Goal: Task Accomplishment & Management: Use online tool/utility

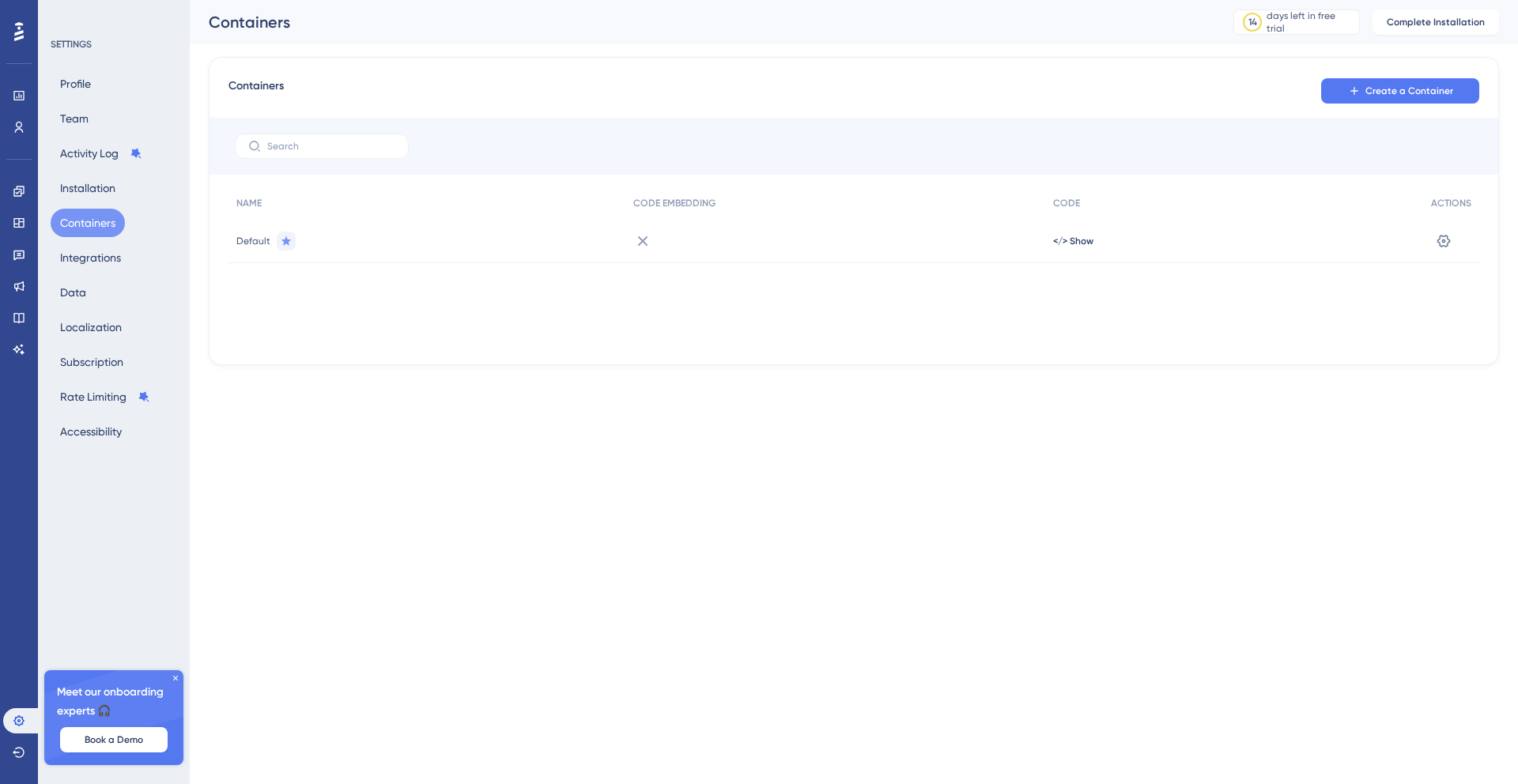
click at [700, 300] on div "NAME CODE EMBEDDING CODE ACTIONS Default </> Show Settings" at bounding box center [854, 267] width 1251 height 158
click at [636, 247] on icon at bounding box center [643, 241] width 19 height 19
click at [639, 240] on icon at bounding box center [643, 241] width 19 height 19
click at [640, 241] on icon at bounding box center [644, 240] width 10 height 10
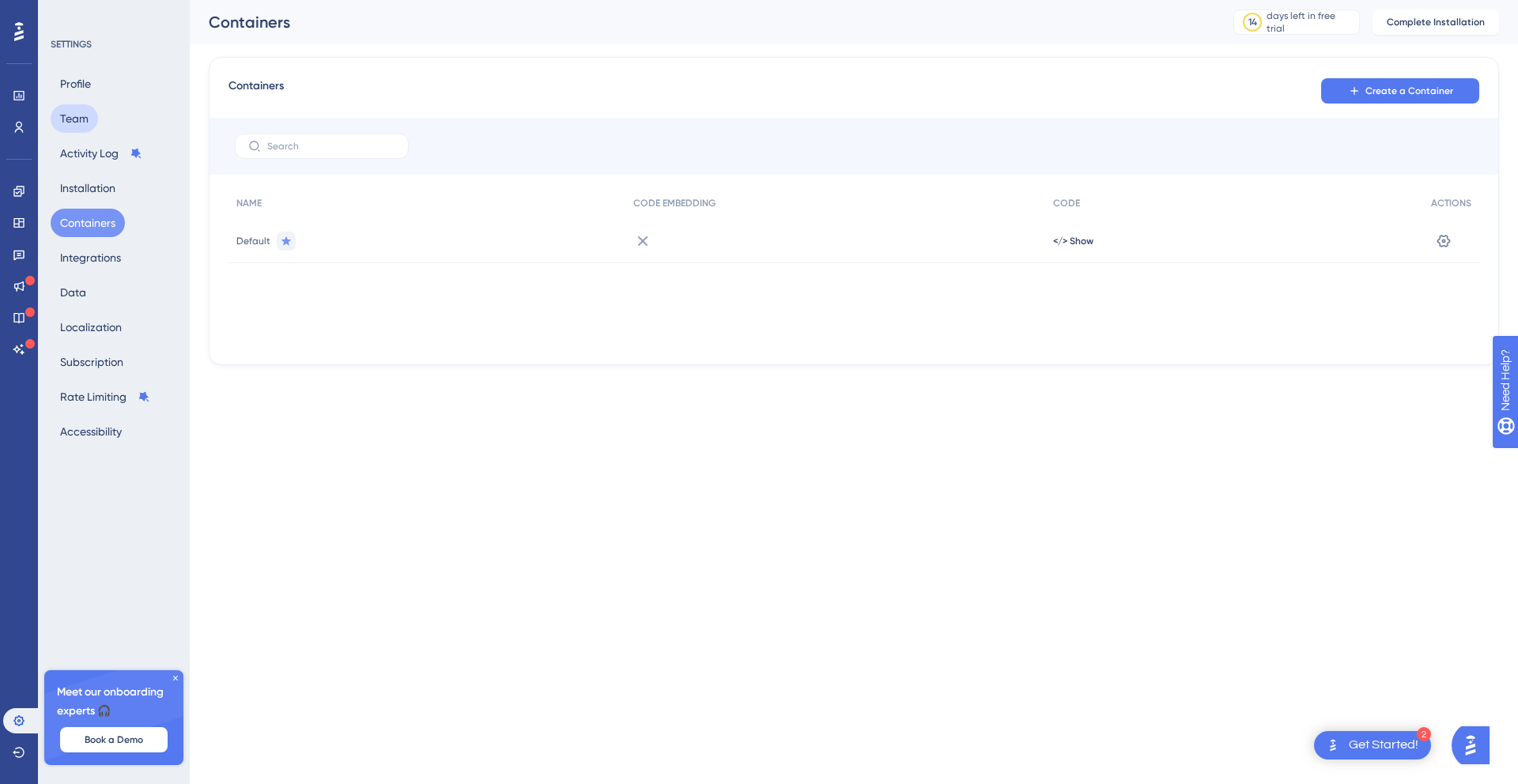
click at [69, 128] on button "Team" at bounding box center [74, 118] width 48 height 29
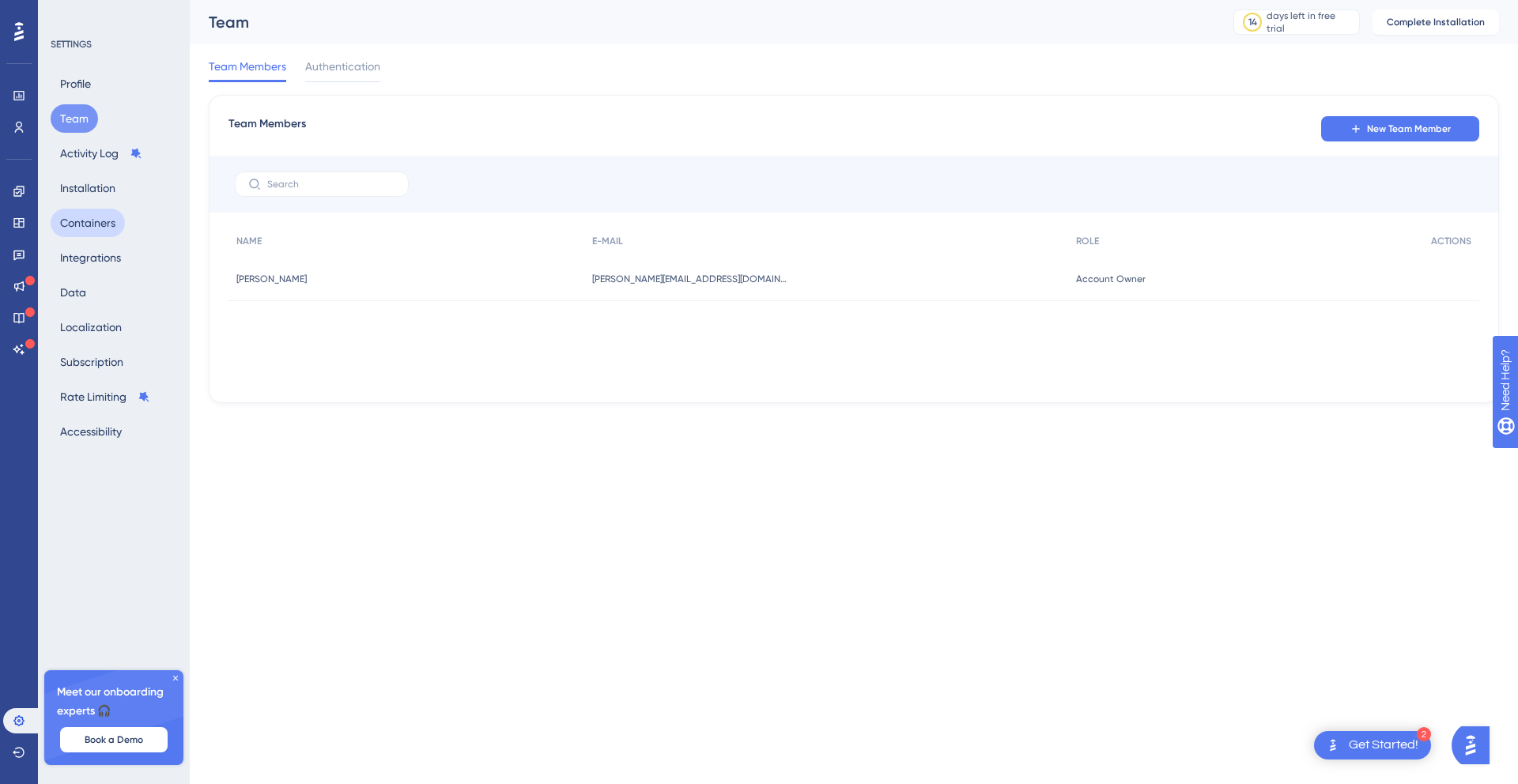
click at [95, 217] on button "Containers" at bounding box center [88, 222] width 75 height 29
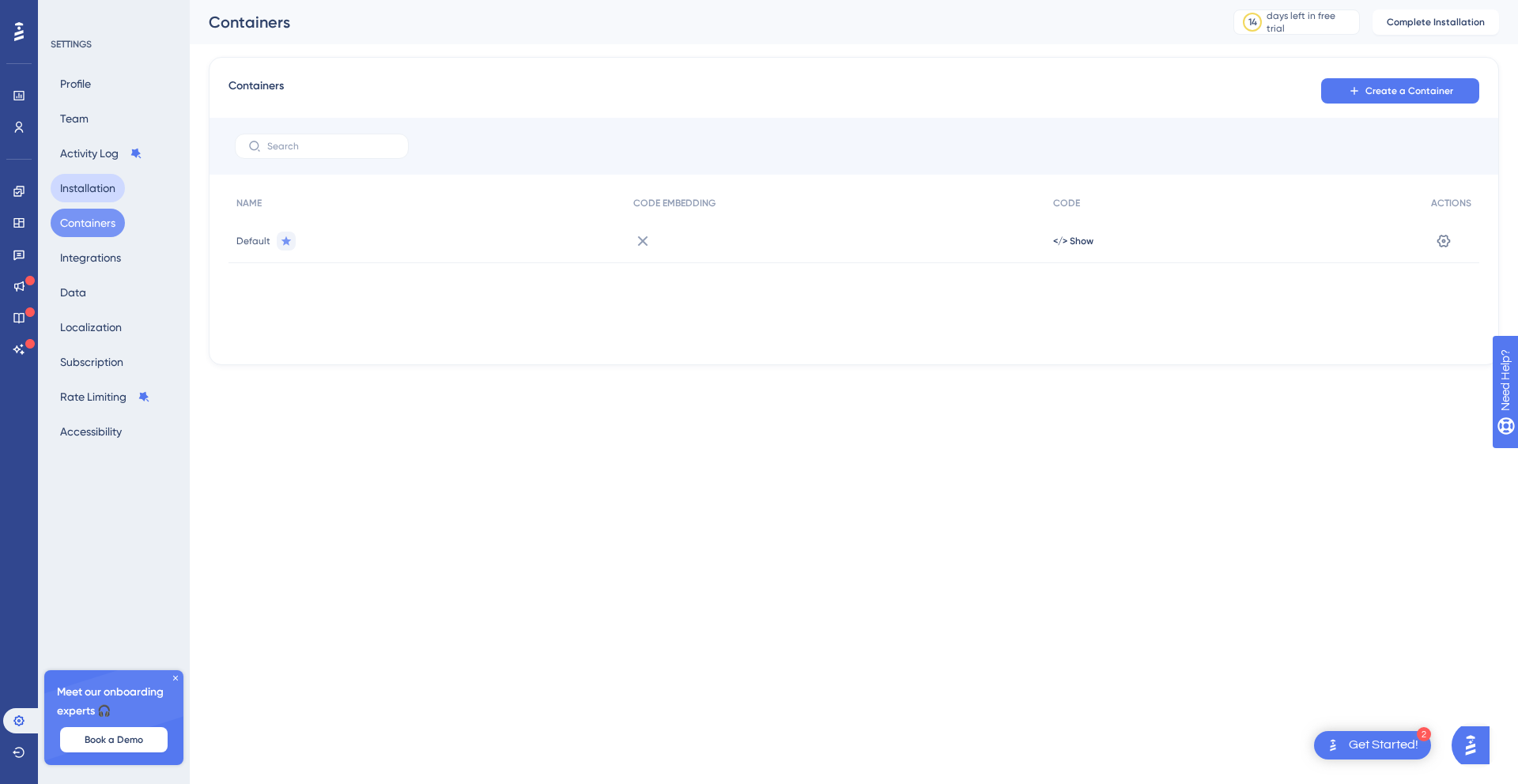
click at [101, 182] on button "Installation" at bounding box center [88, 188] width 75 height 29
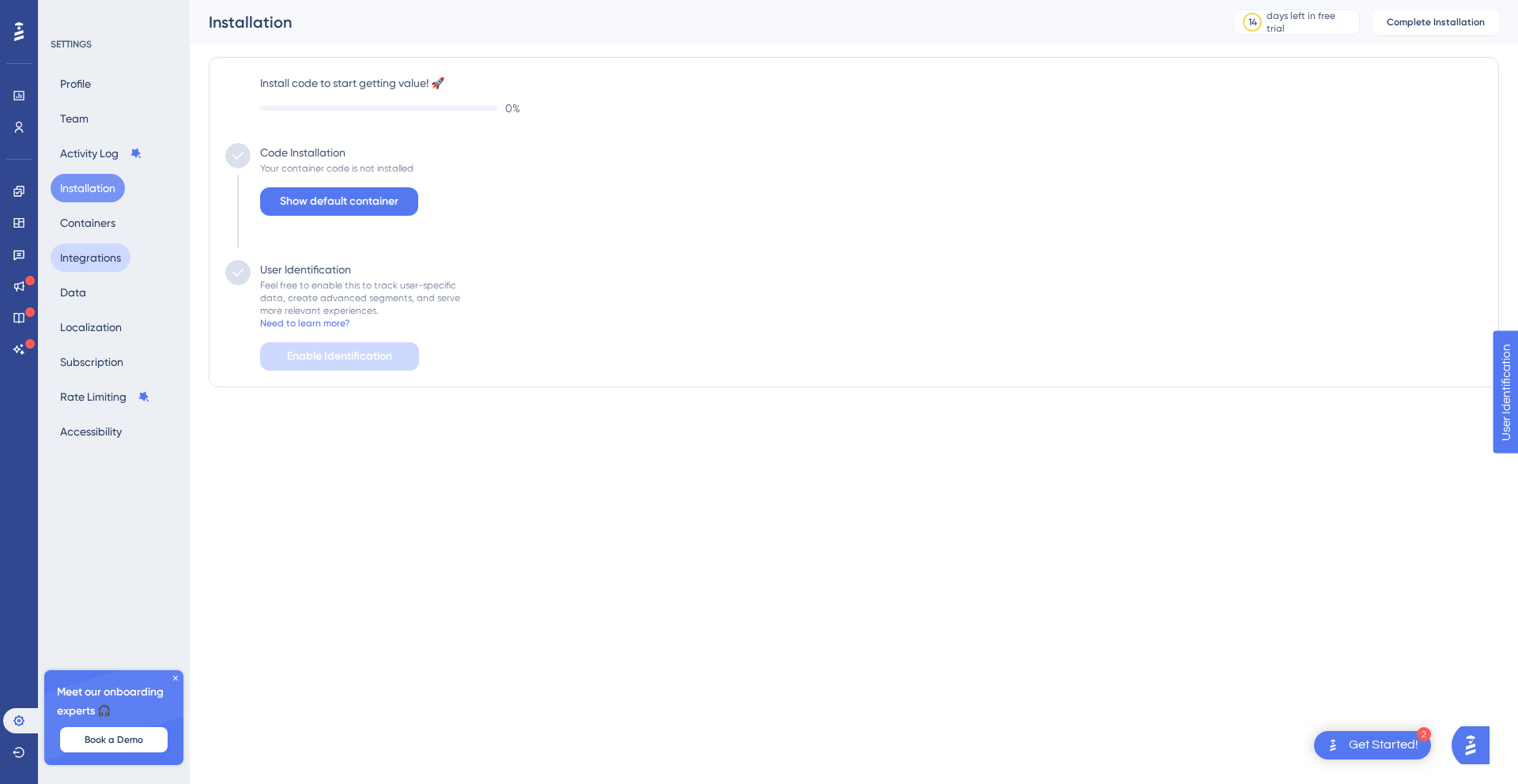
click at [82, 265] on button "Integrations" at bounding box center [90, 257] width 80 height 29
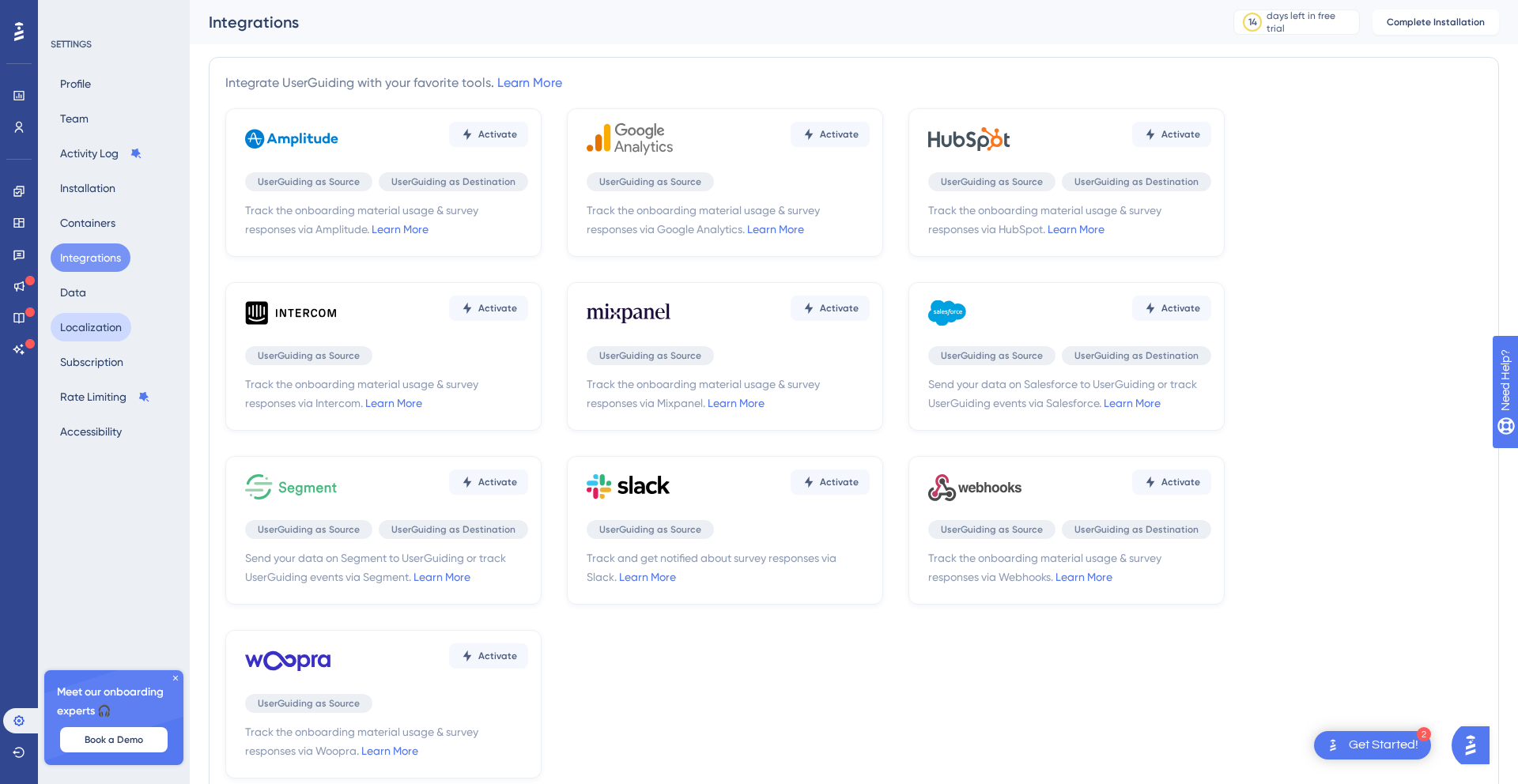
click at [67, 326] on button "Localization" at bounding box center [90, 327] width 81 height 29
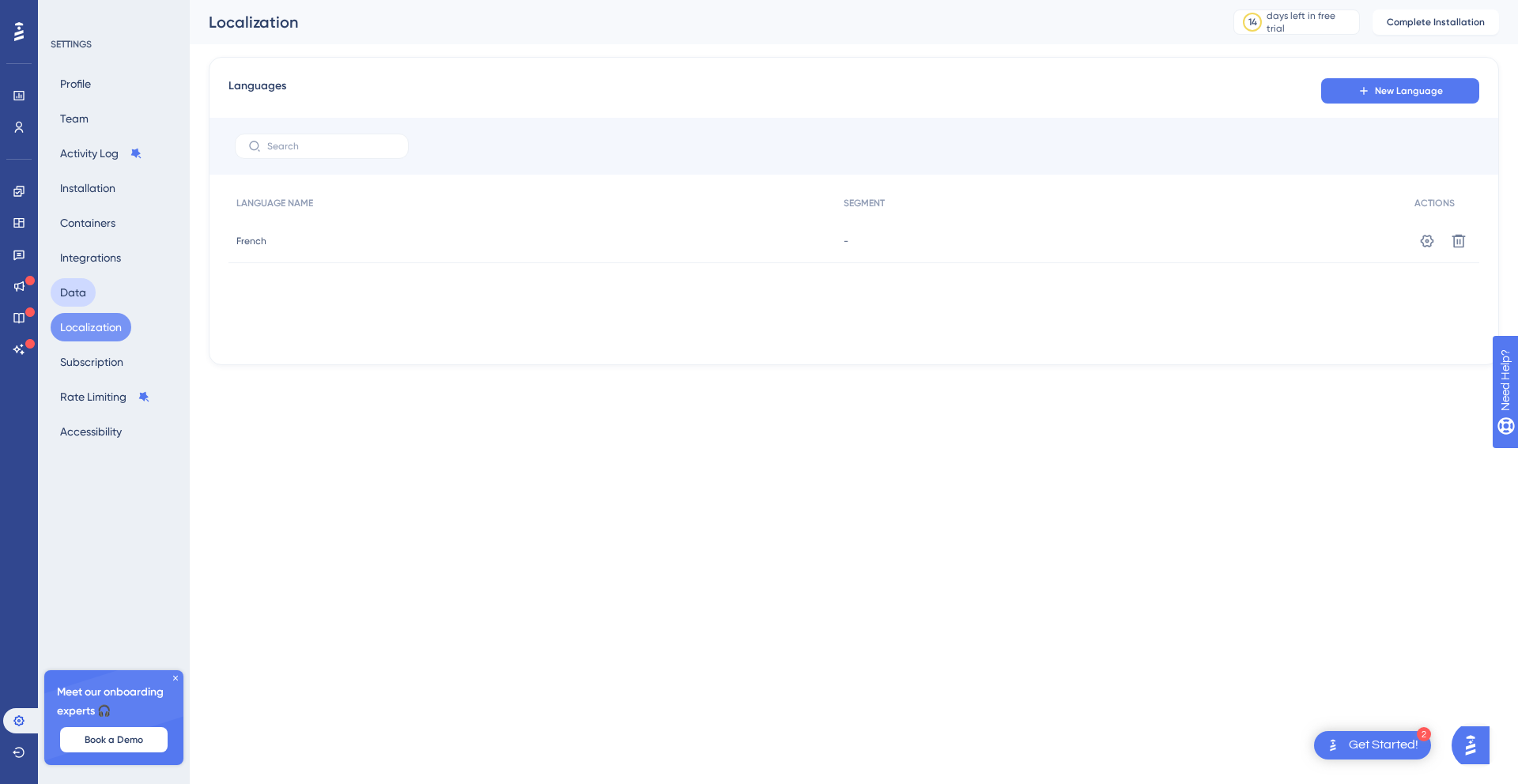
click at [72, 287] on button "Data" at bounding box center [73, 292] width 45 height 29
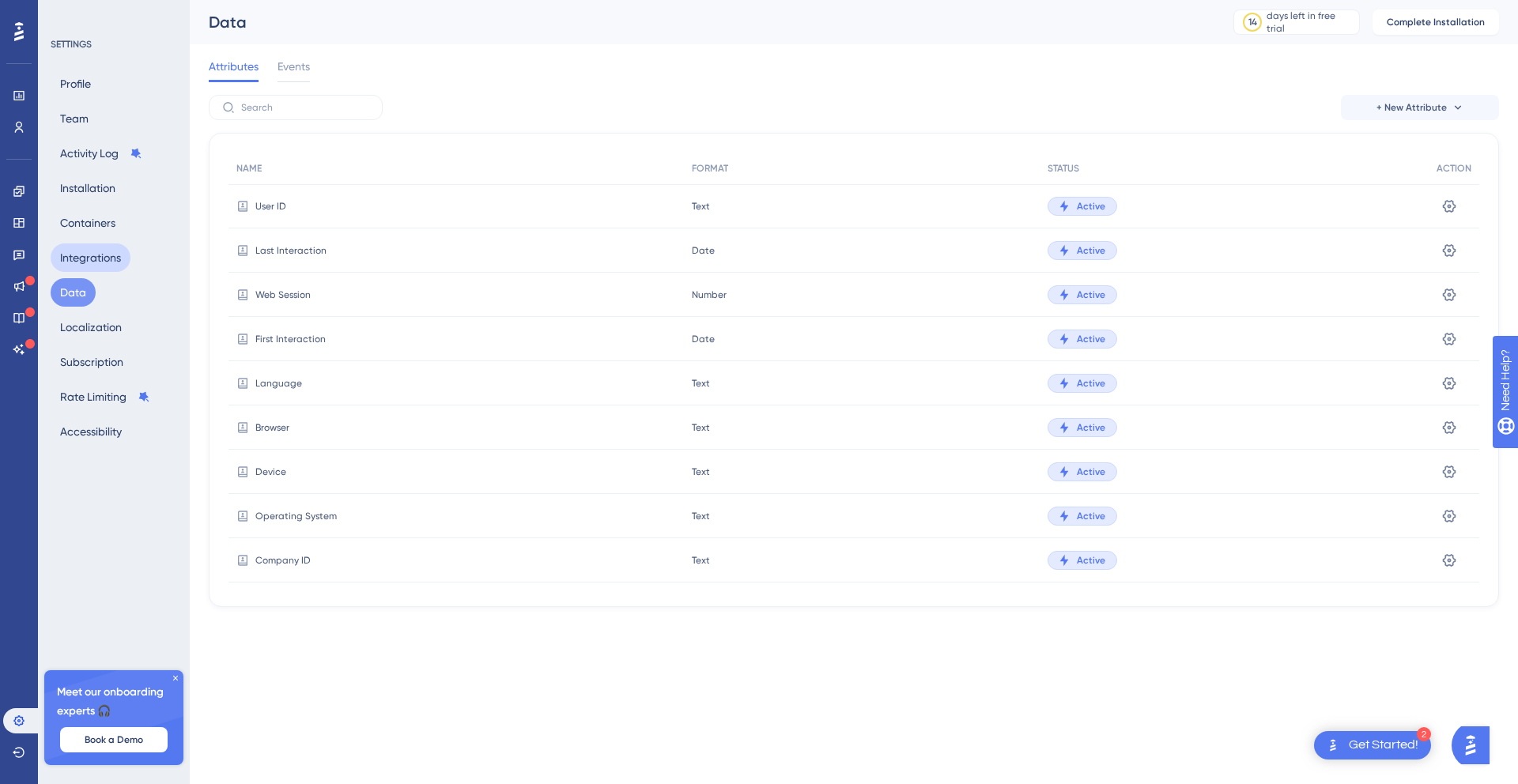
click at [76, 244] on button "Integrations" at bounding box center [90, 257] width 80 height 29
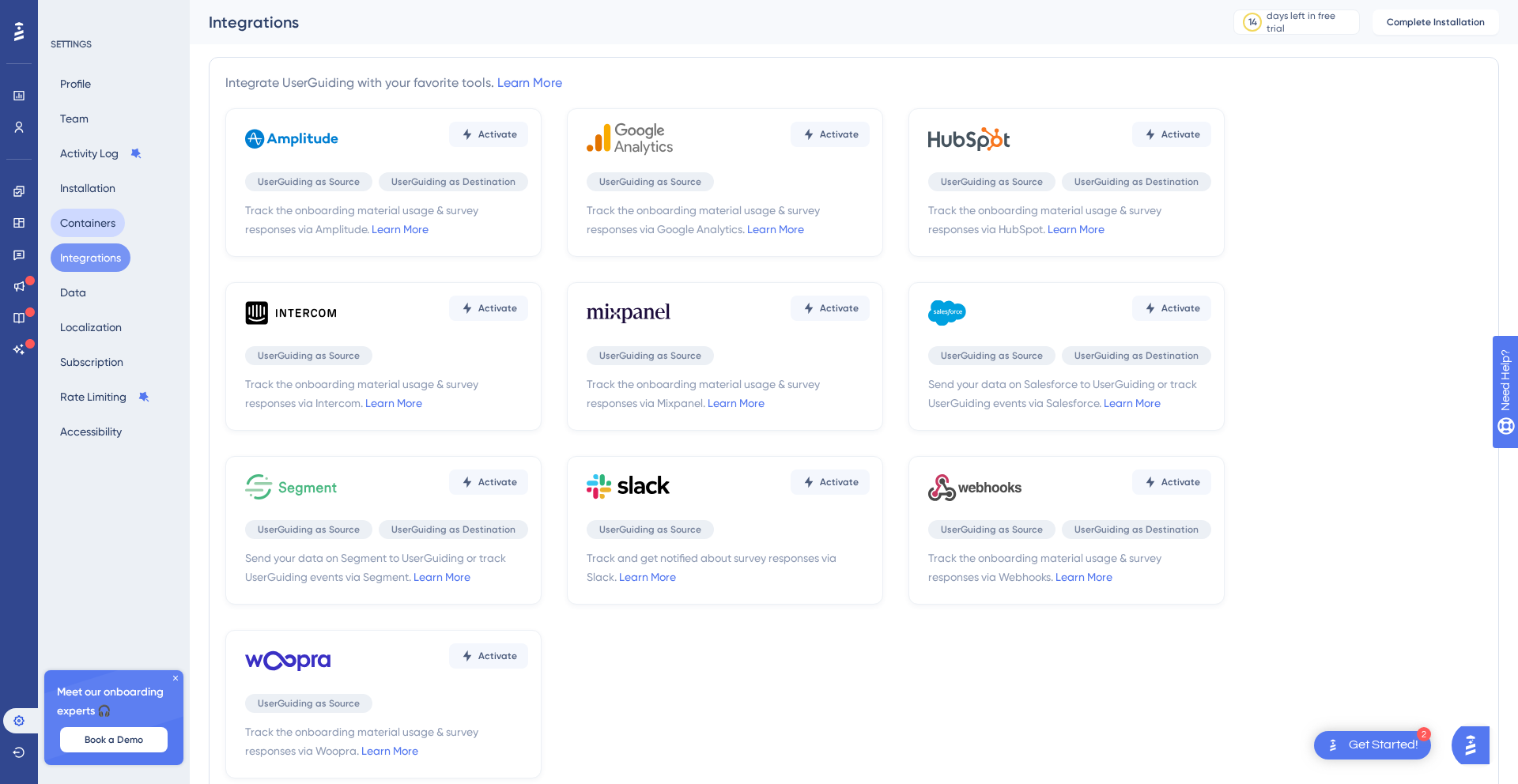
click at [83, 226] on button "Containers" at bounding box center [88, 222] width 75 height 29
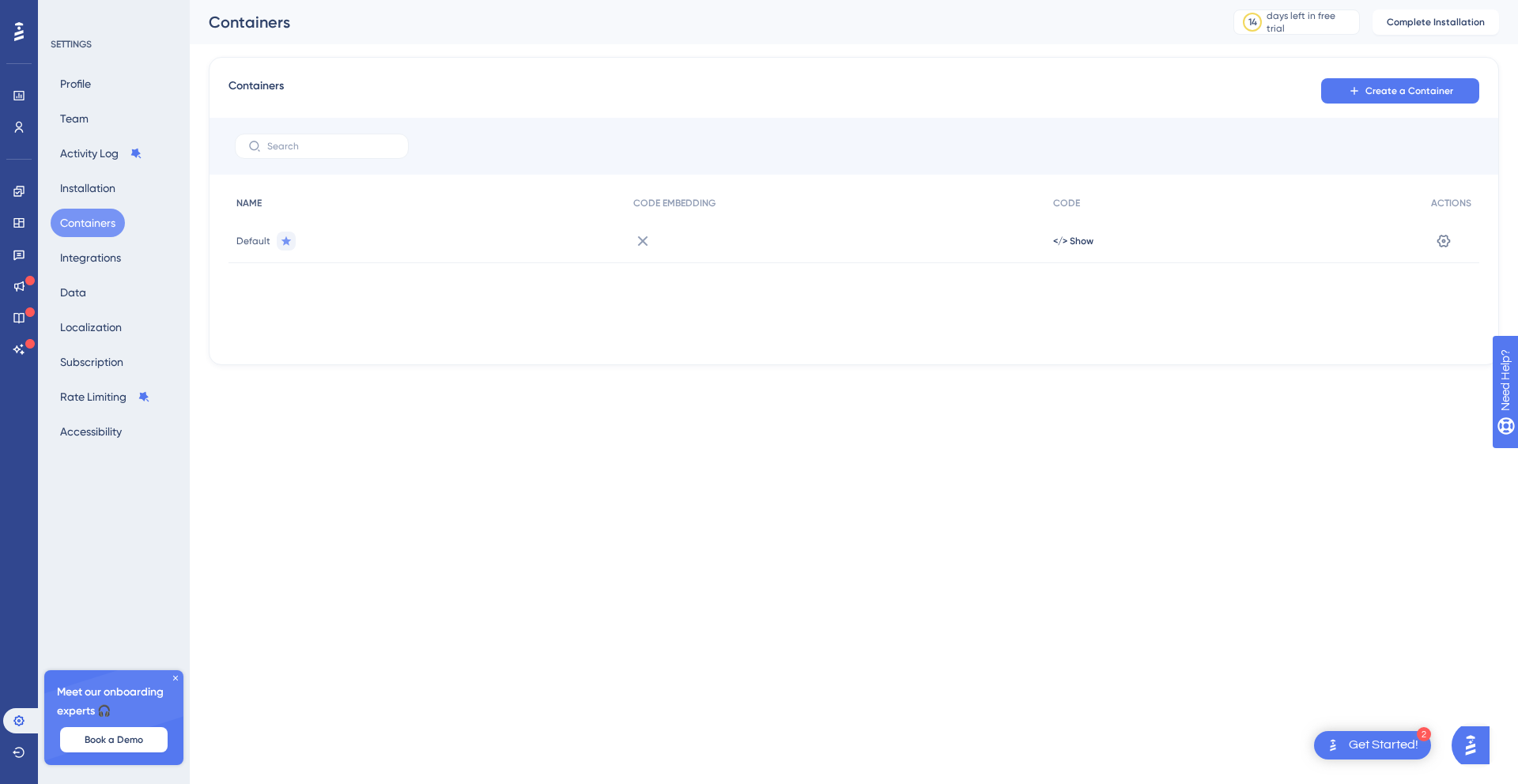
click at [504, 216] on div "NAME" at bounding box center [426, 203] width 397 height 32
click at [640, 237] on icon at bounding box center [643, 241] width 19 height 19
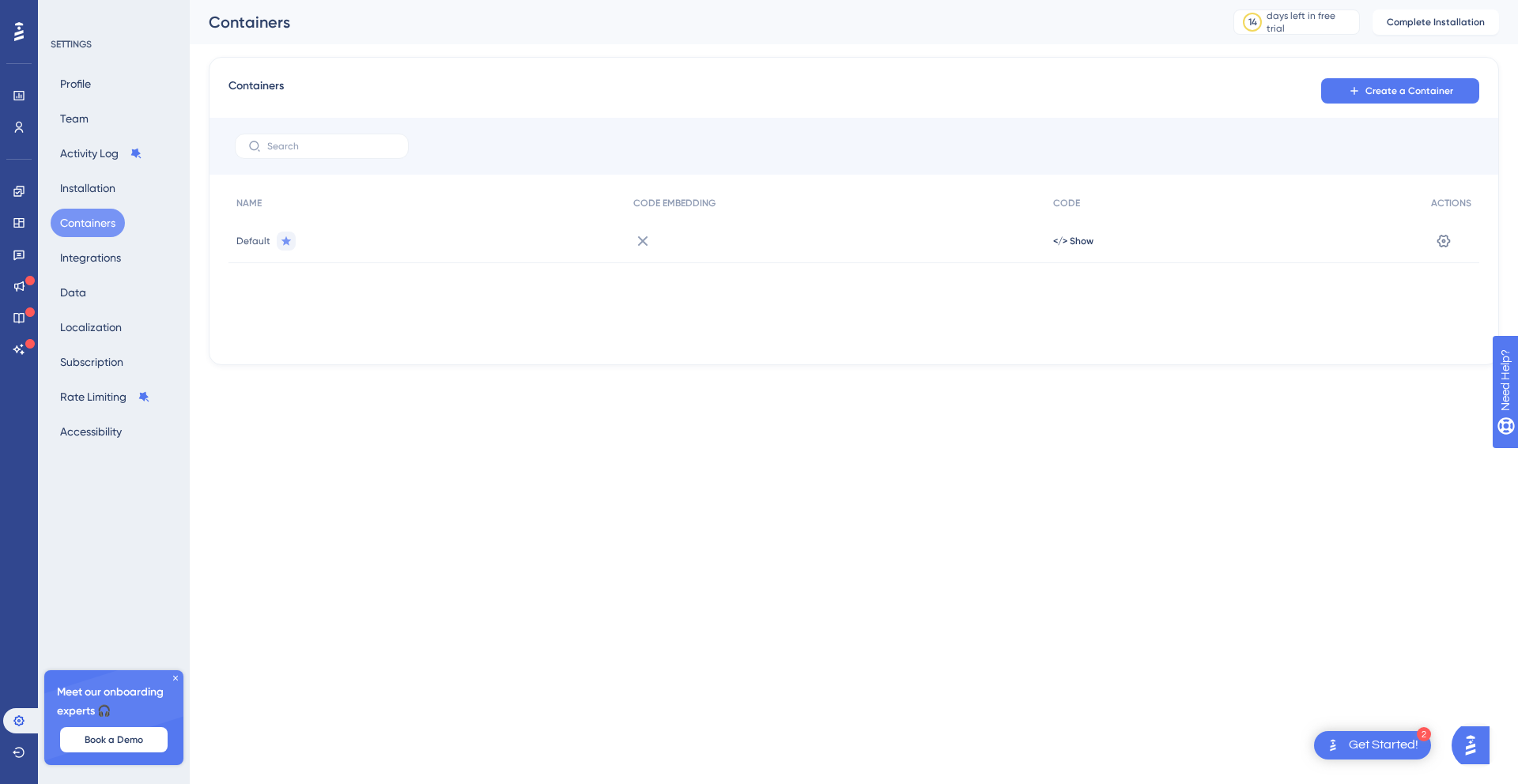
click at [175, 679] on icon at bounding box center [175, 678] width 10 height 10
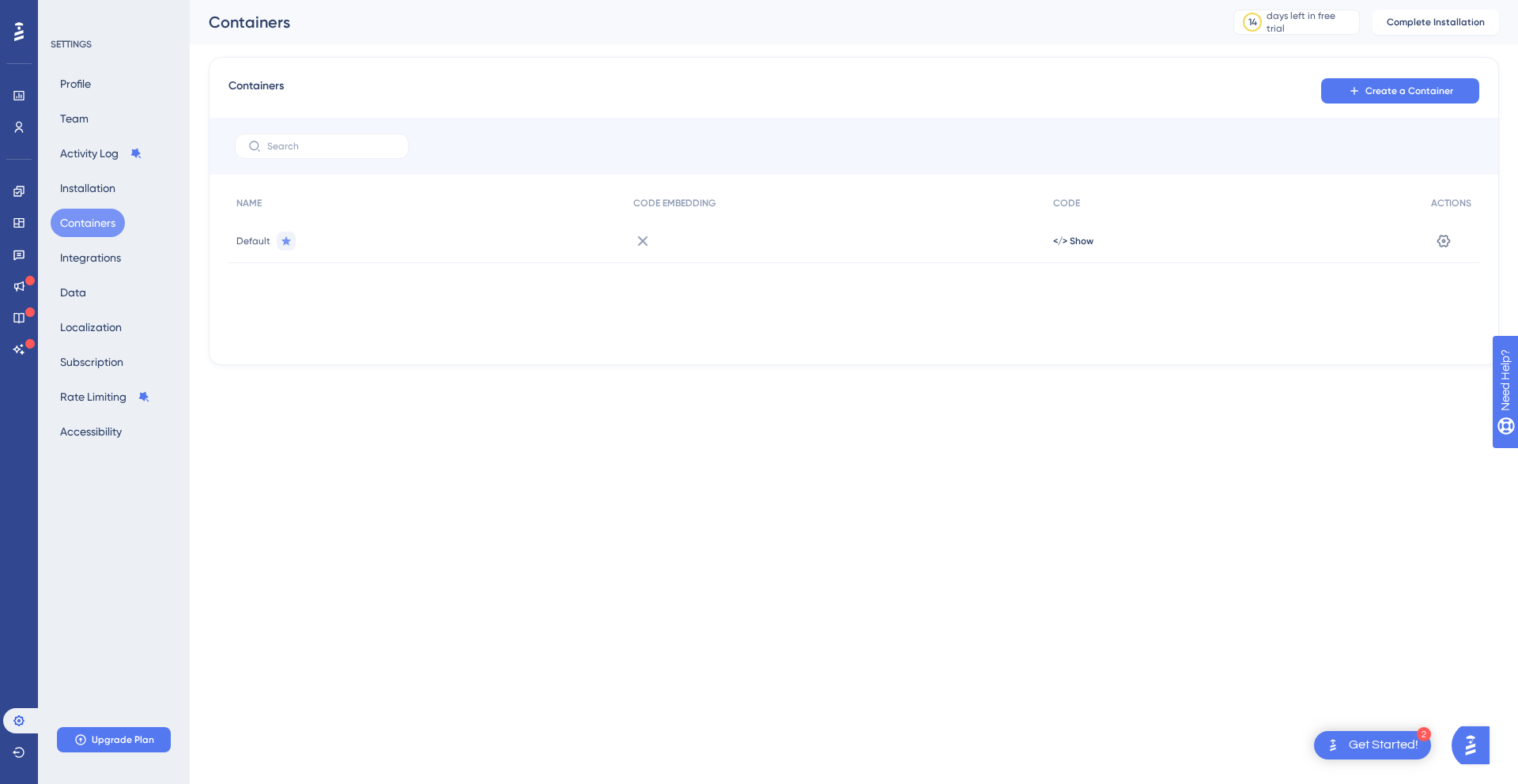
click at [525, 303] on div "NAME CODE EMBEDDING CODE ACTIONS Default </> Show Settings" at bounding box center [854, 267] width 1251 height 158
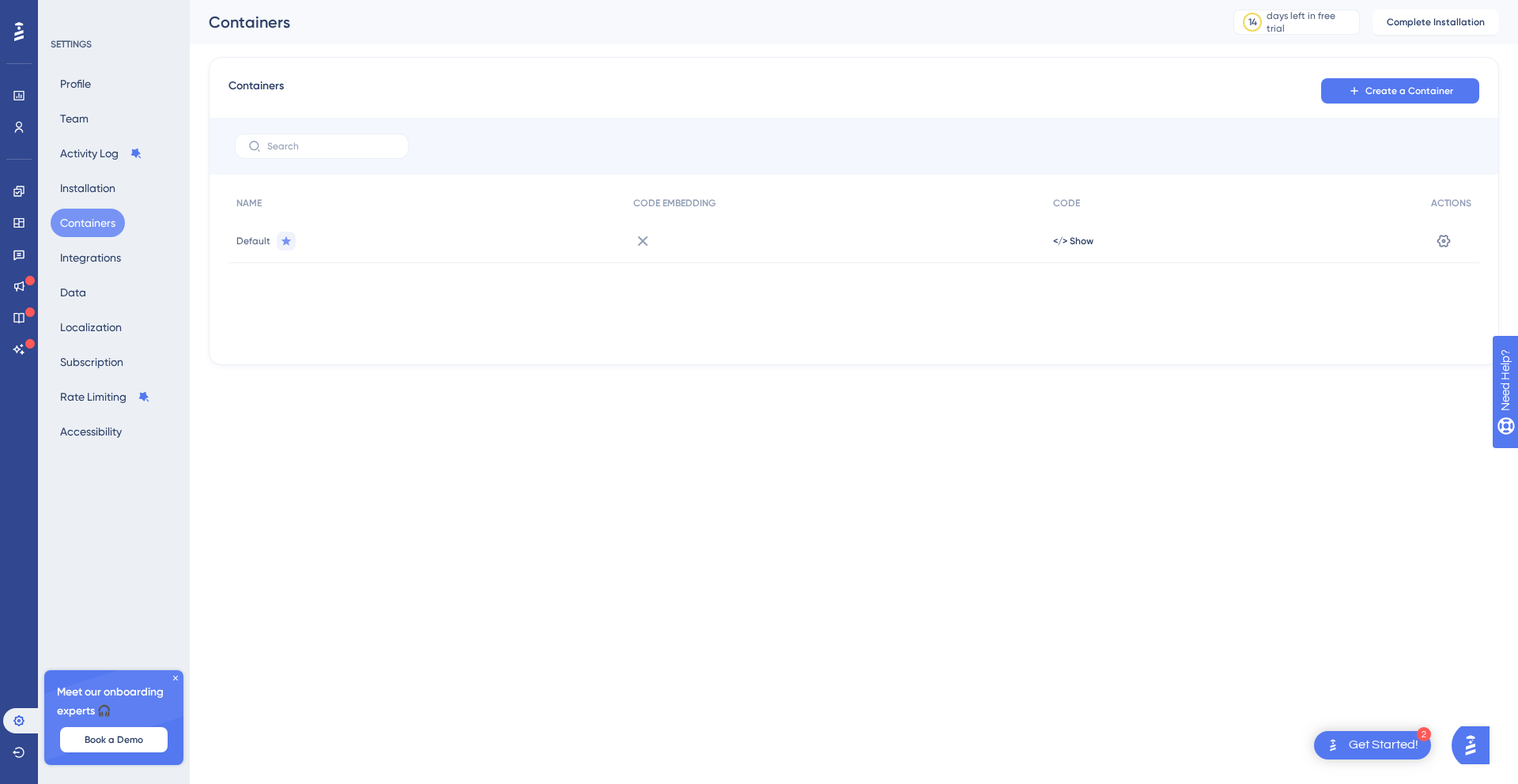
click at [107, 213] on button "Containers" at bounding box center [88, 222] width 75 height 29
click at [97, 194] on button "Installation" at bounding box center [88, 188] width 75 height 29
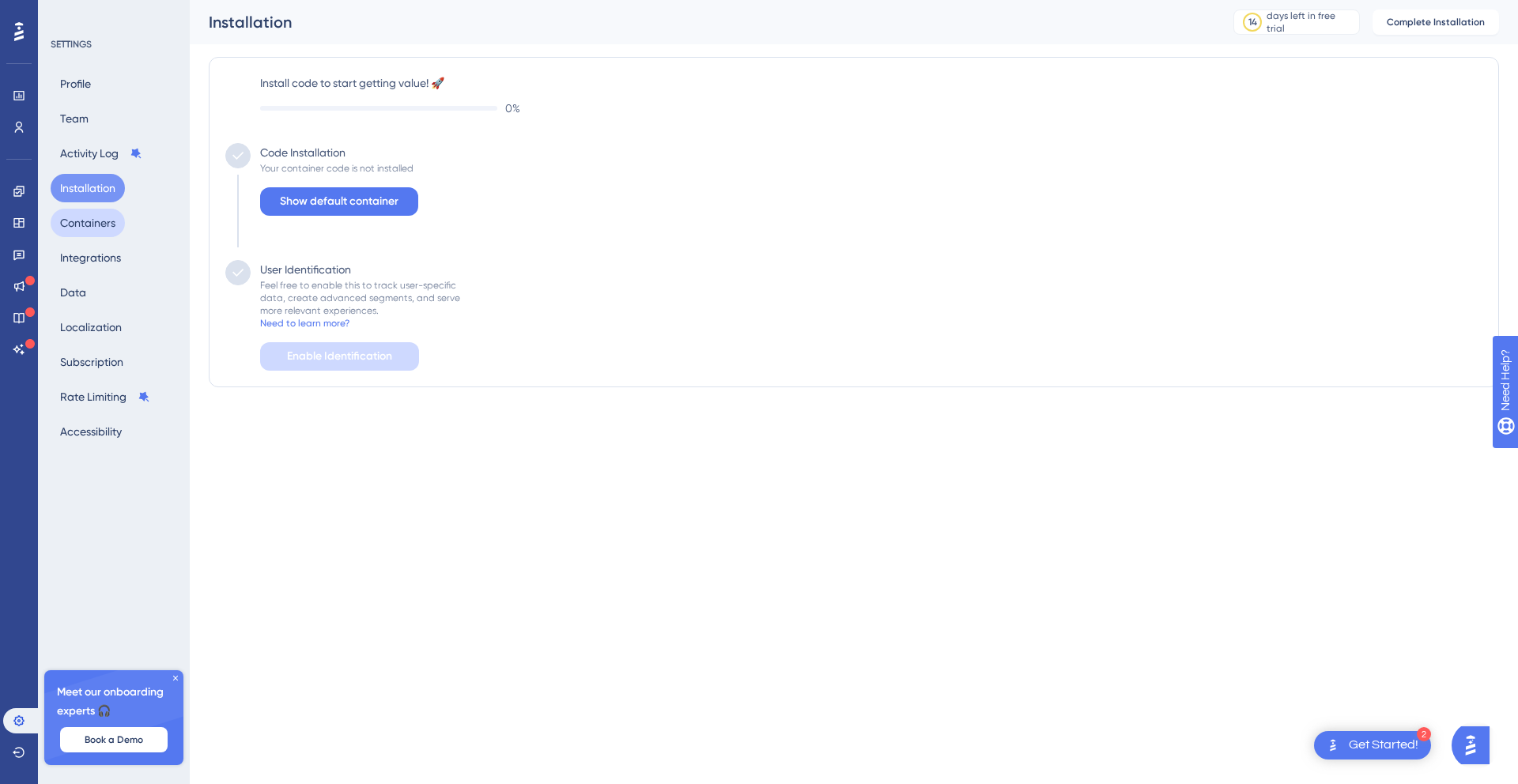
click at [97, 219] on button "Containers" at bounding box center [88, 222] width 75 height 29
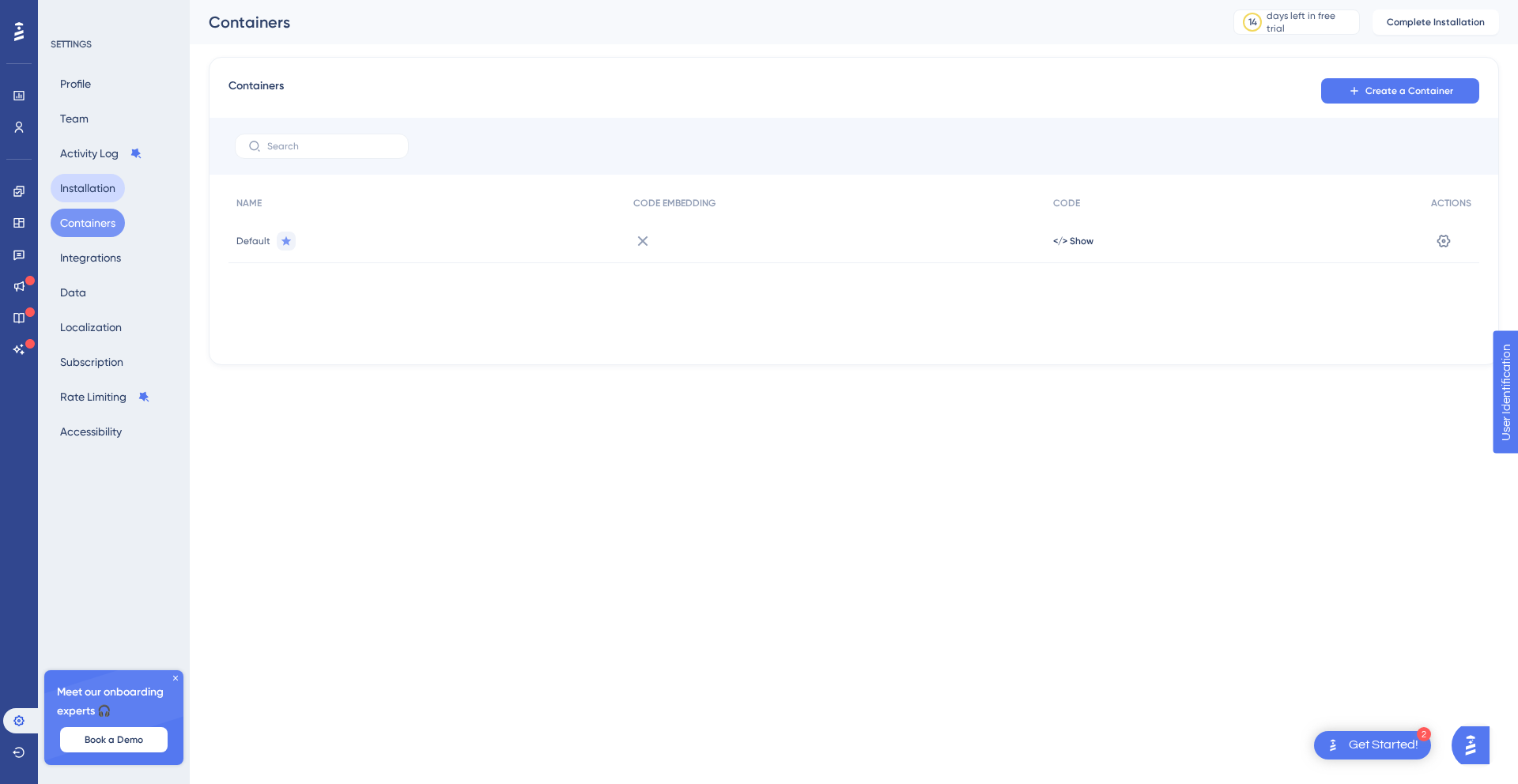
click at [102, 187] on button "Installation" at bounding box center [88, 188] width 75 height 29
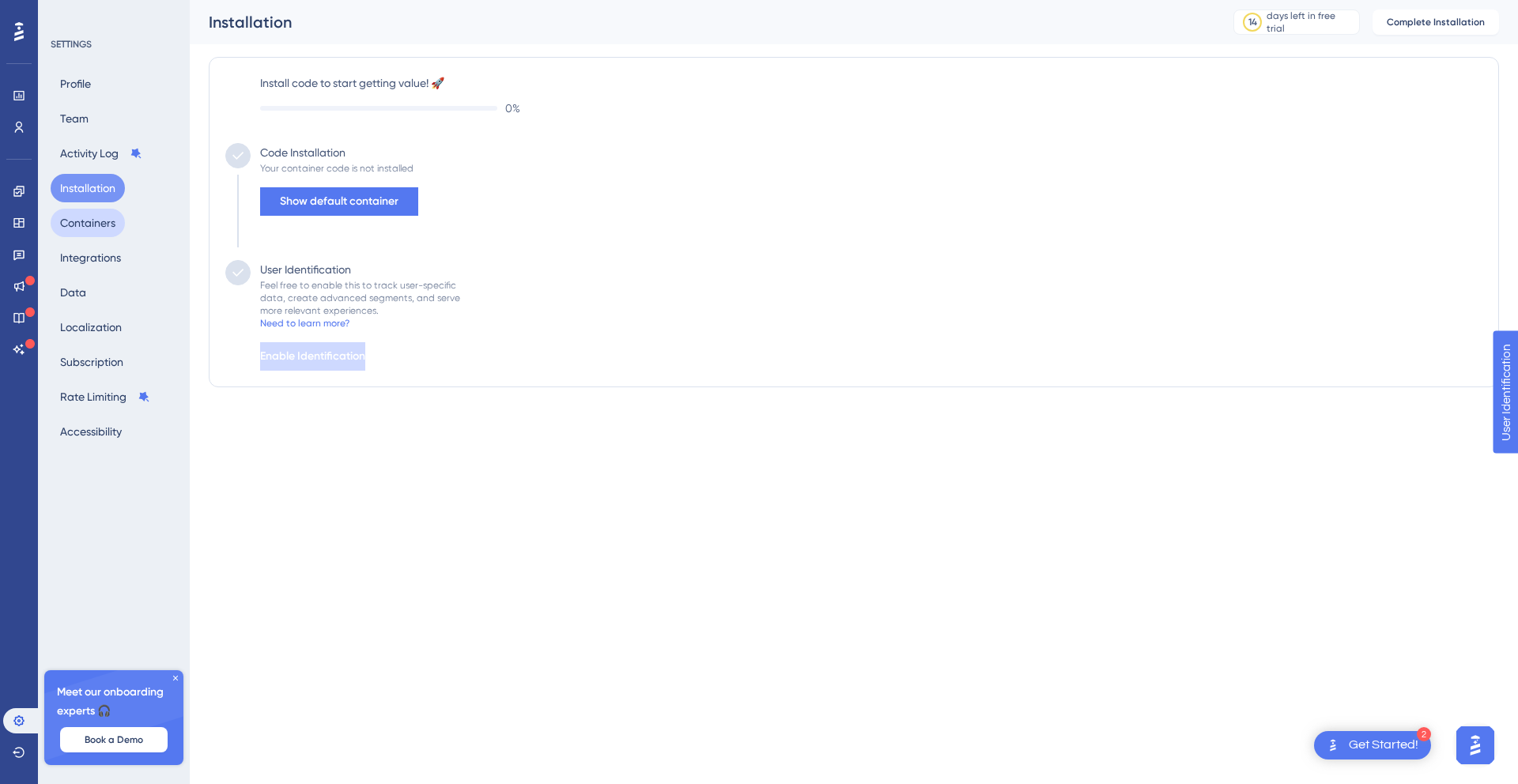
click at [119, 223] on button "Containers" at bounding box center [88, 222] width 75 height 29
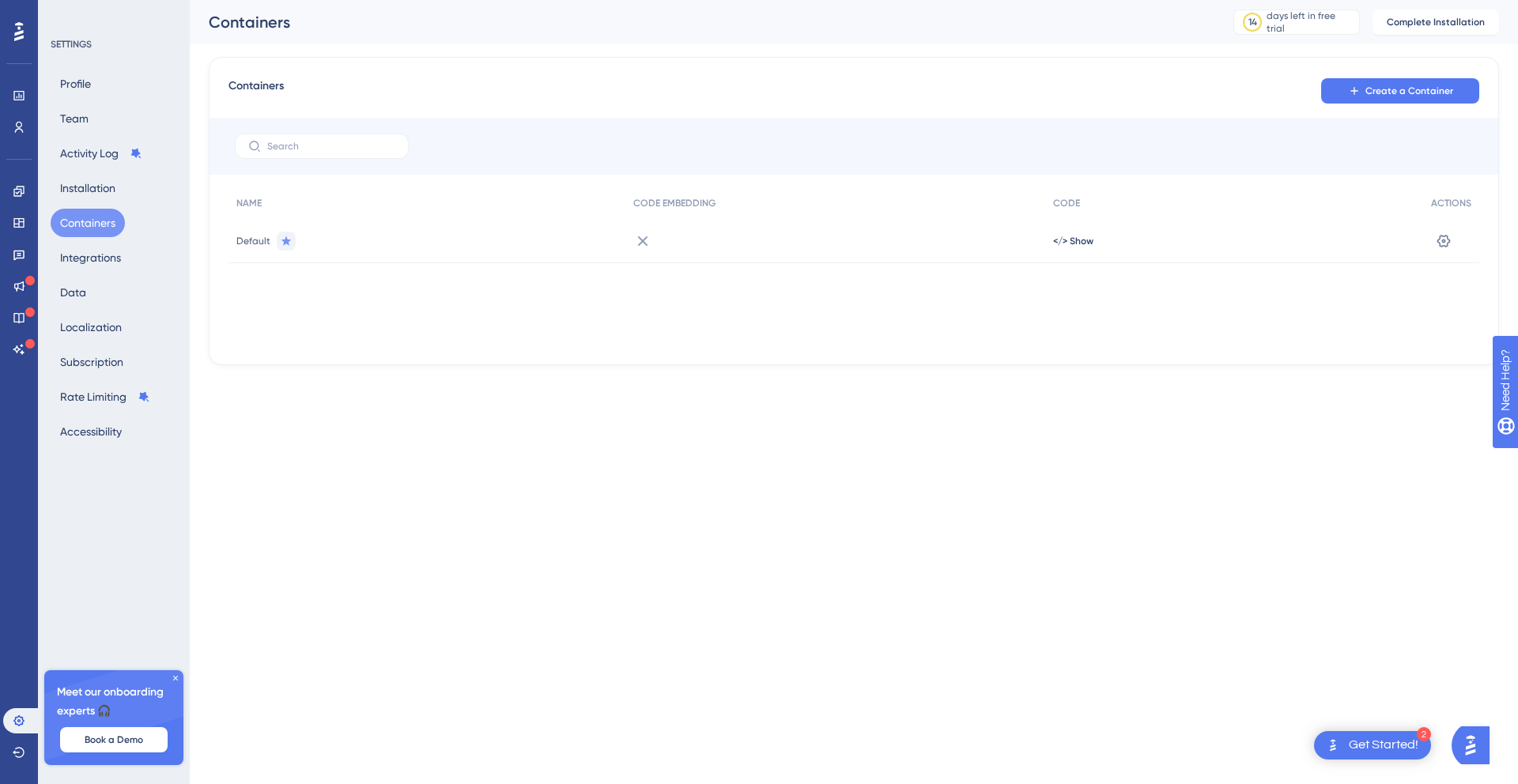
click at [455, 260] on div "Default" at bounding box center [426, 240] width 397 height 44
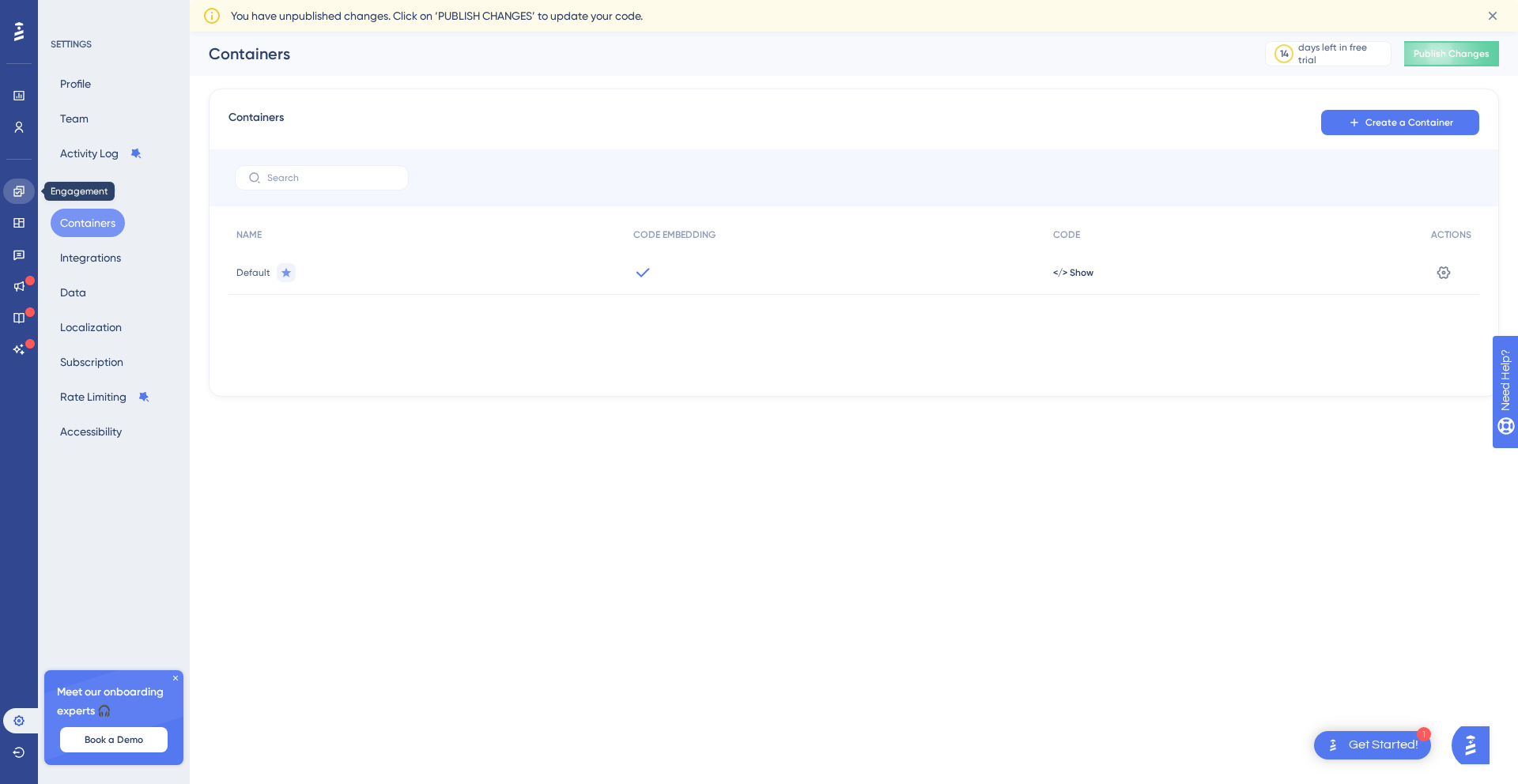
click at [23, 202] on link at bounding box center [19, 191] width 31 height 25
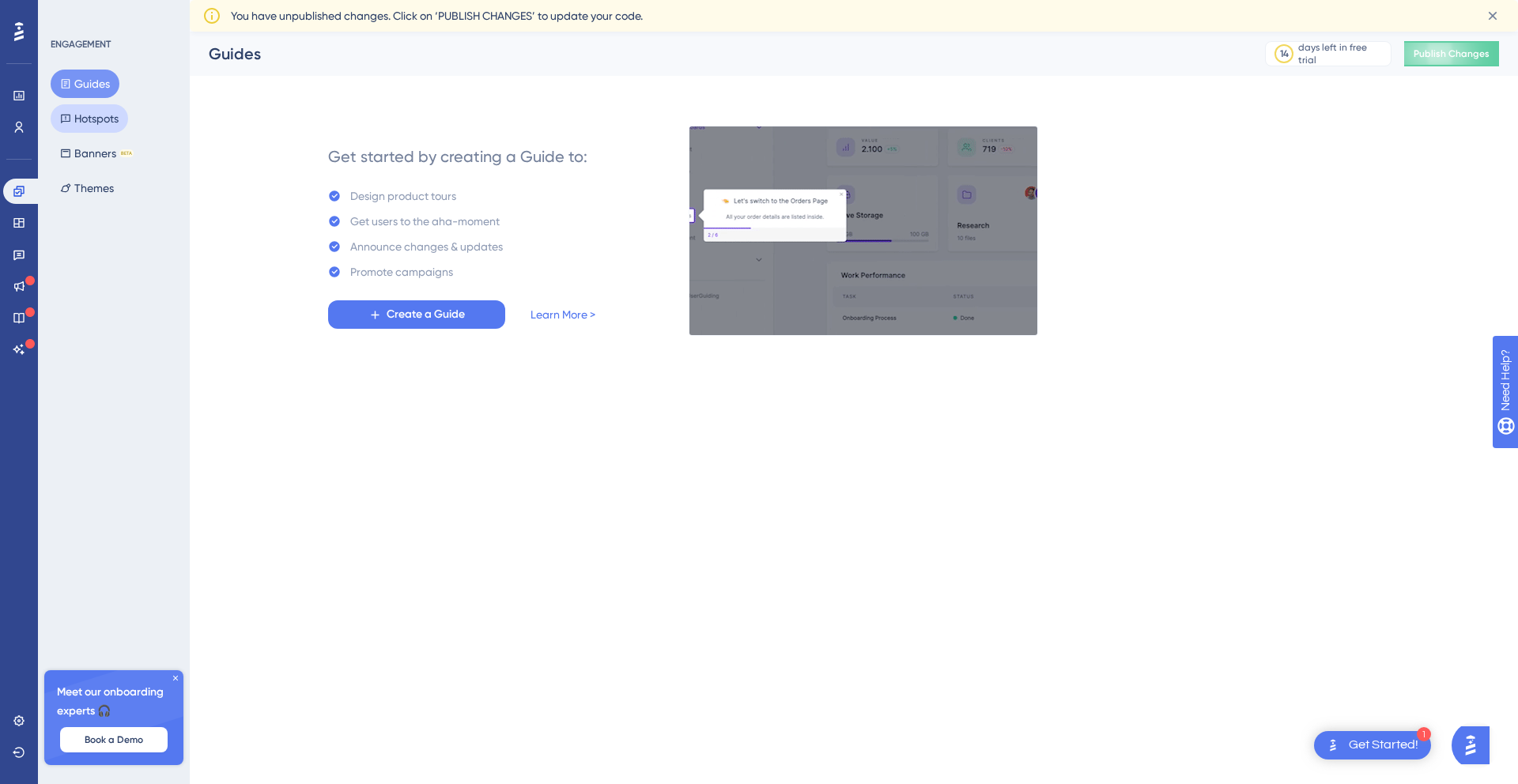
click at [125, 111] on button "Hotspots" at bounding box center [89, 118] width 77 height 29
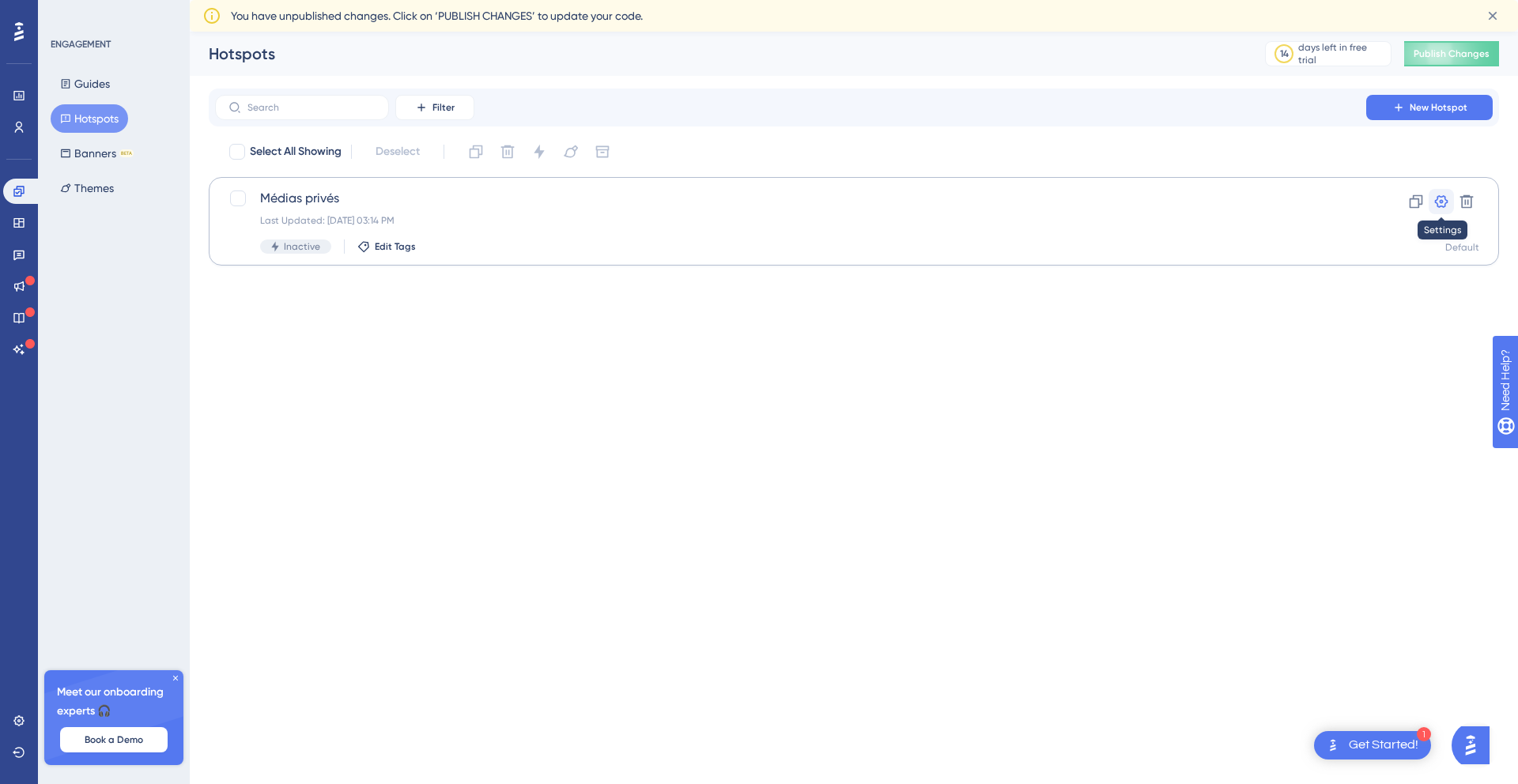
click at [1443, 197] on icon at bounding box center [1442, 201] width 13 height 13
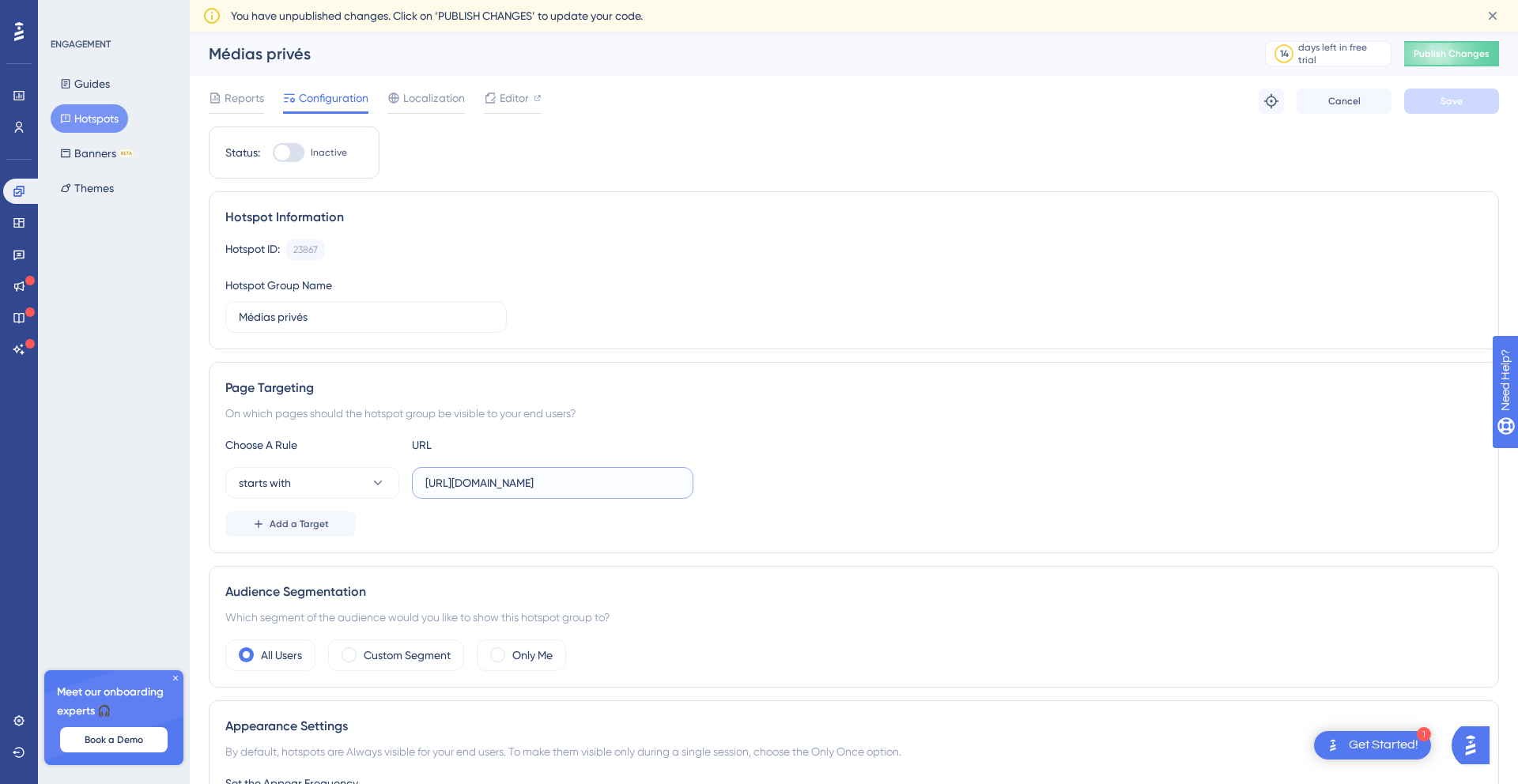
click at [605, 477] on input "[URL][DOMAIN_NAME]" at bounding box center [552, 483] width 254 height 17
click at [321, 528] on span "Add a Target" at bounding box center [299, 524] width 59 height 13
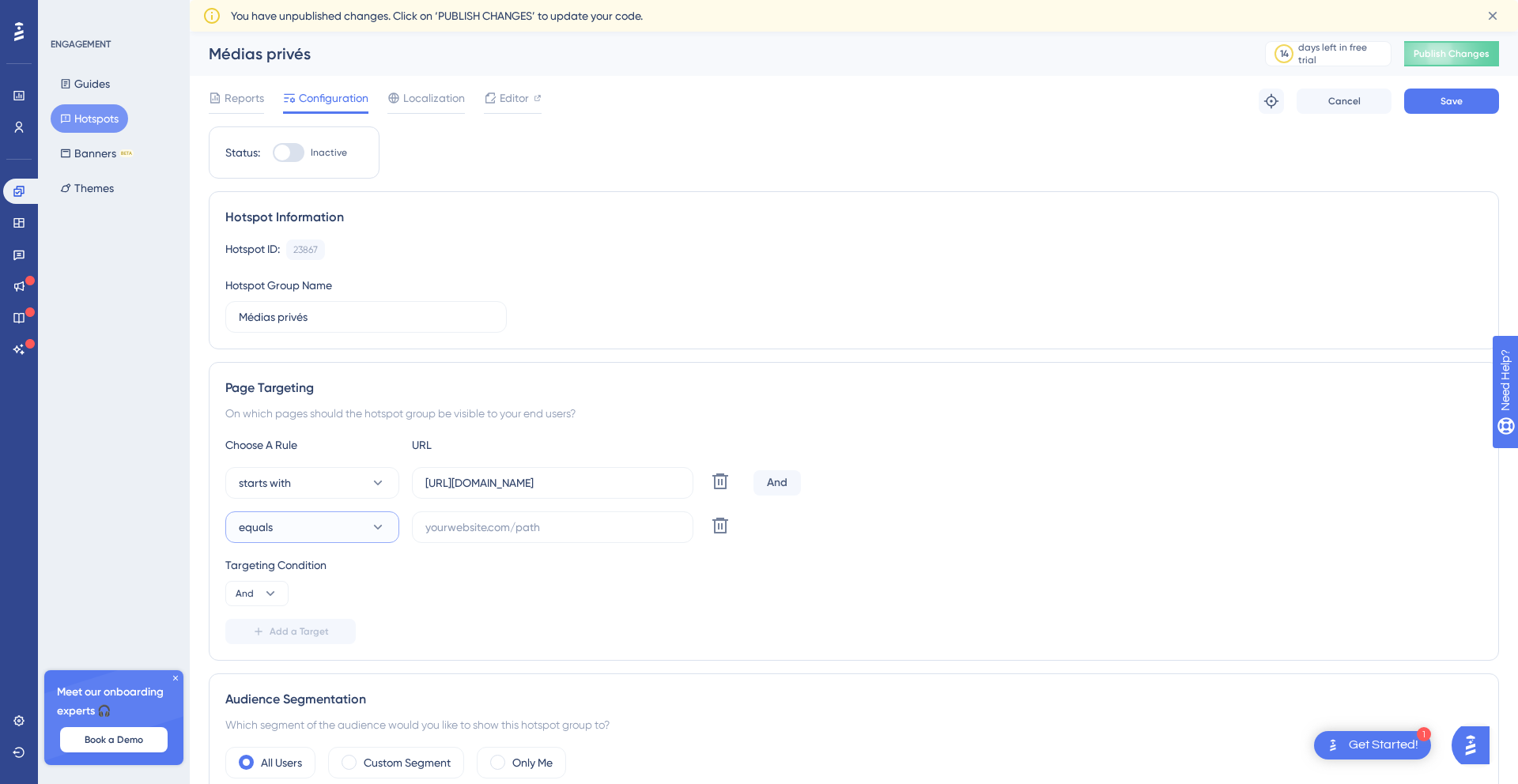
click at [321, 528] on button "equals" at bounding box center [312, 527] width 174 height 31
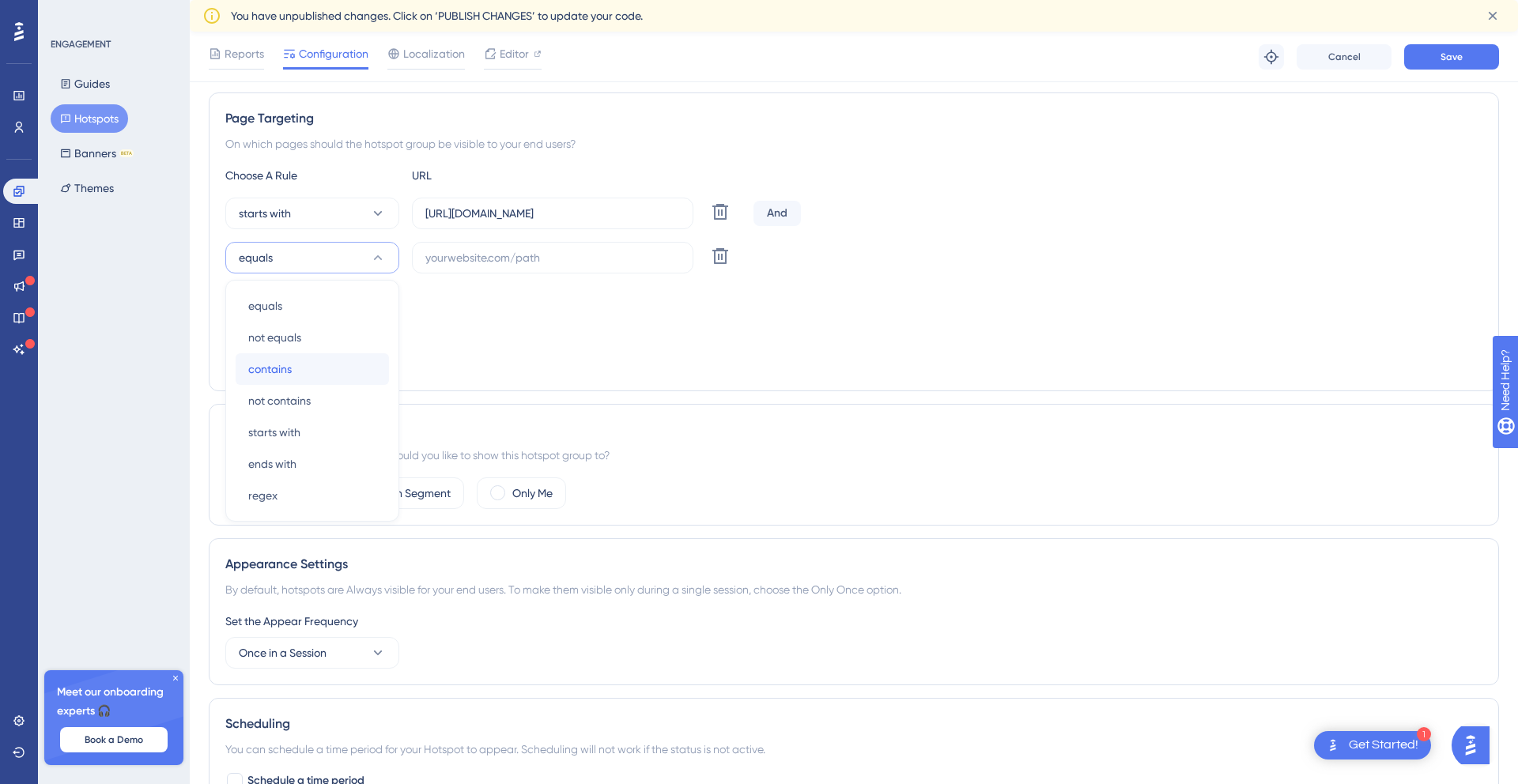
click at [310, 366] on div "contains contains" at bounding box center [312, 369] width 128 height 31
click at [528, 249] on input "text" at bounding box center [552, 258] width 254 height 17
click at [492, 258] on input "text" at bounding box center [552, 258] width 254 height 17
paste input "/modifier/?"
type input "/modifier/?"
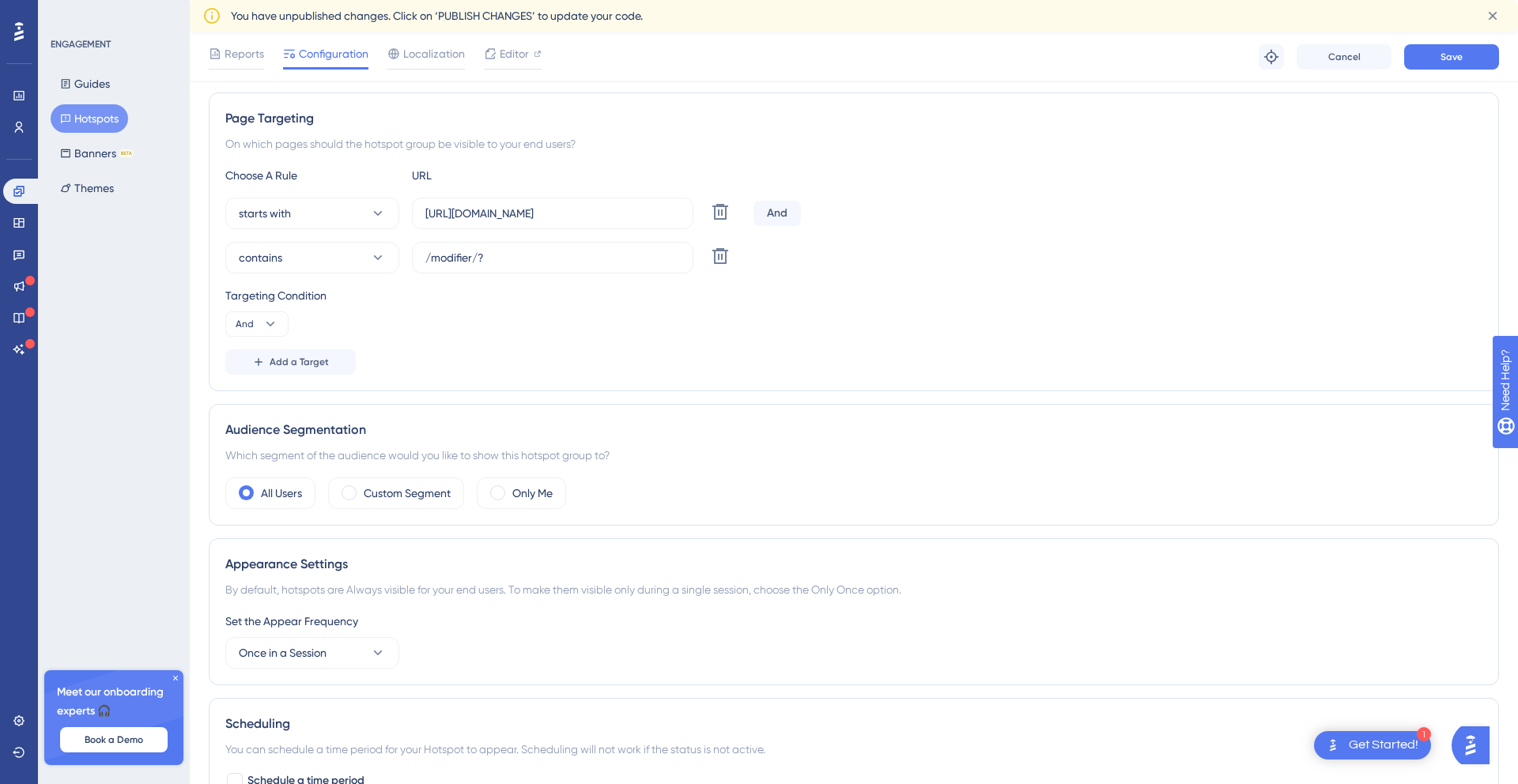
click at [496, 300] on div "Targeting Condition" at bounding box center [854, 296] width 1257 height 19
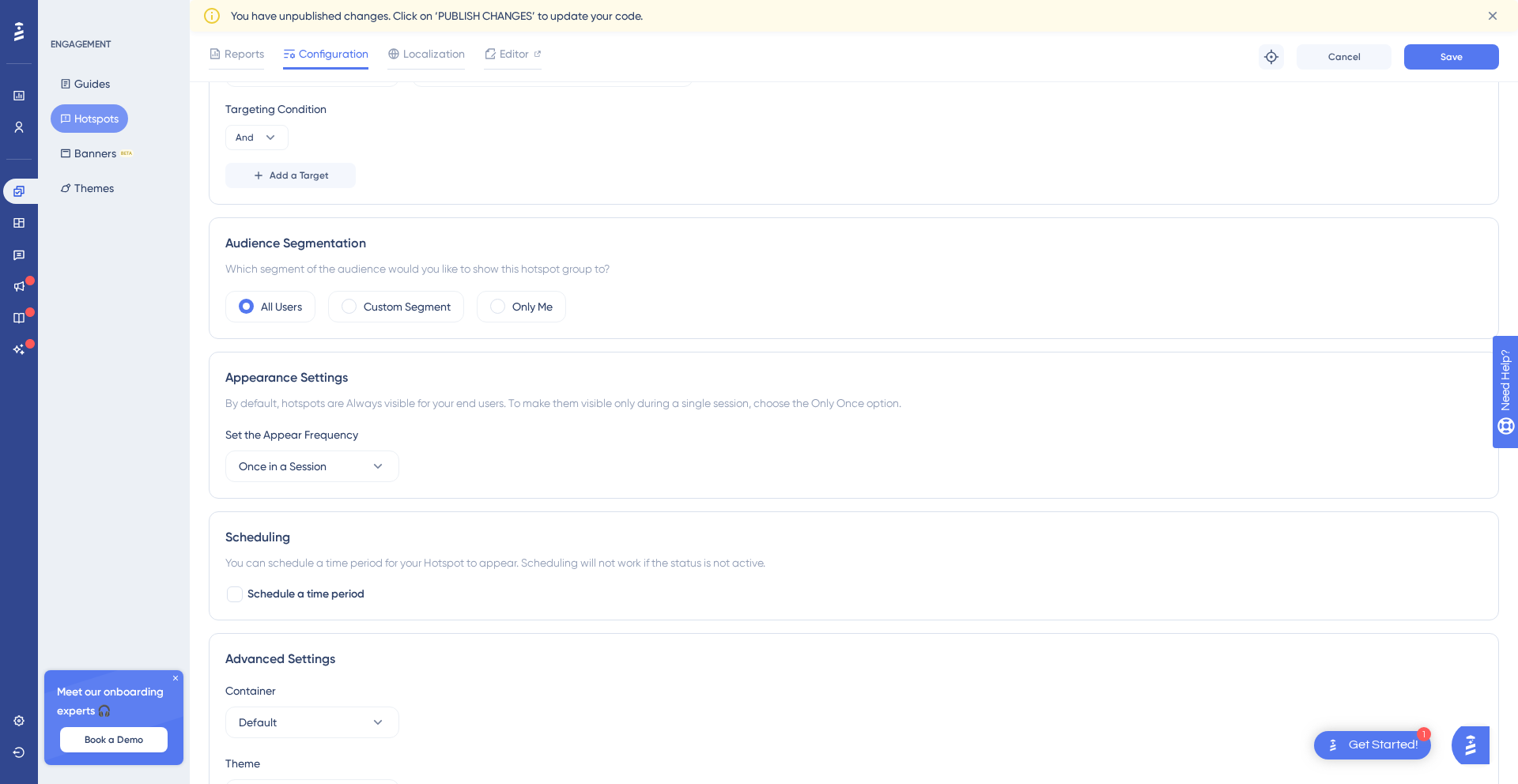
scroll to position [570, 0]
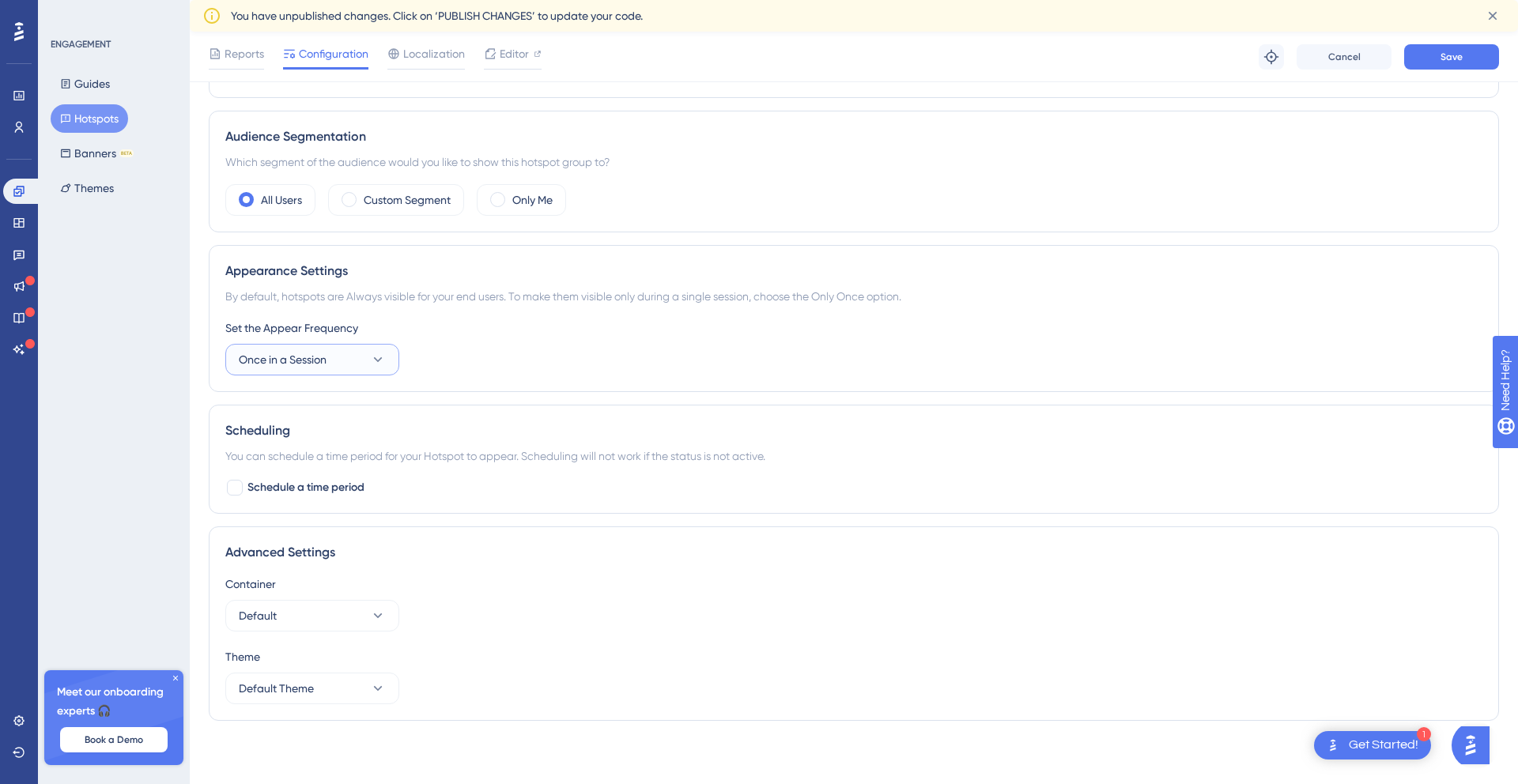
click at [344, 356] on button "Once in a Session" at bounding box center [312, 359] width 174 height 31
click at [308, 406] on div "Only Once Only Once" at bounding box center [312, 408] width 128 height 31
click at [241, 49] on span "Reports" at bounding box center [245, 54] width 40 height 19
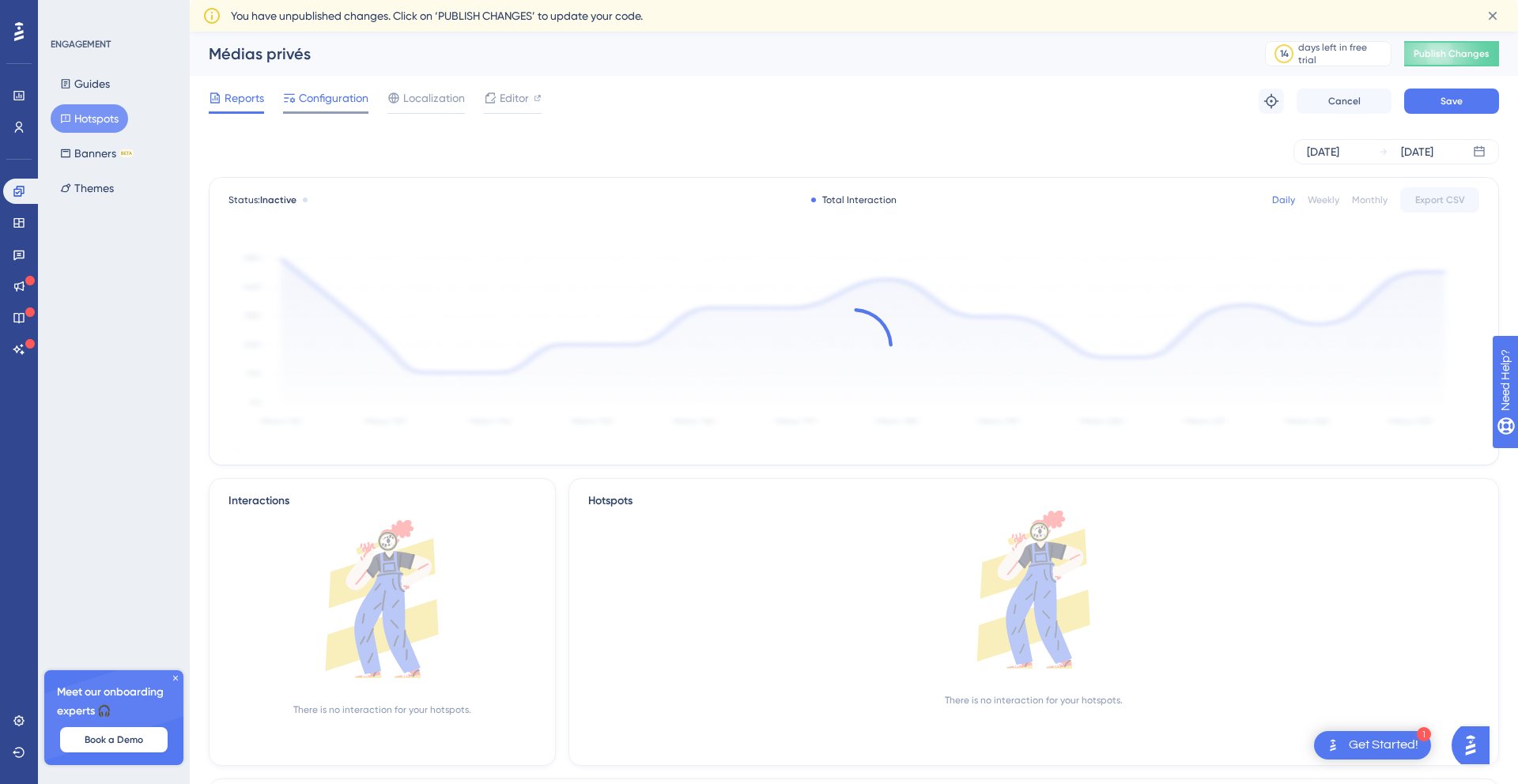
click at [316, 98] on span "Configuration" at bounding box center [333, 98] width 69 height 19
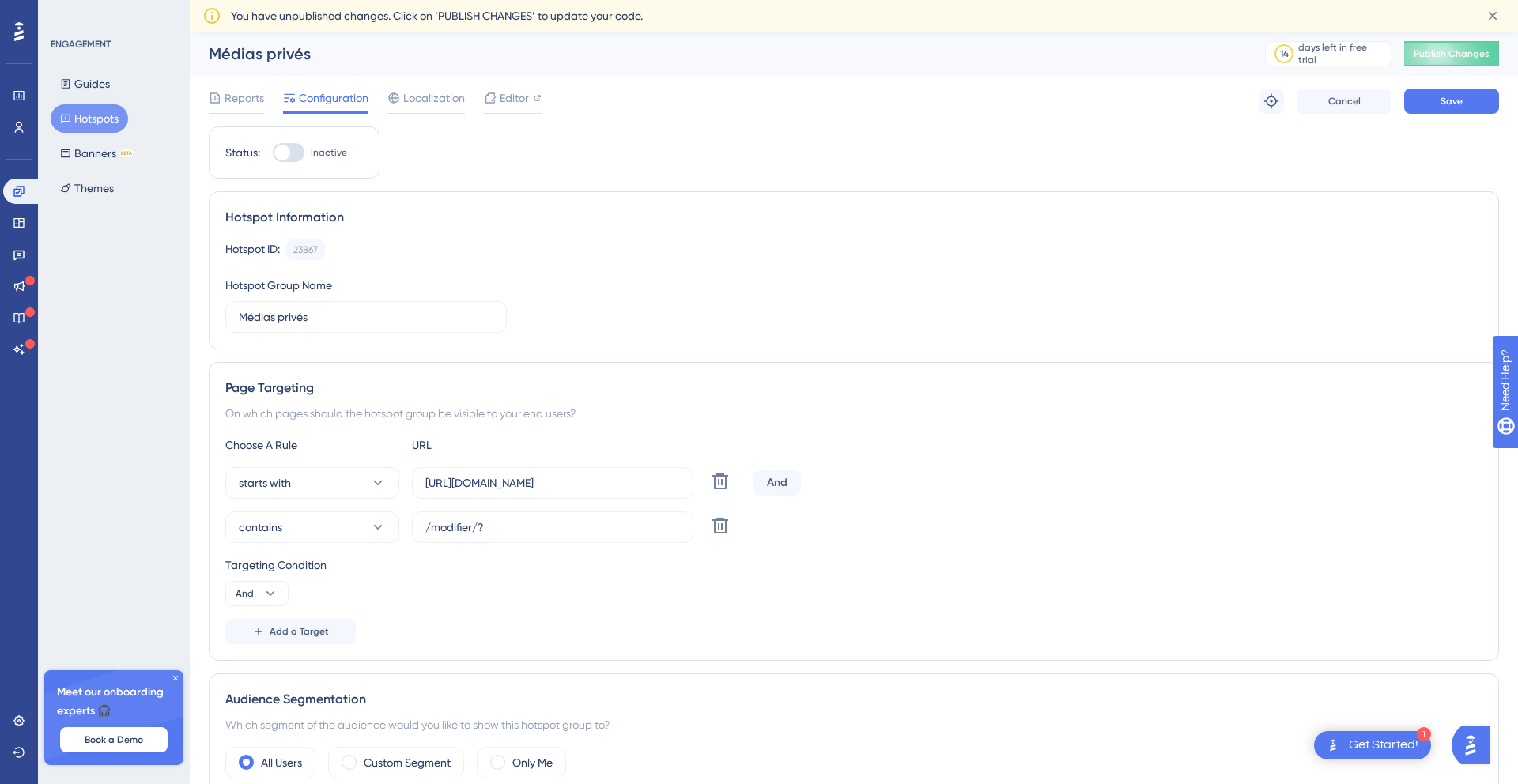
click at [317, 336] on div "Hotspot Information Hotspot ID: 23867 Copy Hotspot Group Name Médias privés" at bounding box center [854, 270] width 1290 height 158
click at [327, 320] on input "Médias privés" at bounding box center [366, 317] width 254 height 17
click at [1469, 98] on button "Save" at bounding box center [1451, 101] width 95 height 25
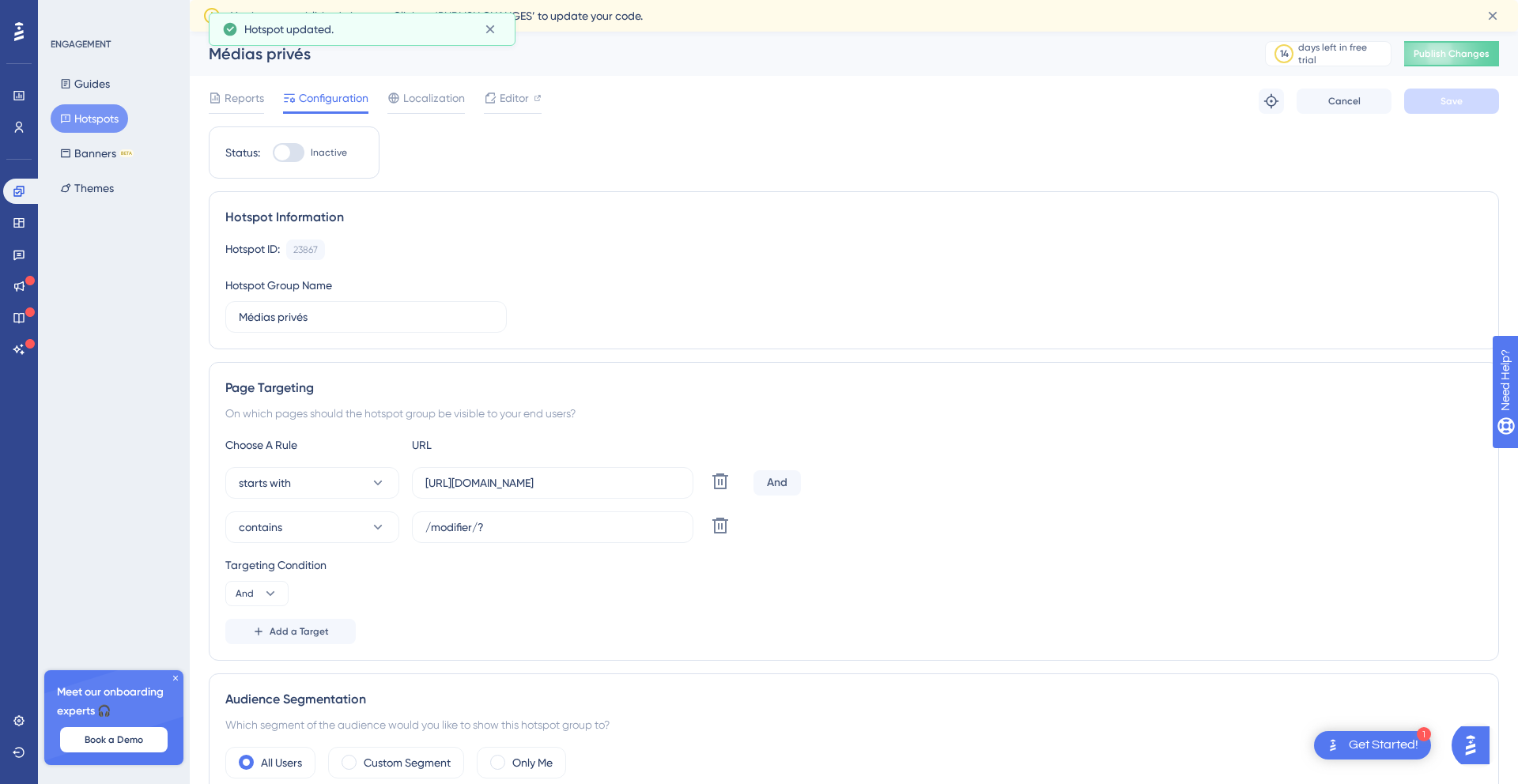
click at [296, 169] on div "Status: Inactive" at bounding box center [294, 153] width 171 height 52
click at [294, 150] on div at bounding box center [288, 153] width 31 height 19
click at [273, 153] on input "Inactive" at bounding box center [272, 153] width 1 height 1
checkbox input "false"
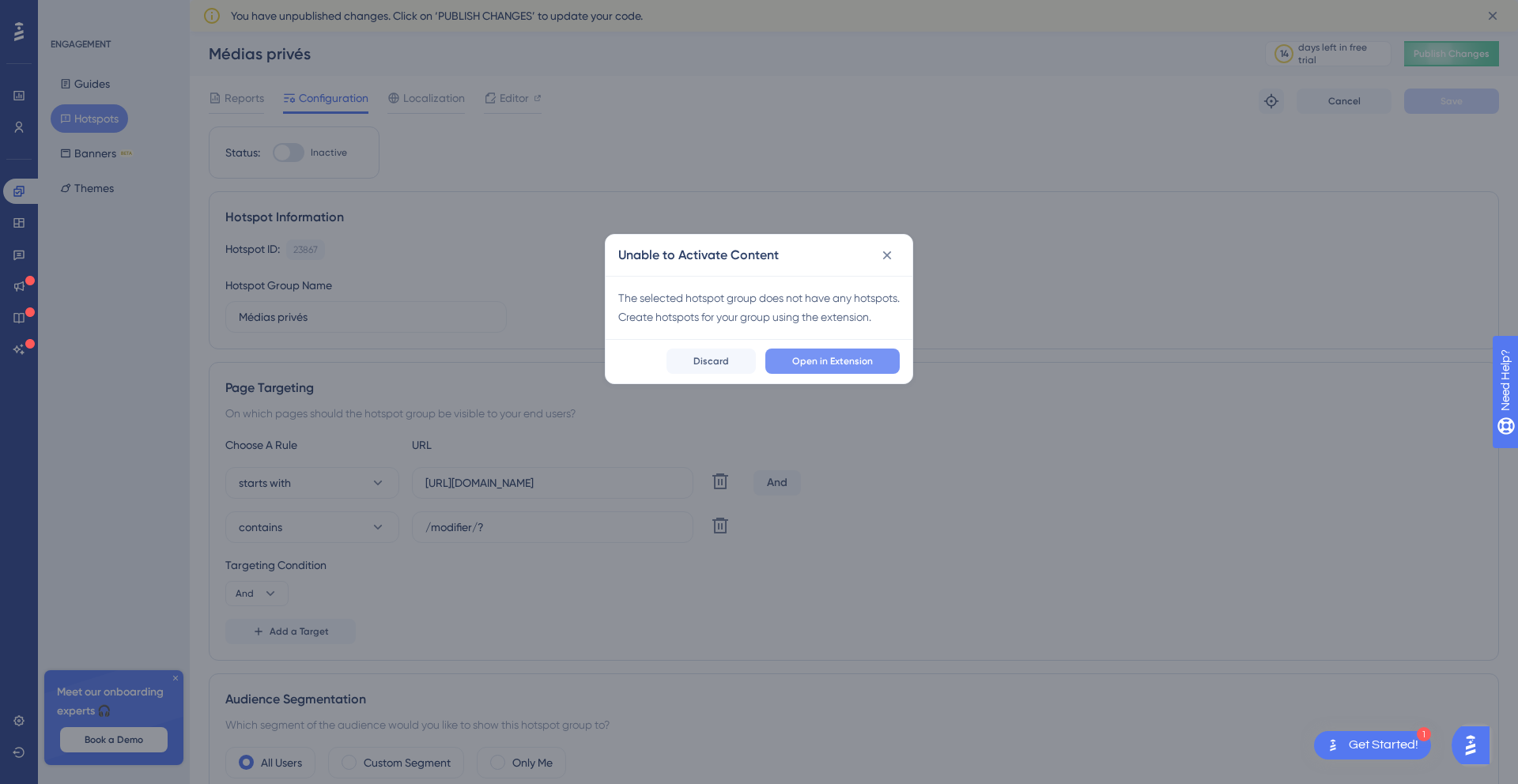
click at [835, 367] on span "Open in Extension" at bounding box center [832, 361] width 81 height 13
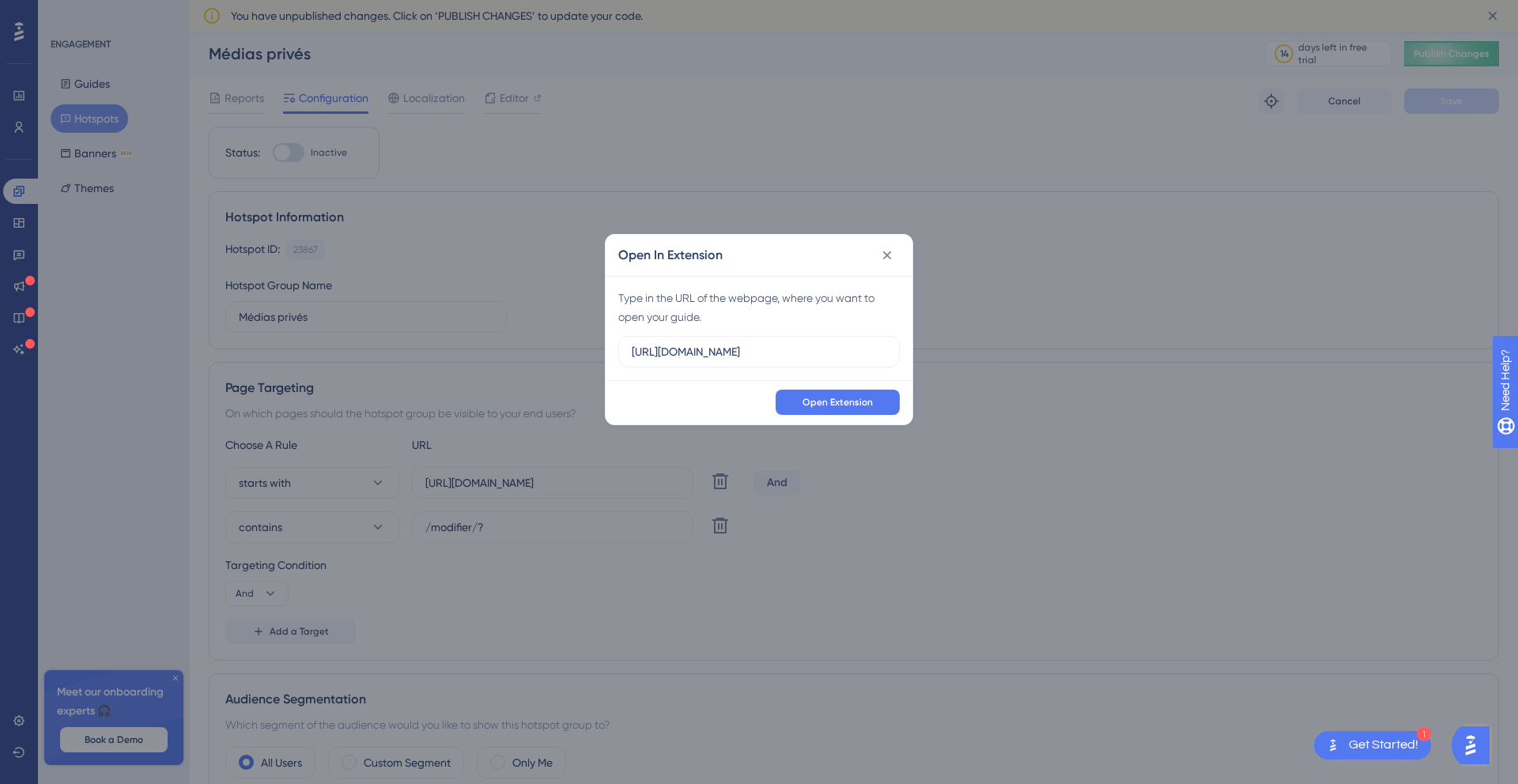
type input "https://base.apidae-tourisme.dev/gerer"
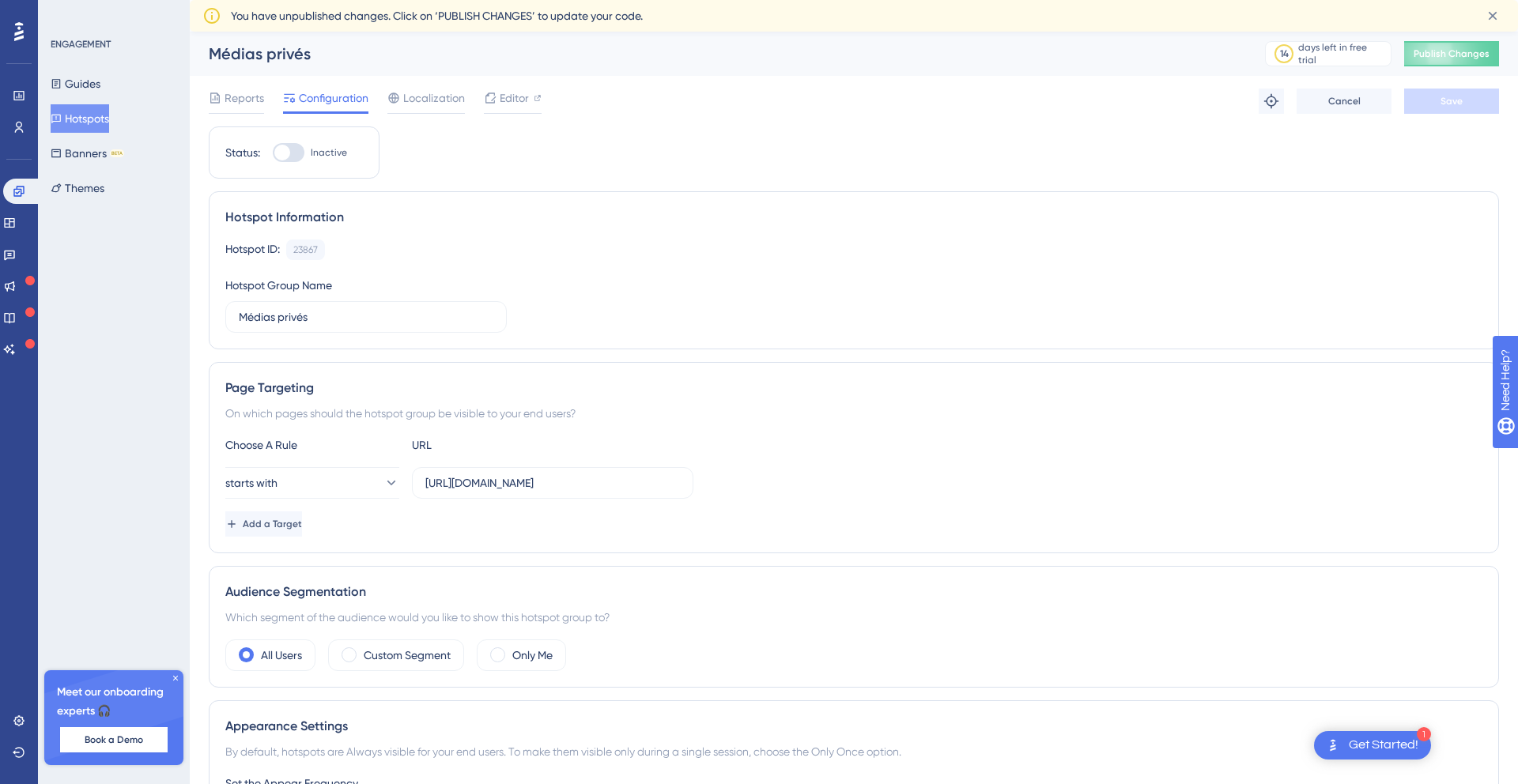
click at [274, 155] on div at bounding box center [282, 153] width 16 height 16
click at [273, 154] on input "Inactive" at bounding box center [272, 153] width 1 height 1
checkbox input "false"
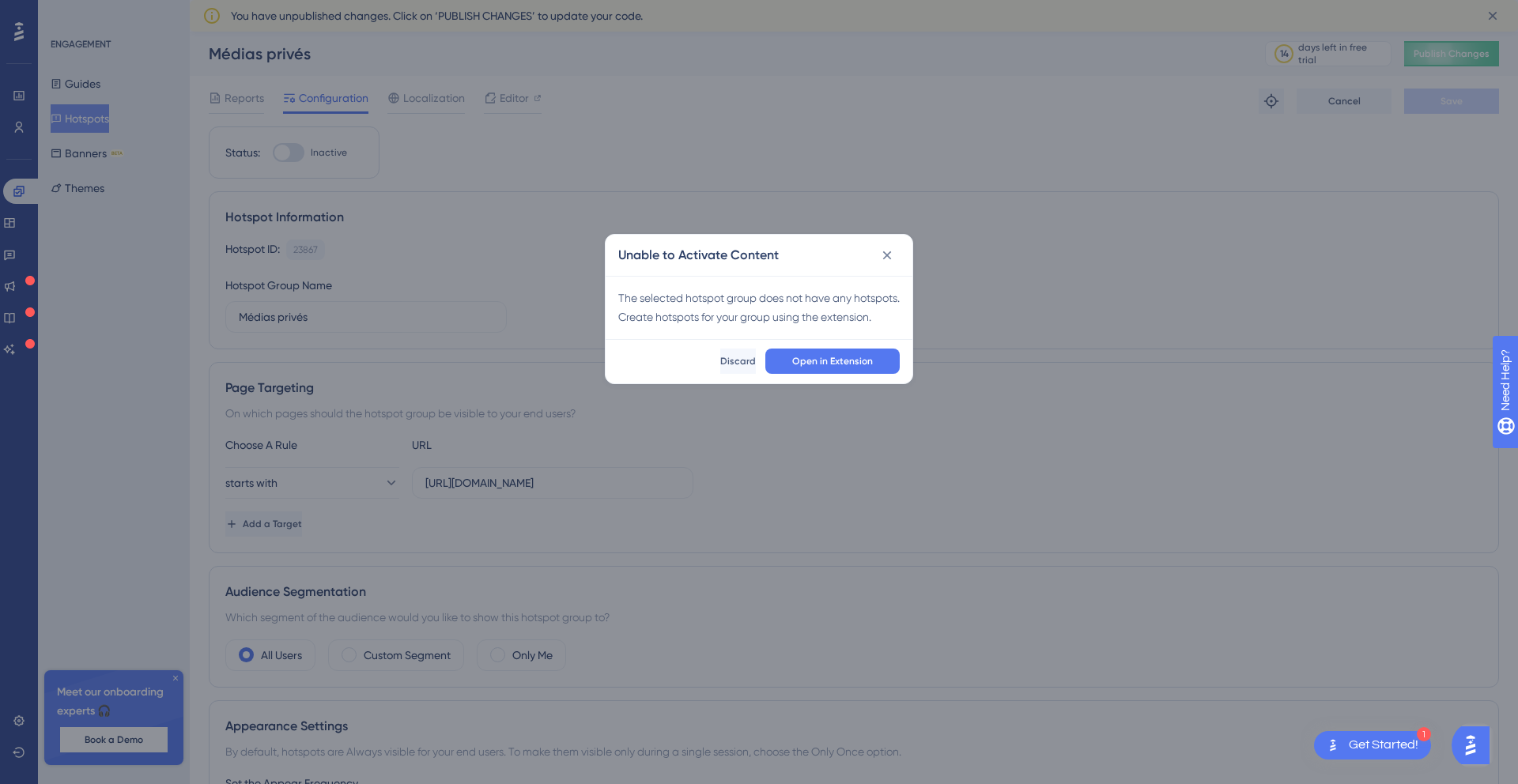
click at [815, 367] on span "Open in Extension" at bounding box center [832, 361] width 81 height 13
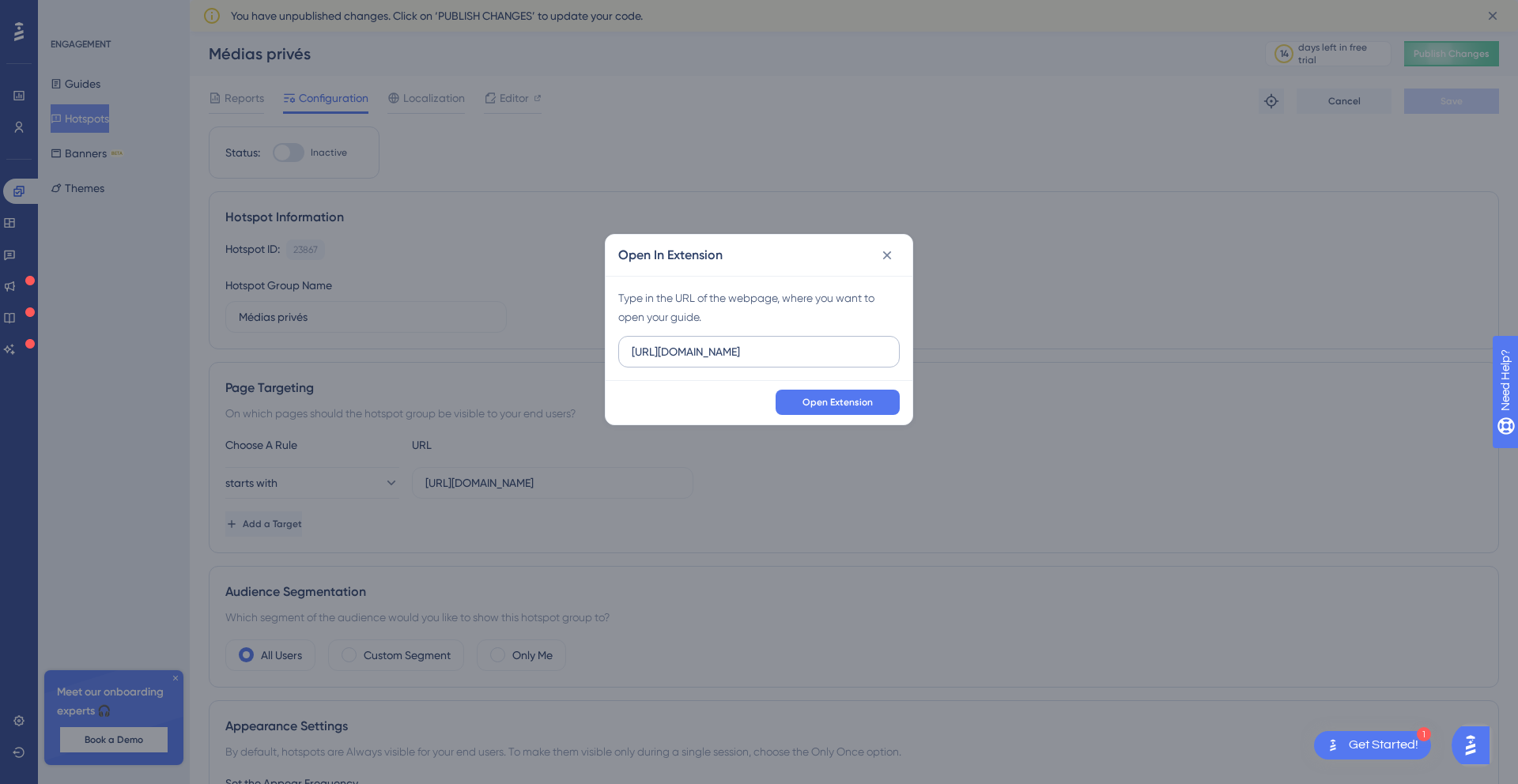
scroll to position [0, 355]
click at [732, 349] on input "https://base.apidae-tourisme.dev/gerer//objet-touristique/7343215/modifier/?2&s…" at bounding box center [758, 352] width 254 height 17
type input "https://base.apidae-tourisme.dev/gerer/objet-touristique/7343215/modifier/?2&sp…"
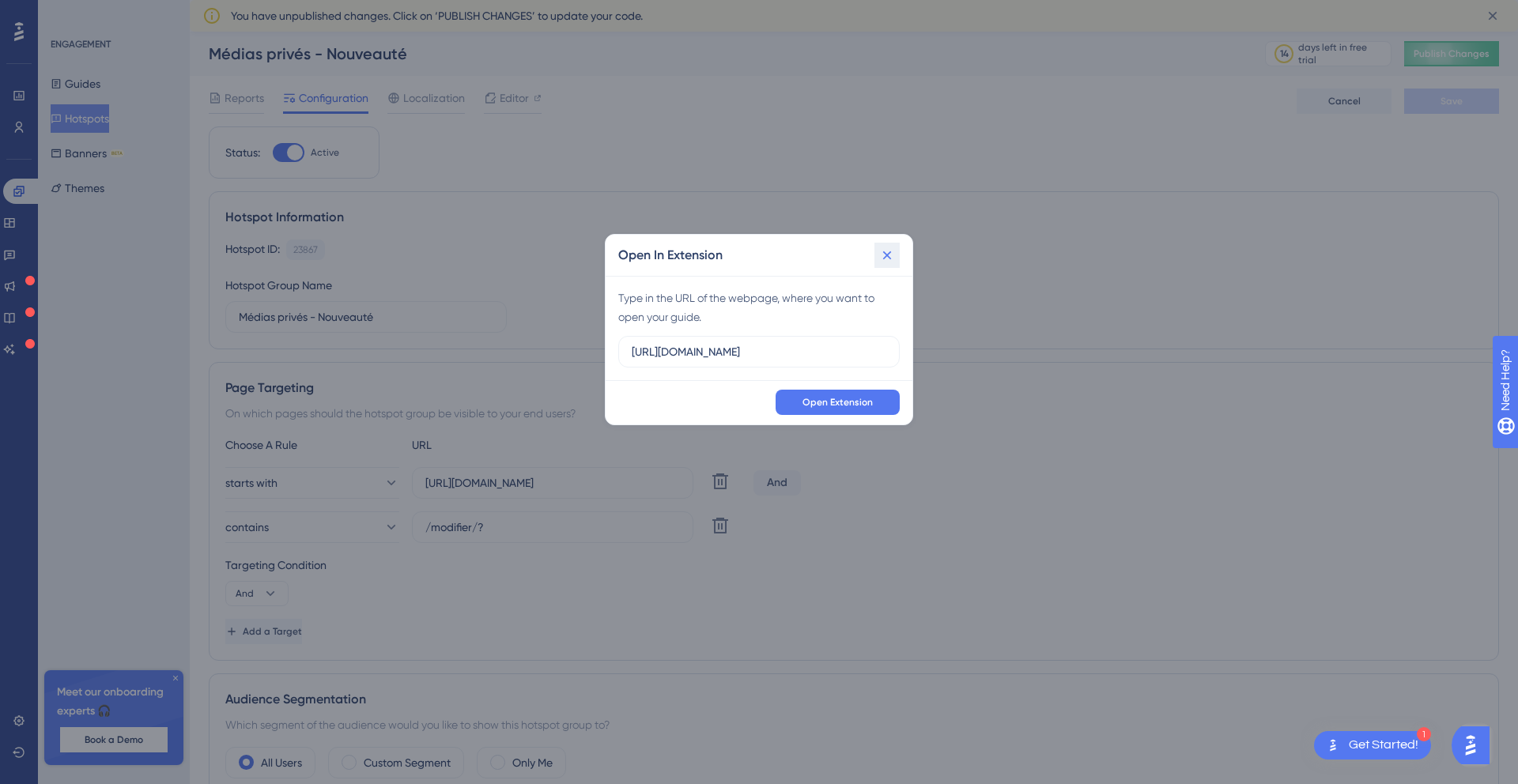
click at [892, 254] on icon at bounding box center [887, 255] width 16 height 16
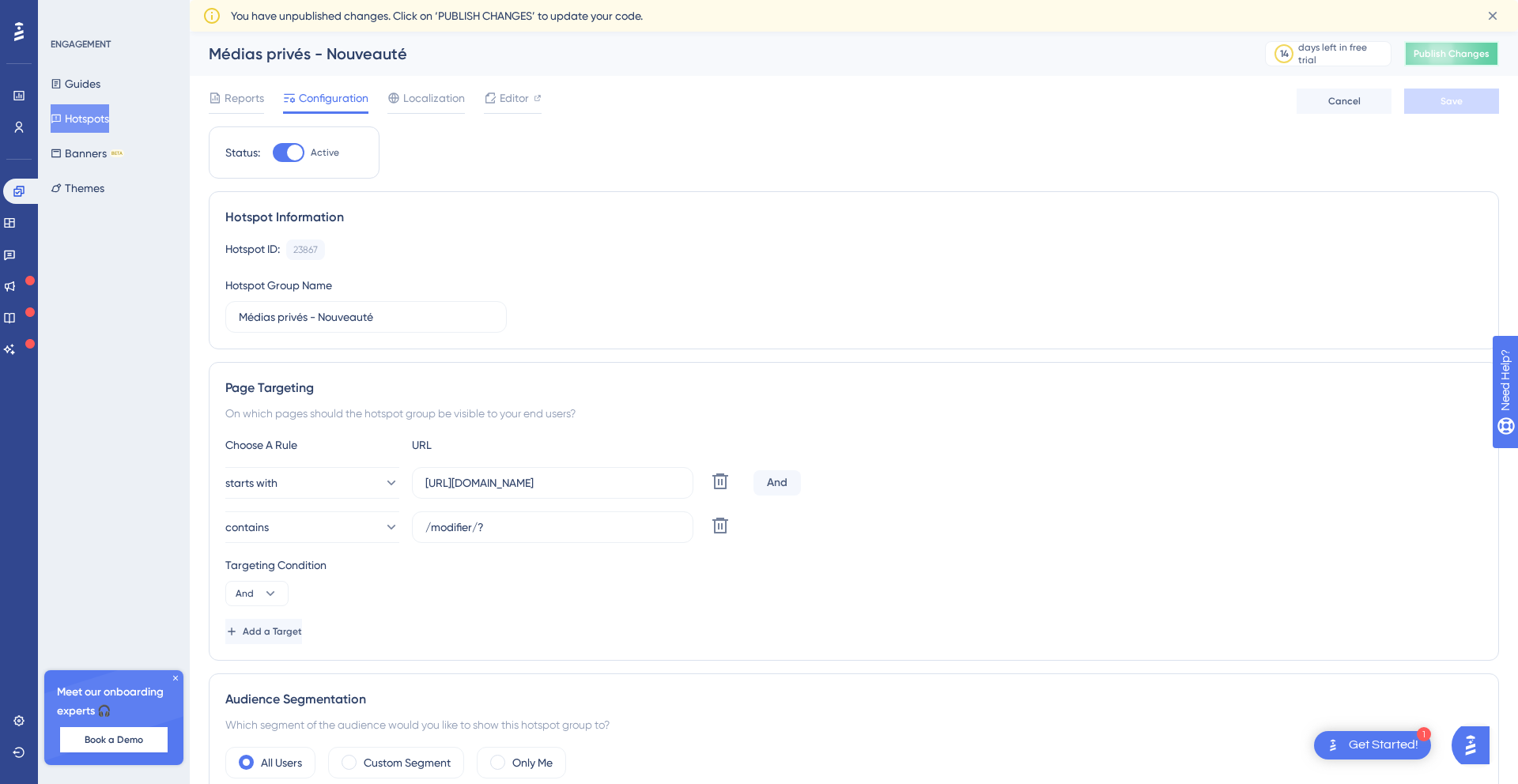
click at [1472, 49] on span "Publish Changes" at bounding box center [1451, 54] width 76 height 13
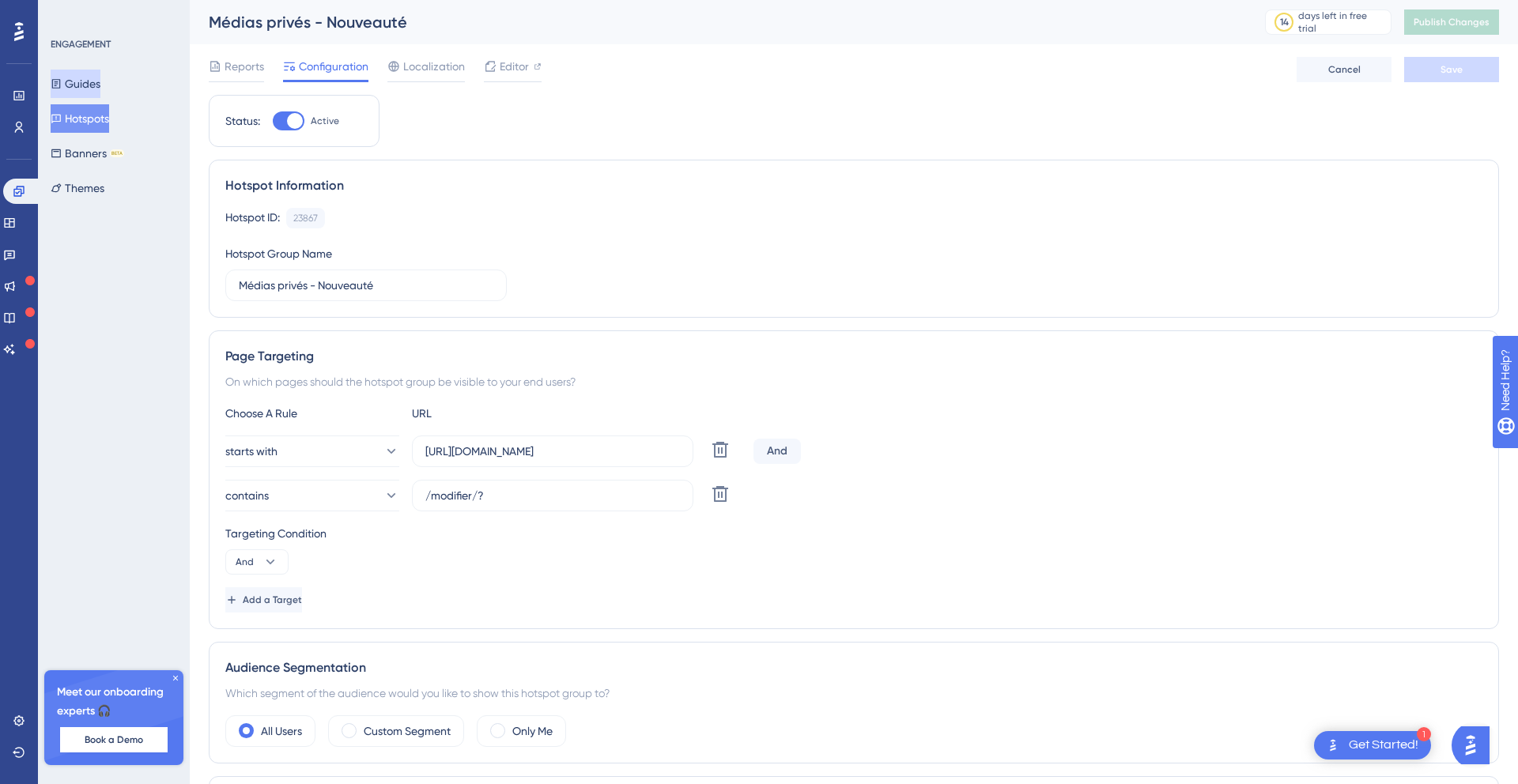
click at [94, 77] on button "Guides" at bounding box center [75, 83] width 50 height 29
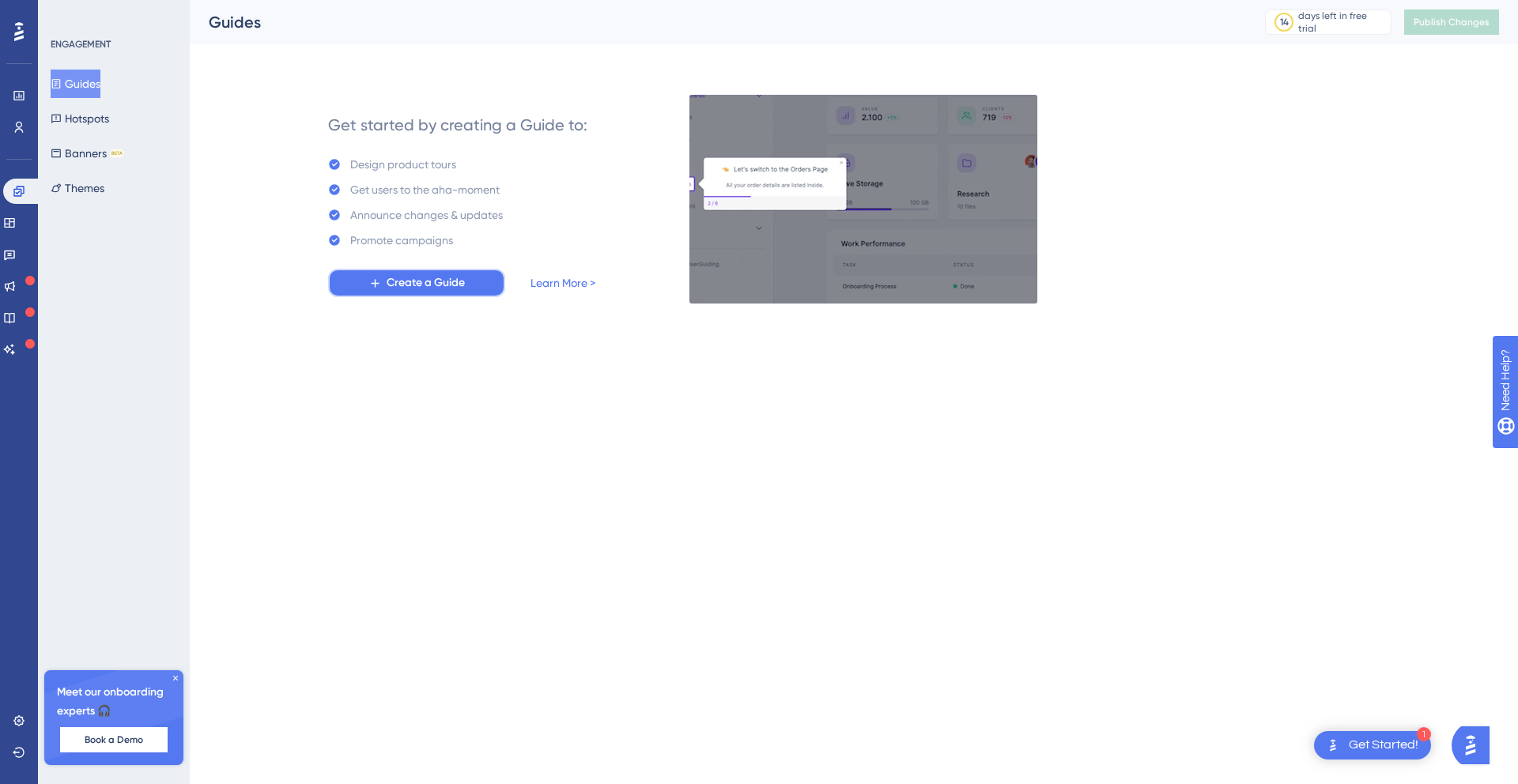
click at [415, 285] on span "Create a Guide" at bounding box center [426, 283] width 78 height 19
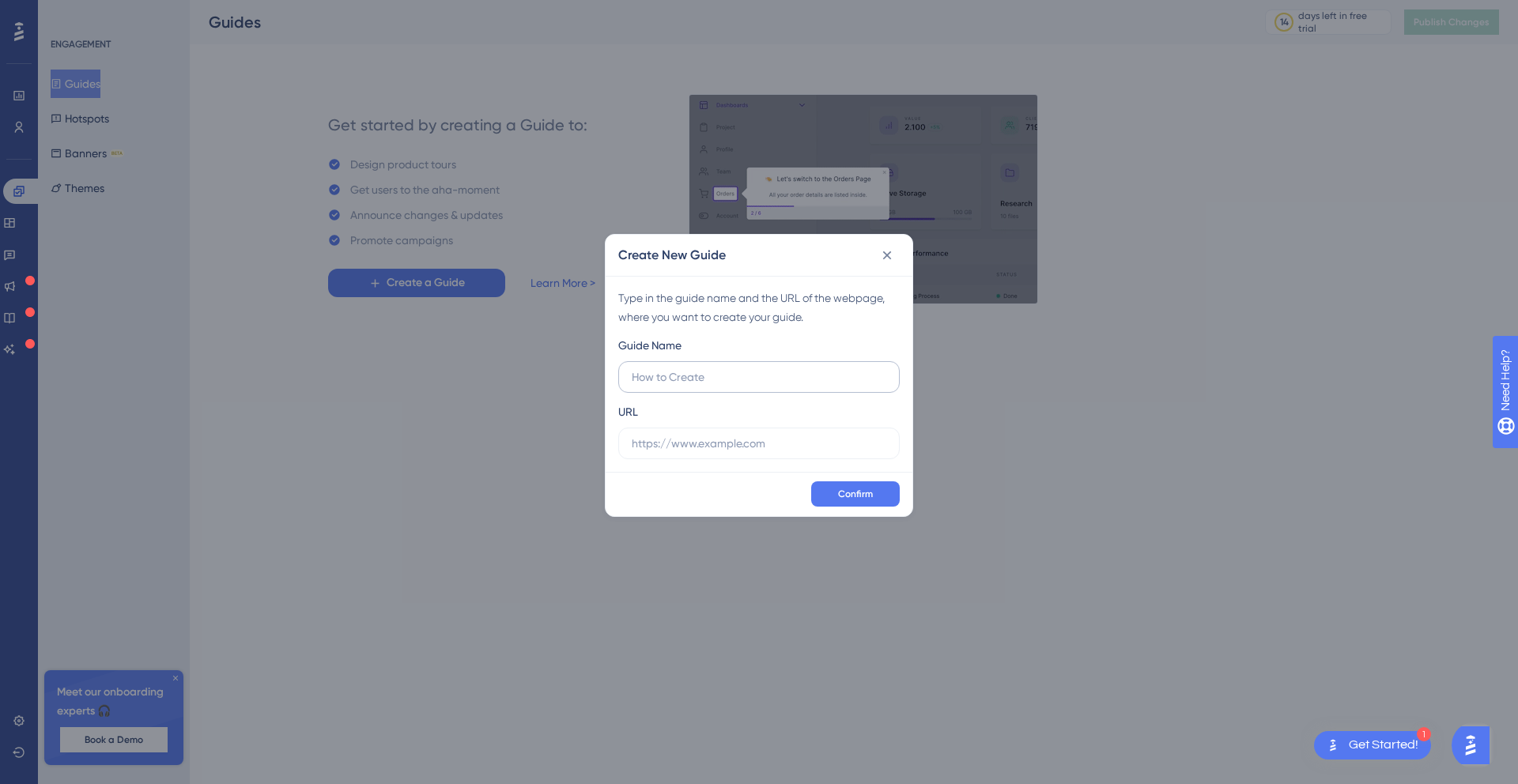
click at [736, 382] on input "text" at bounding box center [758, 377] width 254 height 17
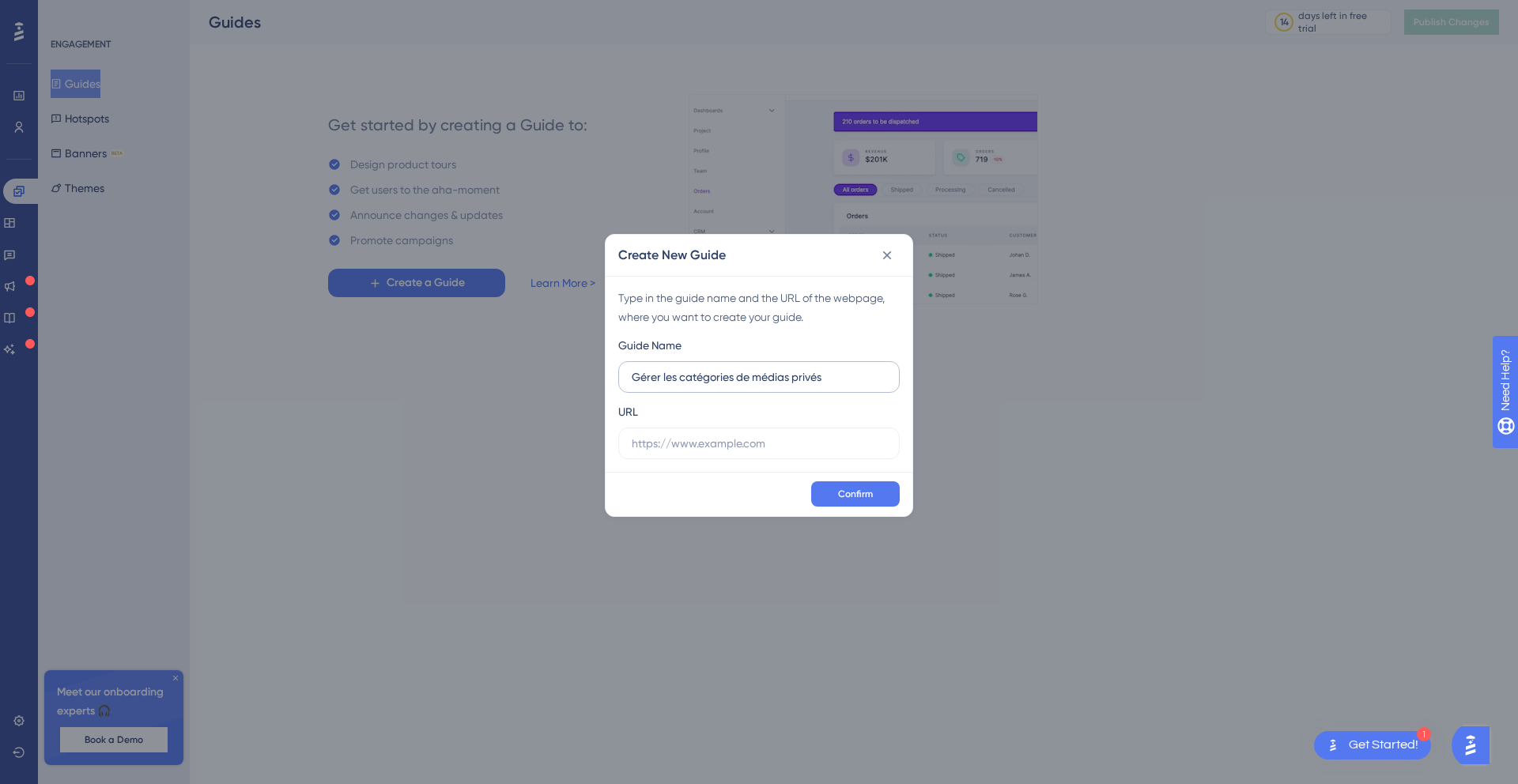
type input "Gérer les catégories de médias privés"
paste input "/objet-touristique/7343215/modifier/?2&spid=1&onglet=IDENTIFICATION#id311"
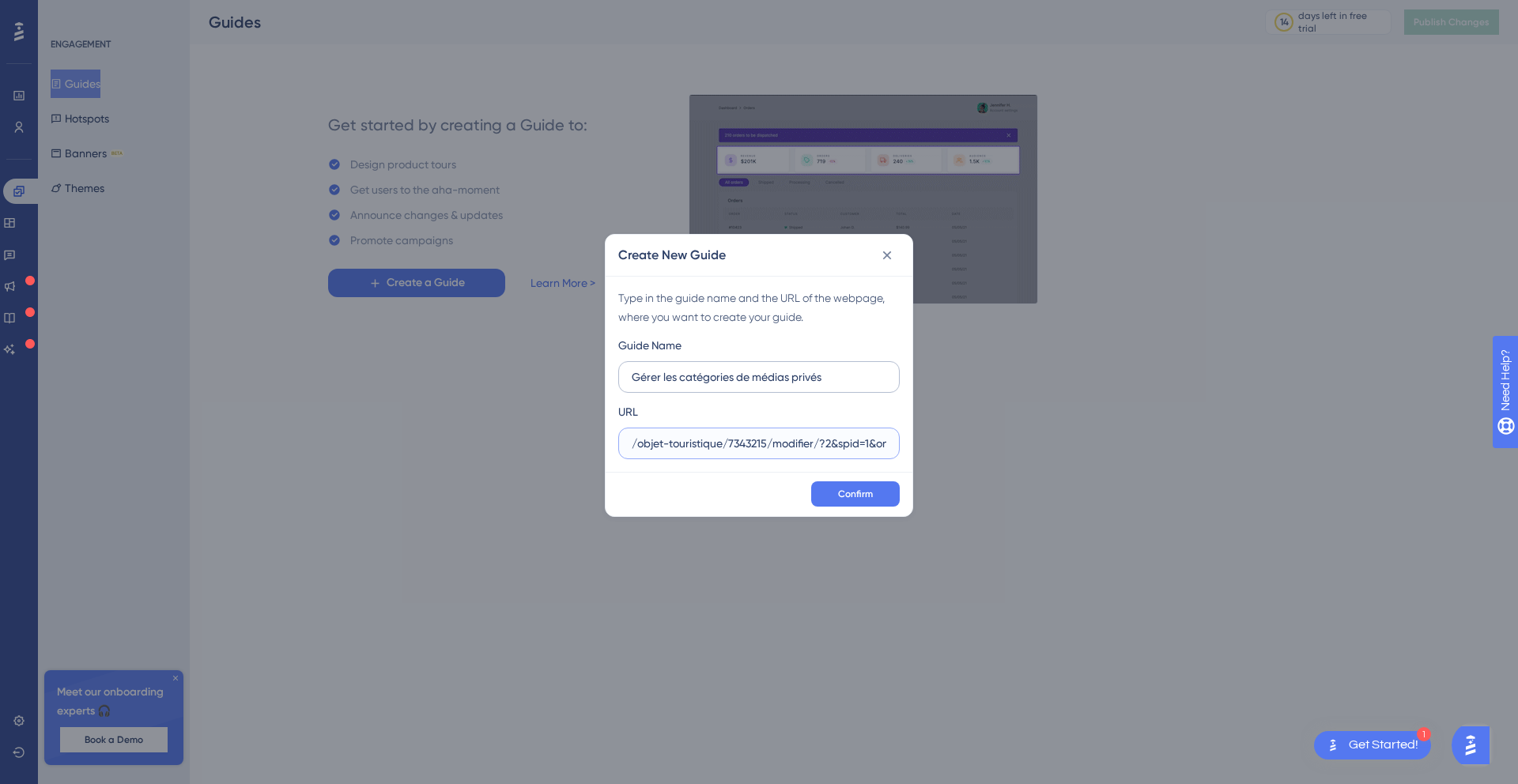
scroll to position [0, 142]
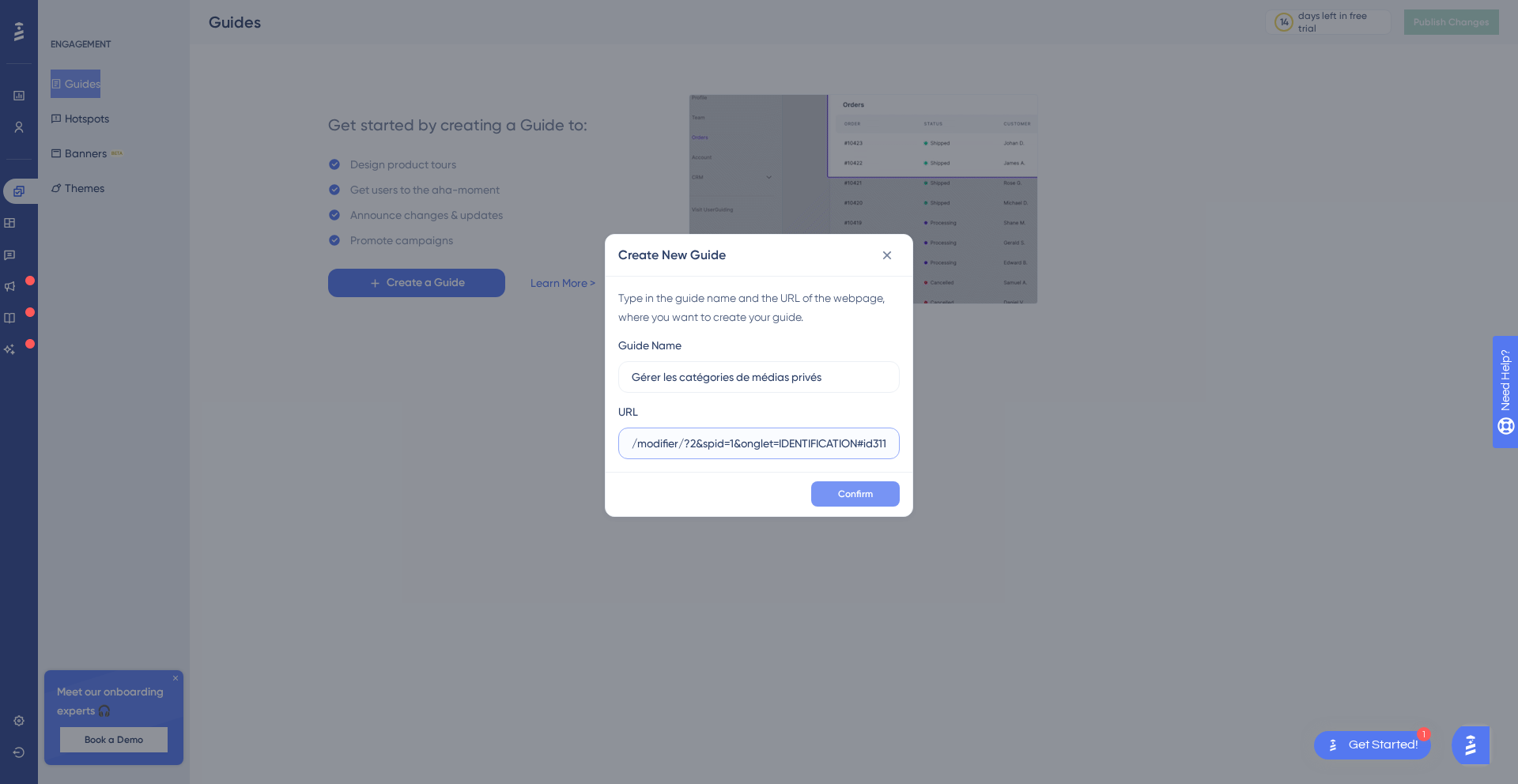
type input "/objet-touristique/7343215/modifier/?2&spid=1&onglet=IDENTIFICATION#id311"
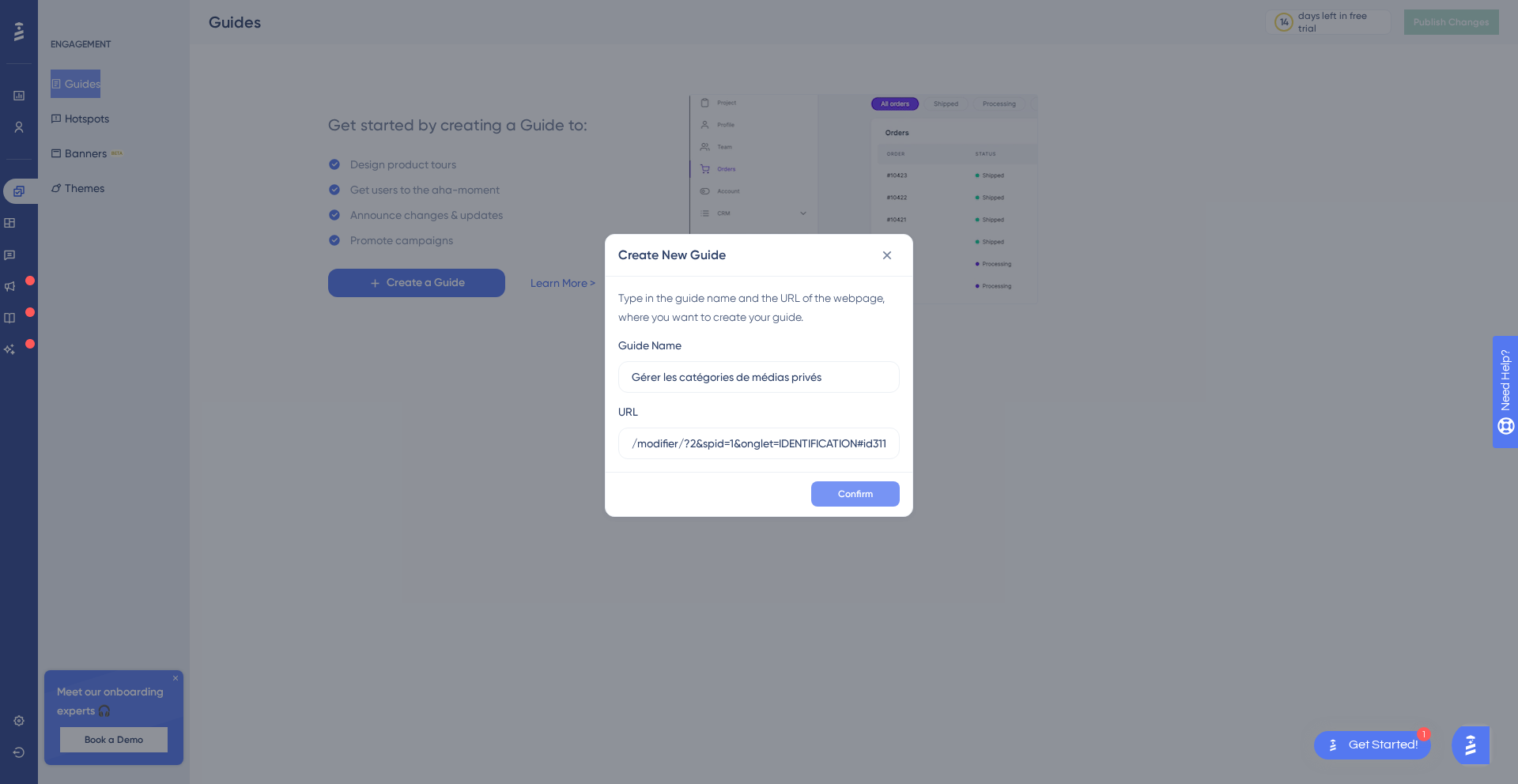
click at [848, 493] on span "Confirm" at bounding box center [855, 494] width 35 height 13
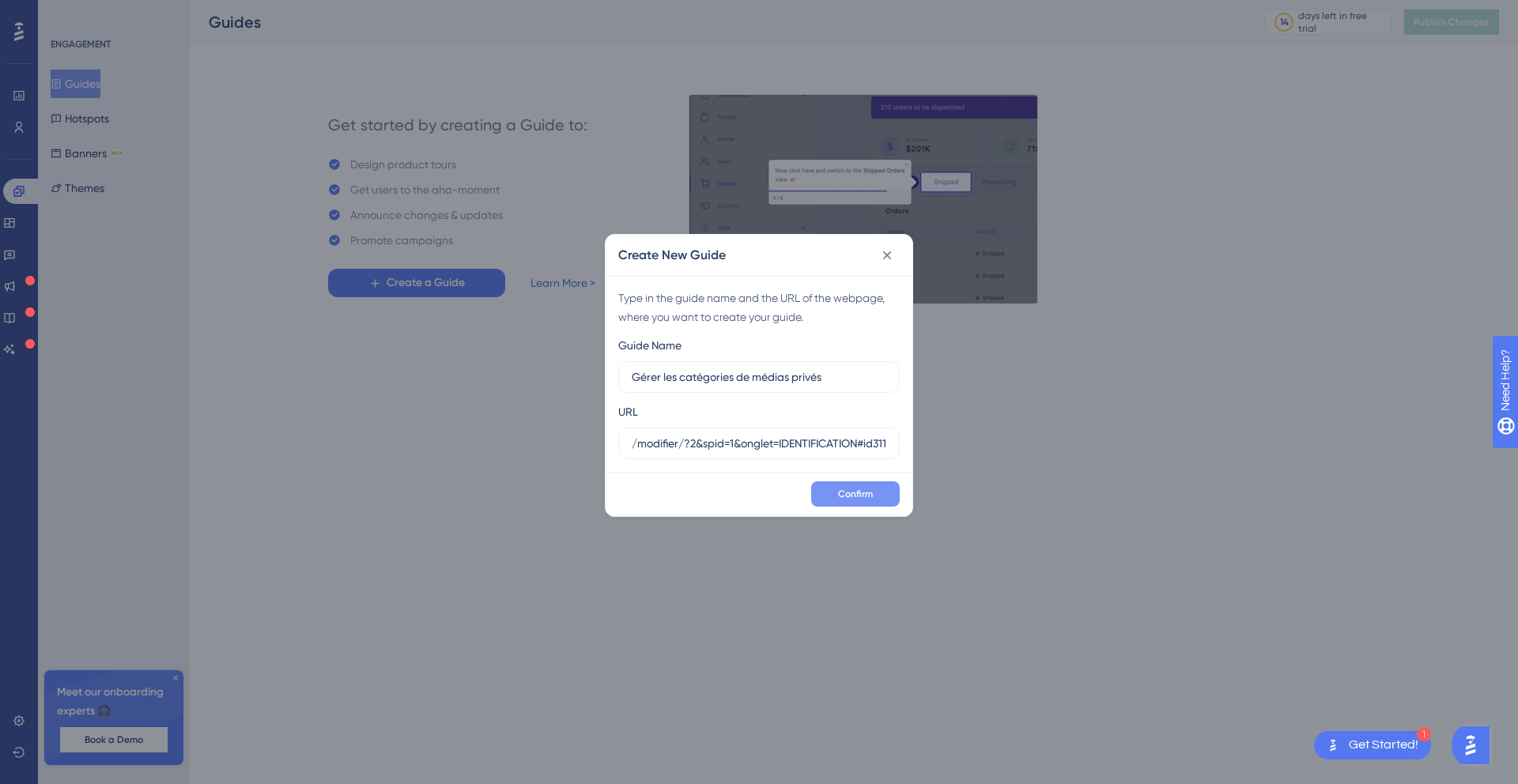
scroll to position [0, 0]
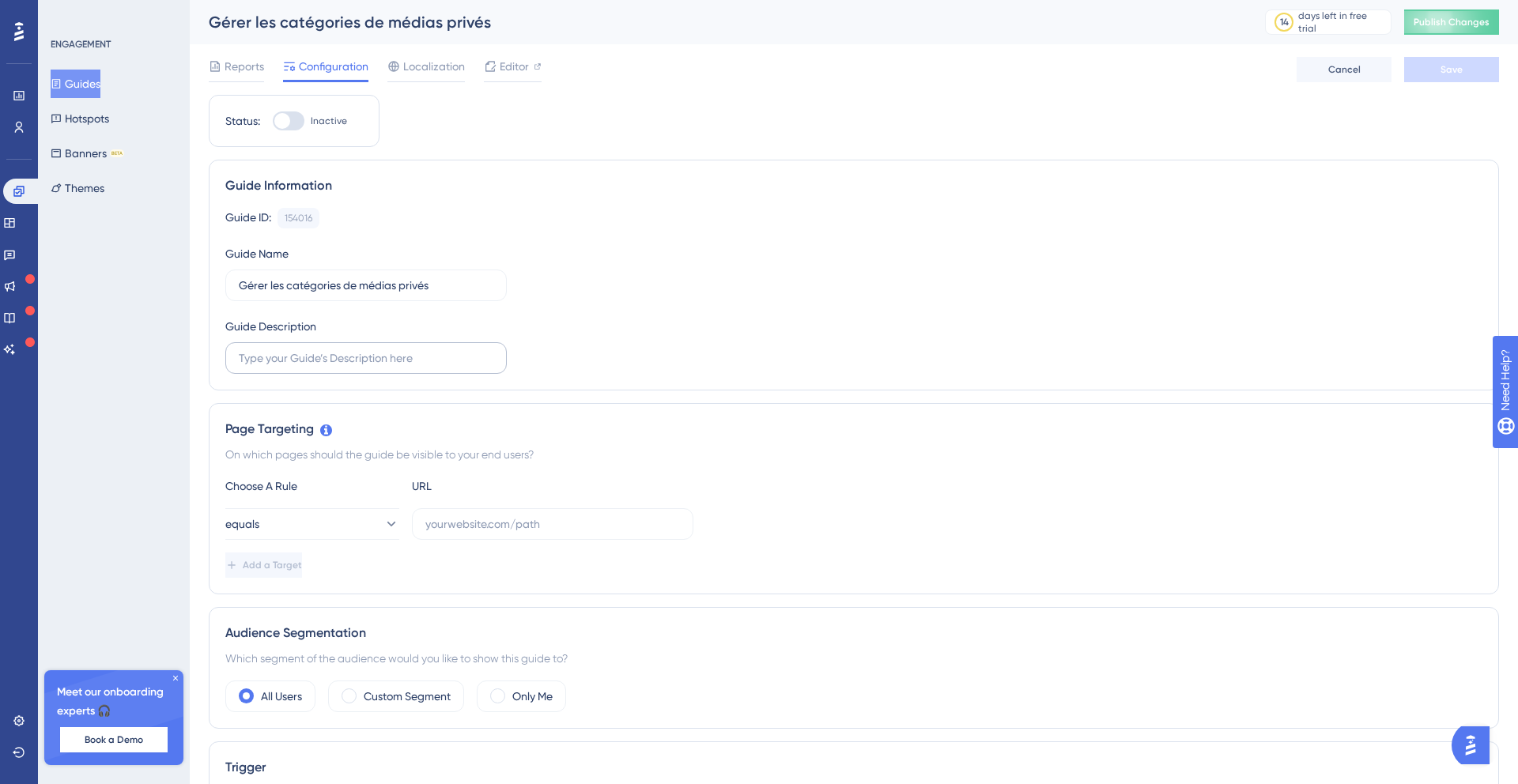
click at [341, 371] on label at bounding box center [366, 358] width 281 height 31
click at [341, 366] on input "text" at bounding box center [366, 358] width 254 height 17
click at [497, 522] on input "text" at bounding box center [552, 524] width 254 height 17
click at [346, 499] on div "Choose A Rule URL equals Add a Target" at bounding box center [854, 527] width 1257 height 102
click at [346, 516] on button "equals" at bounding box center [312, 524] width 174 height 31
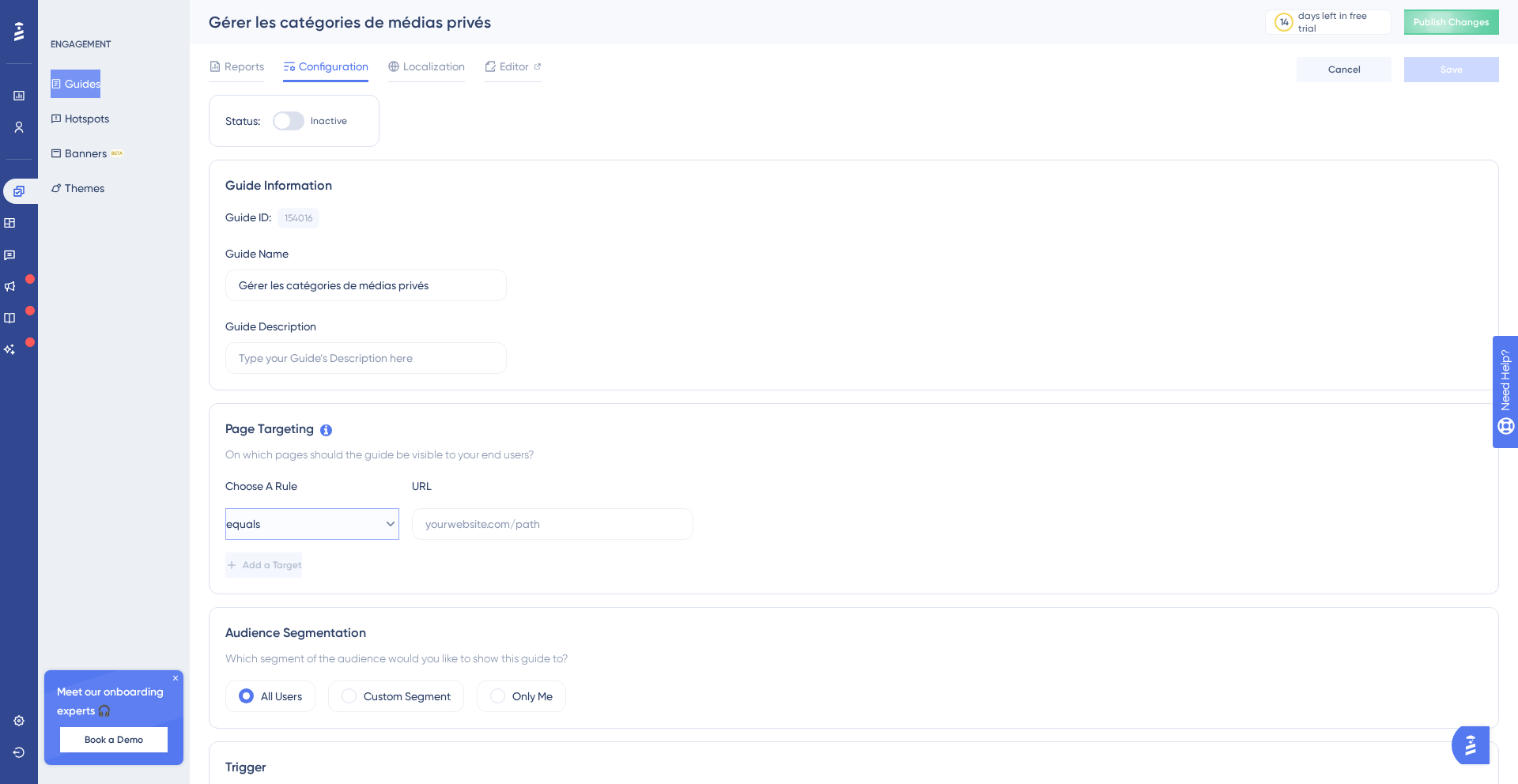
scroll to position [275, 0]
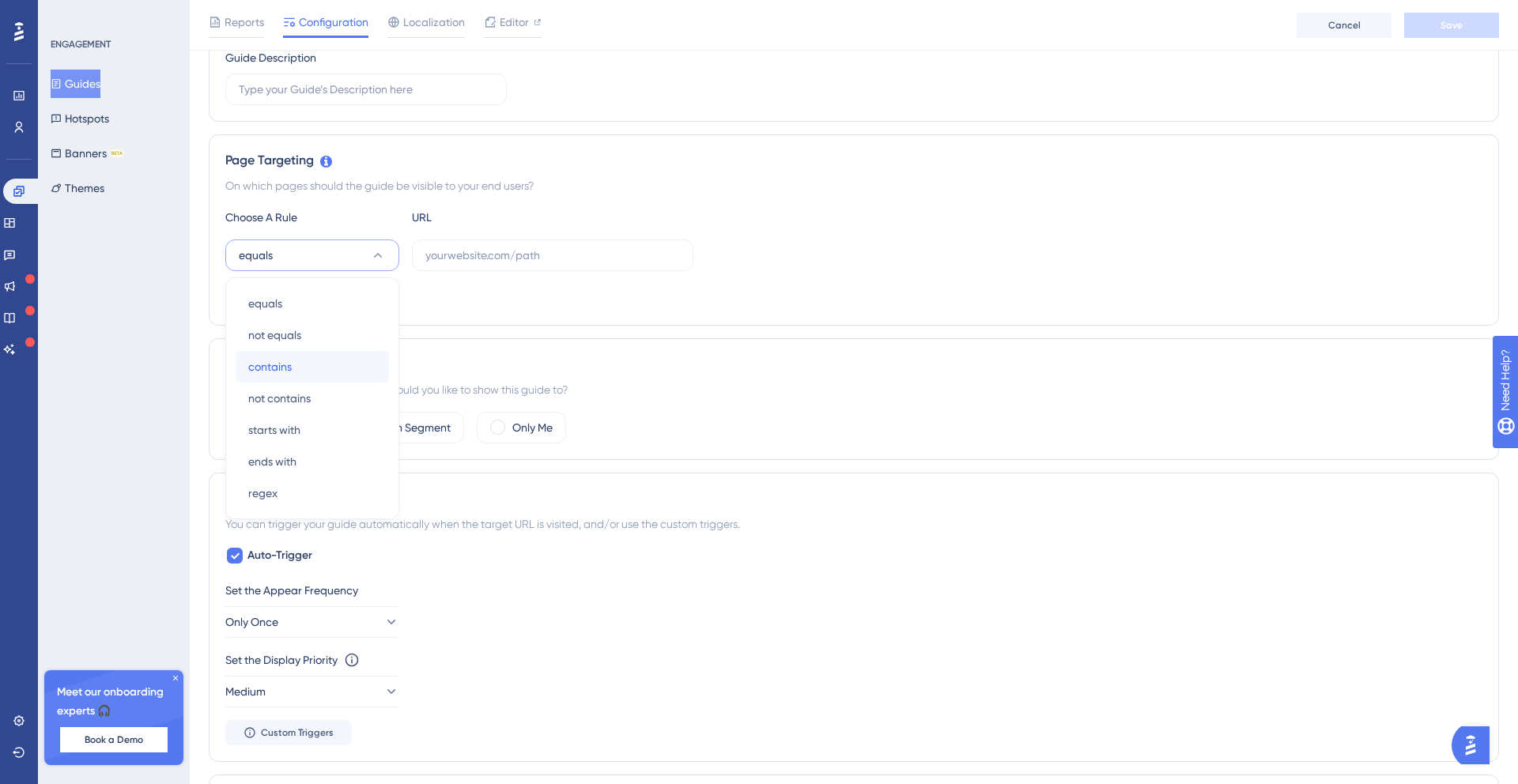
click at [342, 372] on div "contains contains" at bounding box center [312, 366] width 128 height 31
click at [479, 259] on input "text" at bounding box center [552, 255] width 254 height 17
paste input "/objet-touristique/7343215/modifier/?2&spid=1&onglet=IDENTIFICATION#id311"
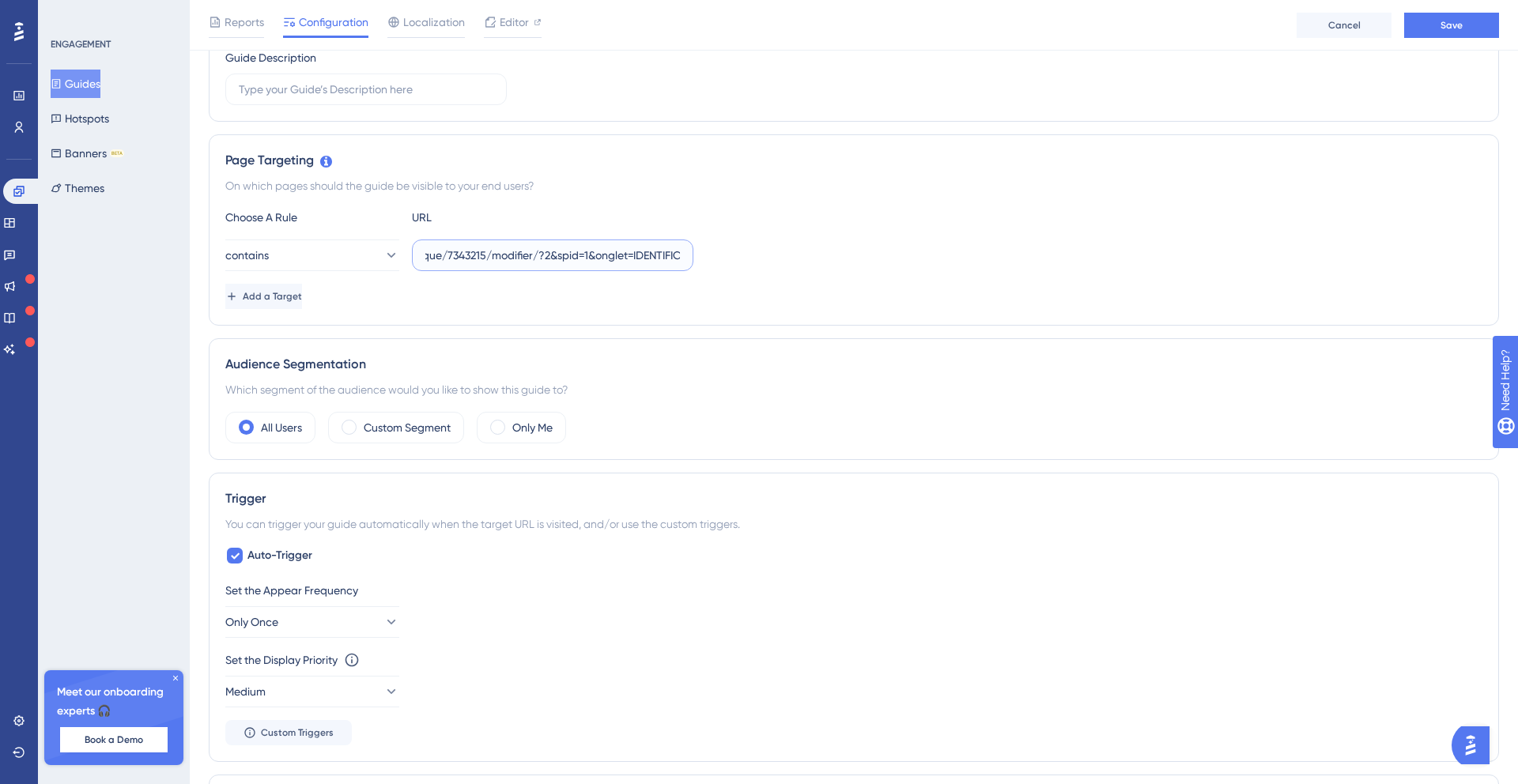
scroll to position [0, 0]
drag, startPoint x: 477, startPoint y: 258, endPoint x: 426, endPoint y: 267, distance: 51.8
click at [426, 267] on label "/objet-touristique/7343215/modifier/?2&spid=1&onglet=IDENTIFICATION#id311" at bounding box center [552, 255] width 281 height 31
drag, startPoint x: 525, startPoint y: 257, endPoint x: 822, endPoint y: 270, distance: 297.3
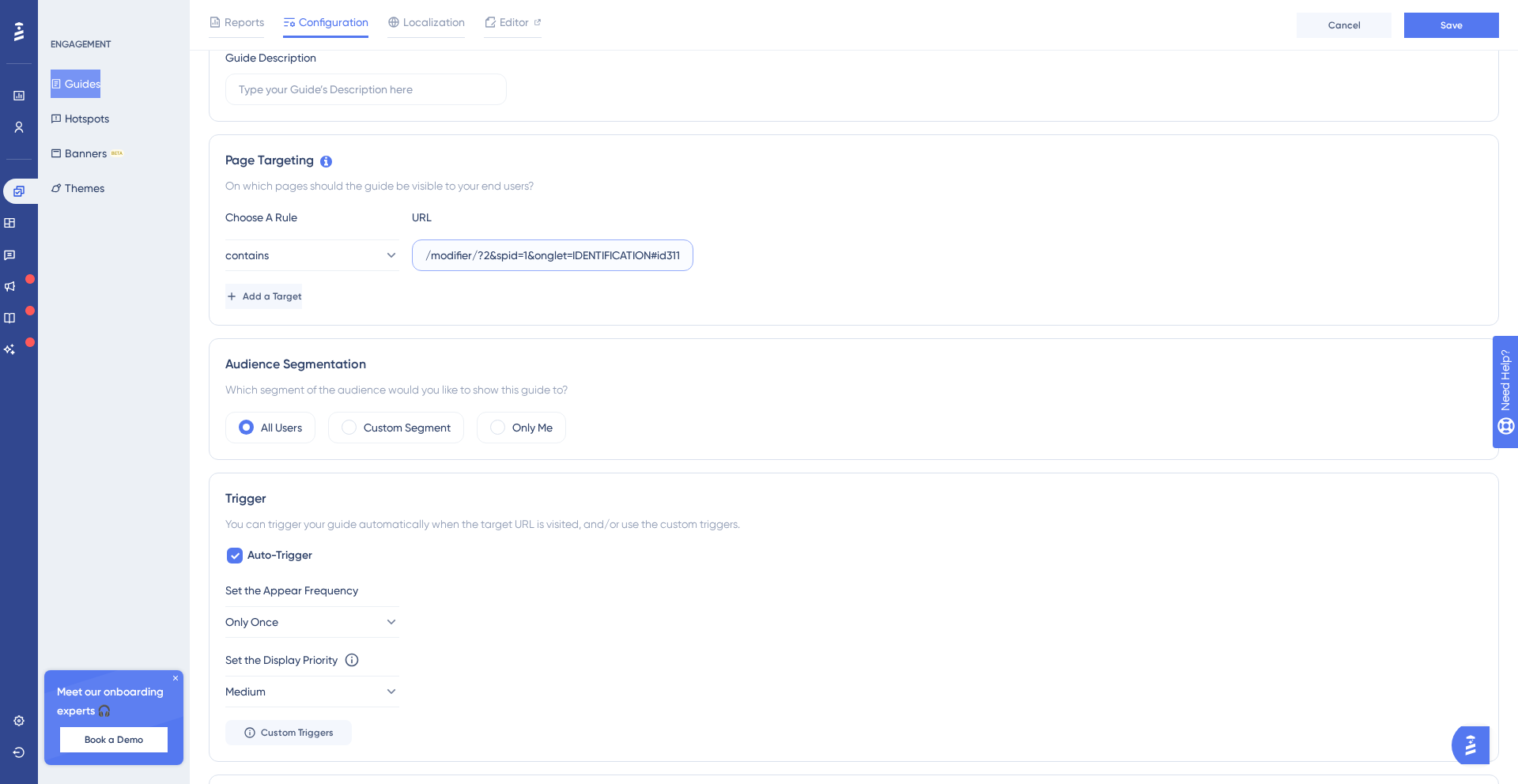
click at [820, 271] on div "Choose A Rule URL contains /objet-touristique/7343215/modifier/?2&spid=1&onglet…" at bounding box center [854, 258] width 1257 height 102
type input "/objet-touristique/"
click at [240, 301] on icon at bounding box center [233, 296] width 13 height 13
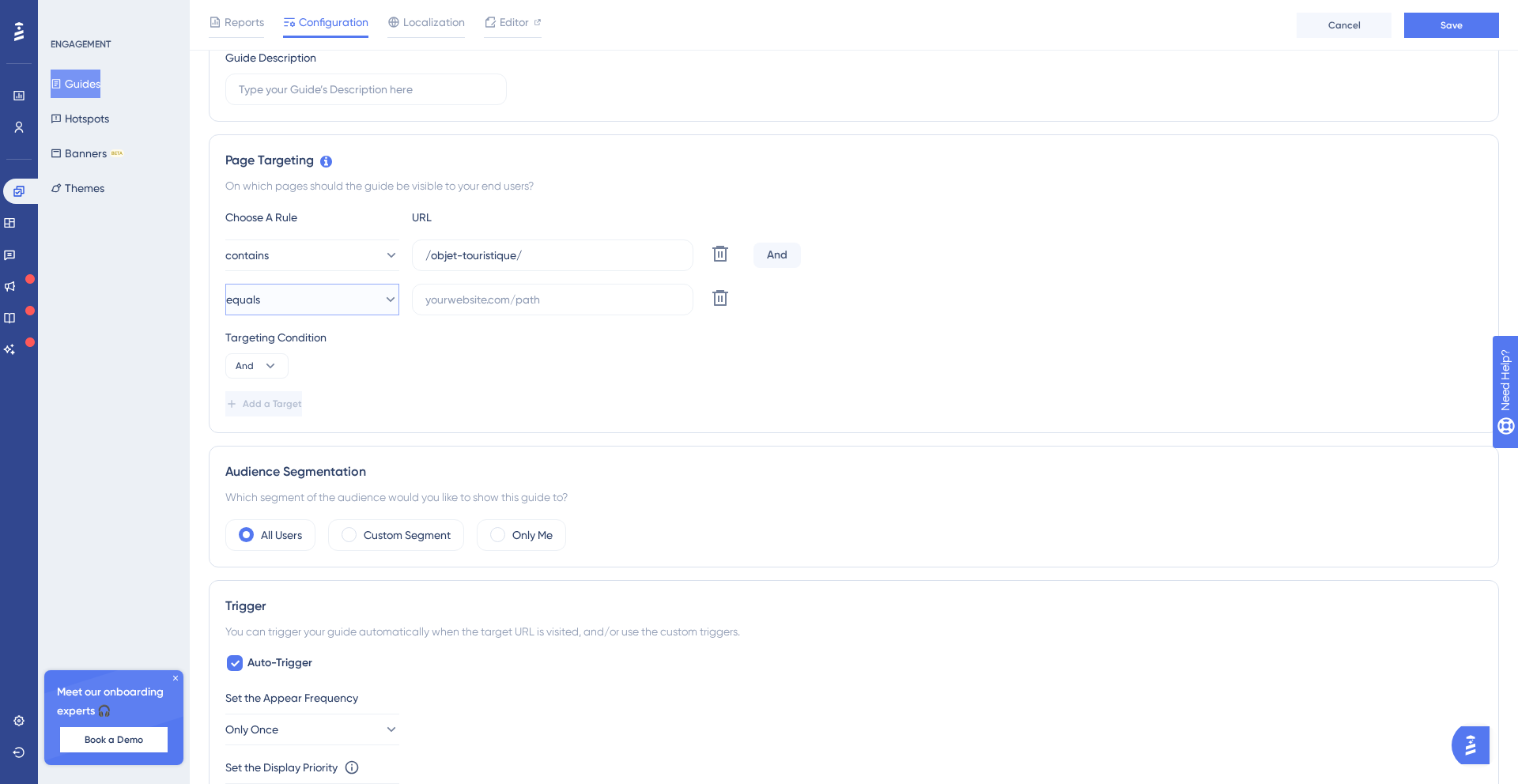
click at [323, 300] on button "equals" at bounding box center [312, 300] width 174 height 31
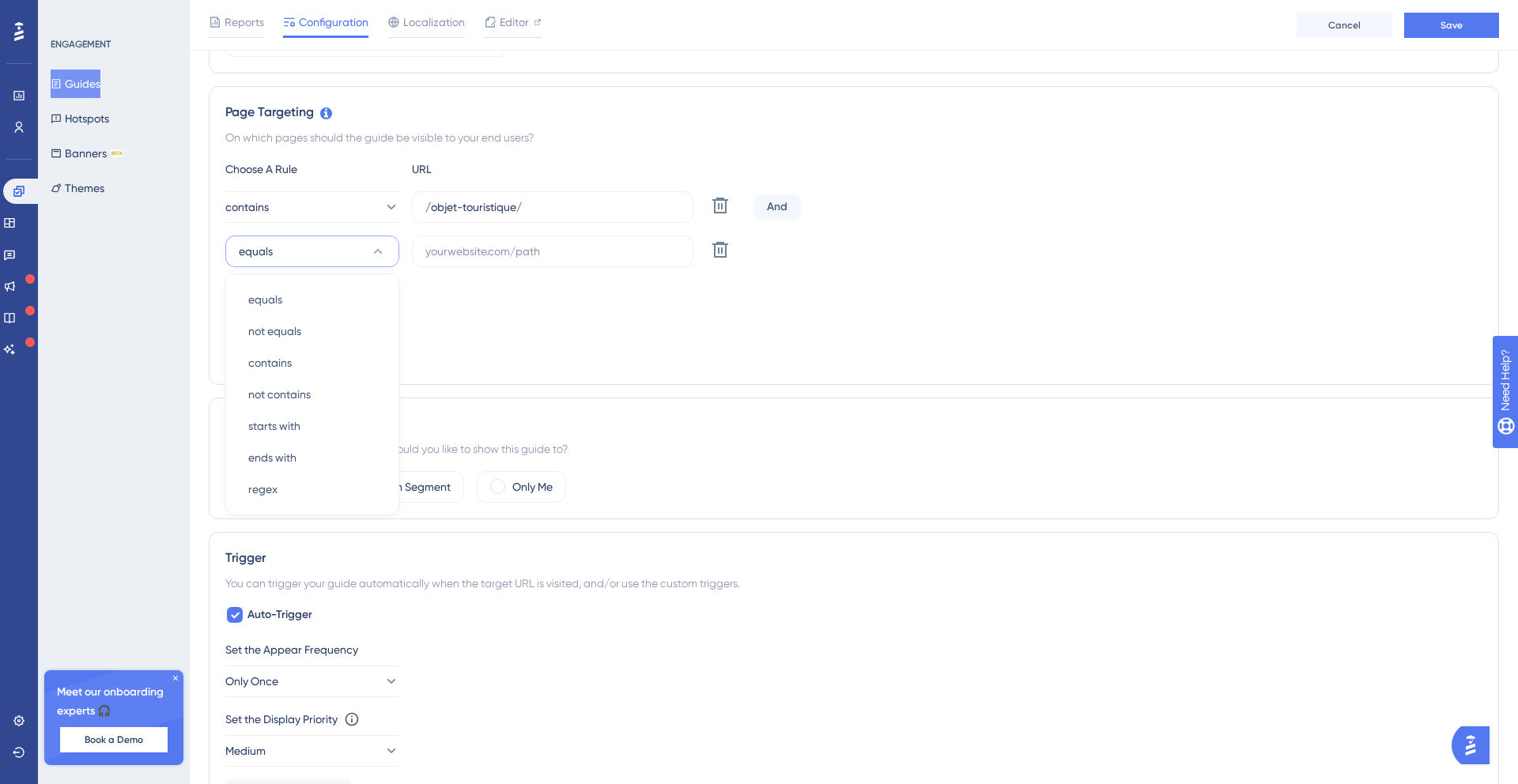
click at [309, 238] on button "equals" at bounding box center [312, 251] width 174 height 31
click at [322, 194] on button "contains" at bounding box center [312, 207] width 174 height 31
click at [294, 382] on span "starts with" at bounding box center [274, 382] width 52 height 19
click at [309, 258] on button "equals" at bounding box center [312, 251] width 174 height 31
click at [325, 359] on div "contains contains" at bounding box center [312, 363] width 128 height 31
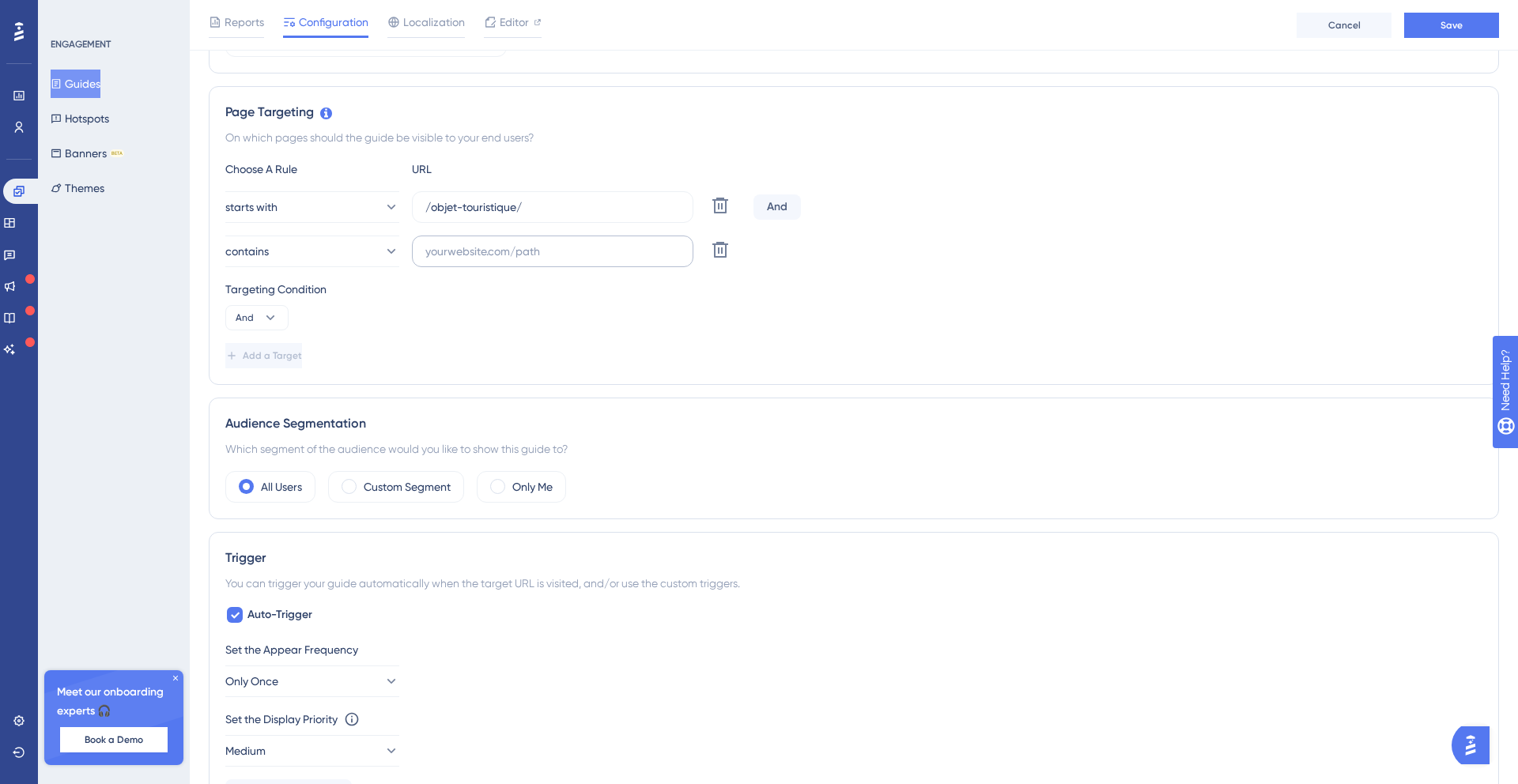
click at [478, 241] on label at bounding box center [552, 251] width 281 height 31
click at [478, 243] on input "text" at bounding box center [552, 252] width 254 height 17
paste input "/objet-touristique/7343215/modifier/?2&spid=1&onglet=IDENTIFICATION#id311"
type input "/objet-touristique/7343215/modifier/?2&spid=1&onglet=IDENTIFICATION#id311"
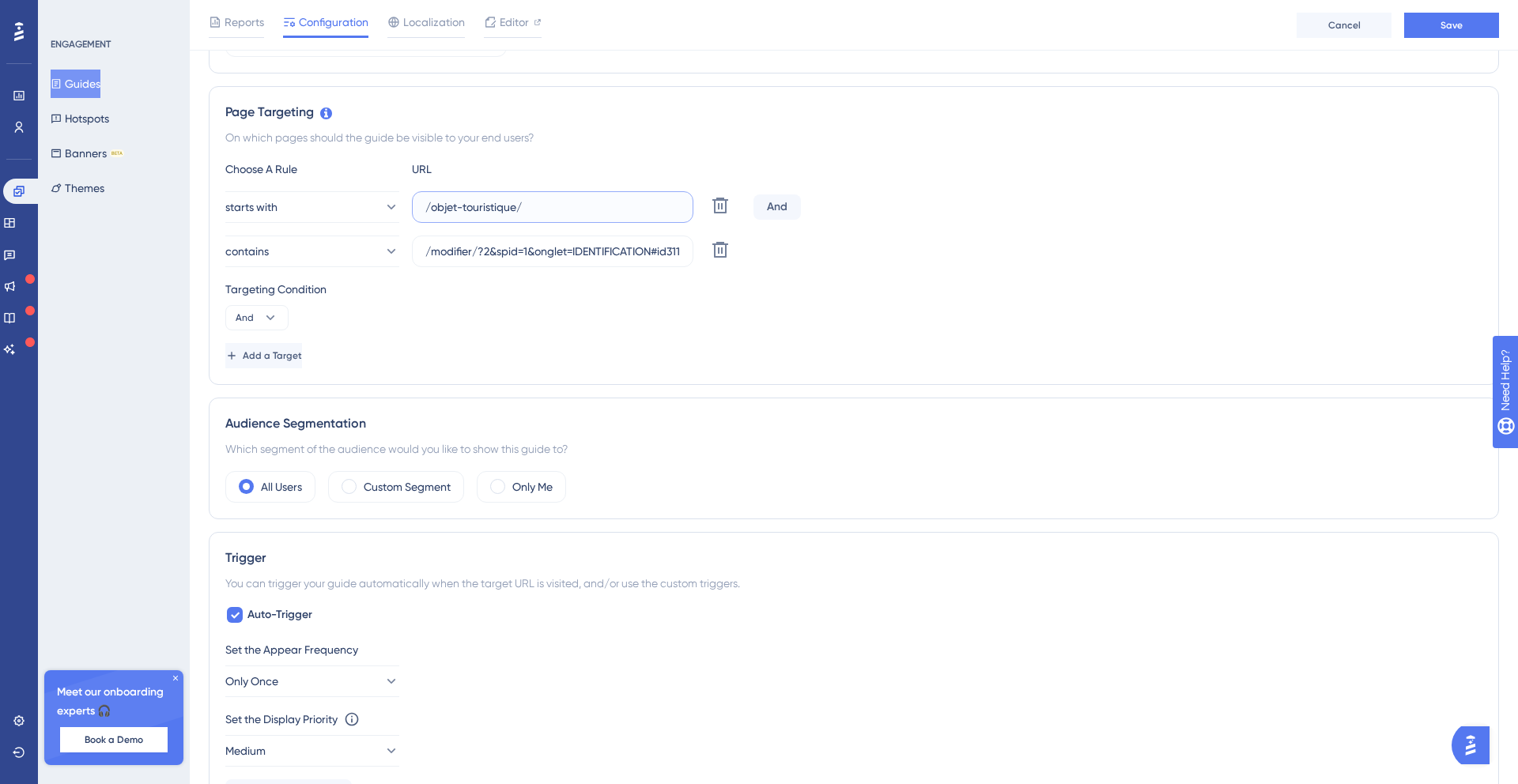
scroll to position [0, 0]
drag, startPoint x: 472, startPoint y: 208, endPoint x: 382, endPoint y: 208, distance: 90.0
click at [382, 208] on div "starts with /objet-touristique/ Delete" at bounding box center [485, 207] width 522 height 31
click at [477, 208] on input "/objet-touristique/" at bounding box center [552, 208] width 254 height 17
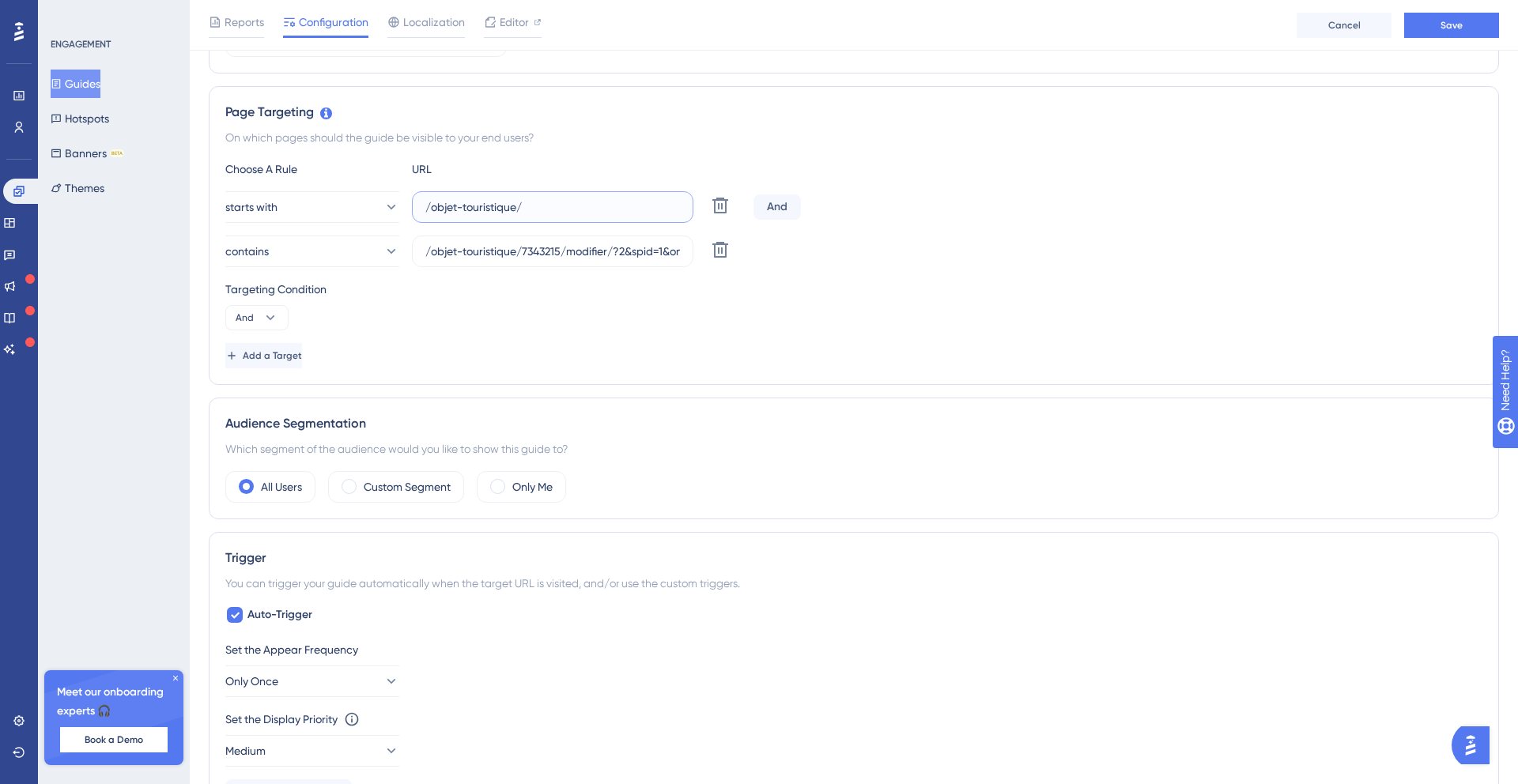
click at [477, 208] on input "/objet-touristique/" at bounding box center [552, 208] width 254 height 17
click at [533, 201] on input "/objet-touristique/" at bounding box center [552, 208] width 254 height 17
drag, startPoint x: 538, startPoint y: 201, endPoint x: 380, endPoint y: 201, distance: 158.0
click at [380, 201] on div "starts with /objet-touristique/ Delete" at bounding box center [485, 207] width 522 height 31
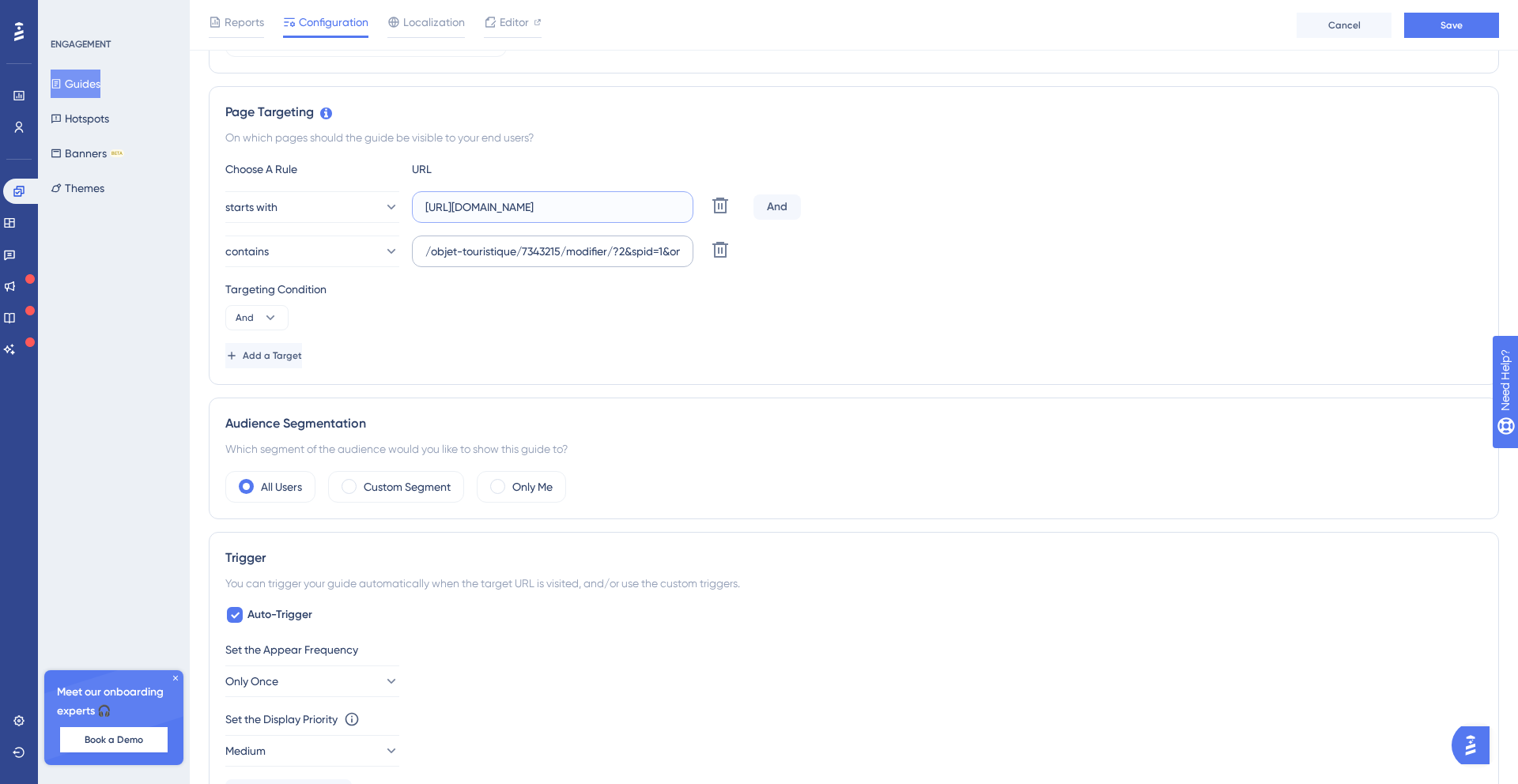
type input "https://base.Apidae-tourisme.dev/gerer/objet-touristique"
click at [566, 252] on input "/objet-touristique/7343215/modifier/?2&spid=1&onglet=IDENTIFICATION#id311" at bounding box center [552, 252] width 254 height 17
click at [493, 251] on input "/modifier/?2&spid=1&onglet=IDENTIFICATION#id311" at bounding box center [552, 252] width 254 height 17
type input "/modifier/?"
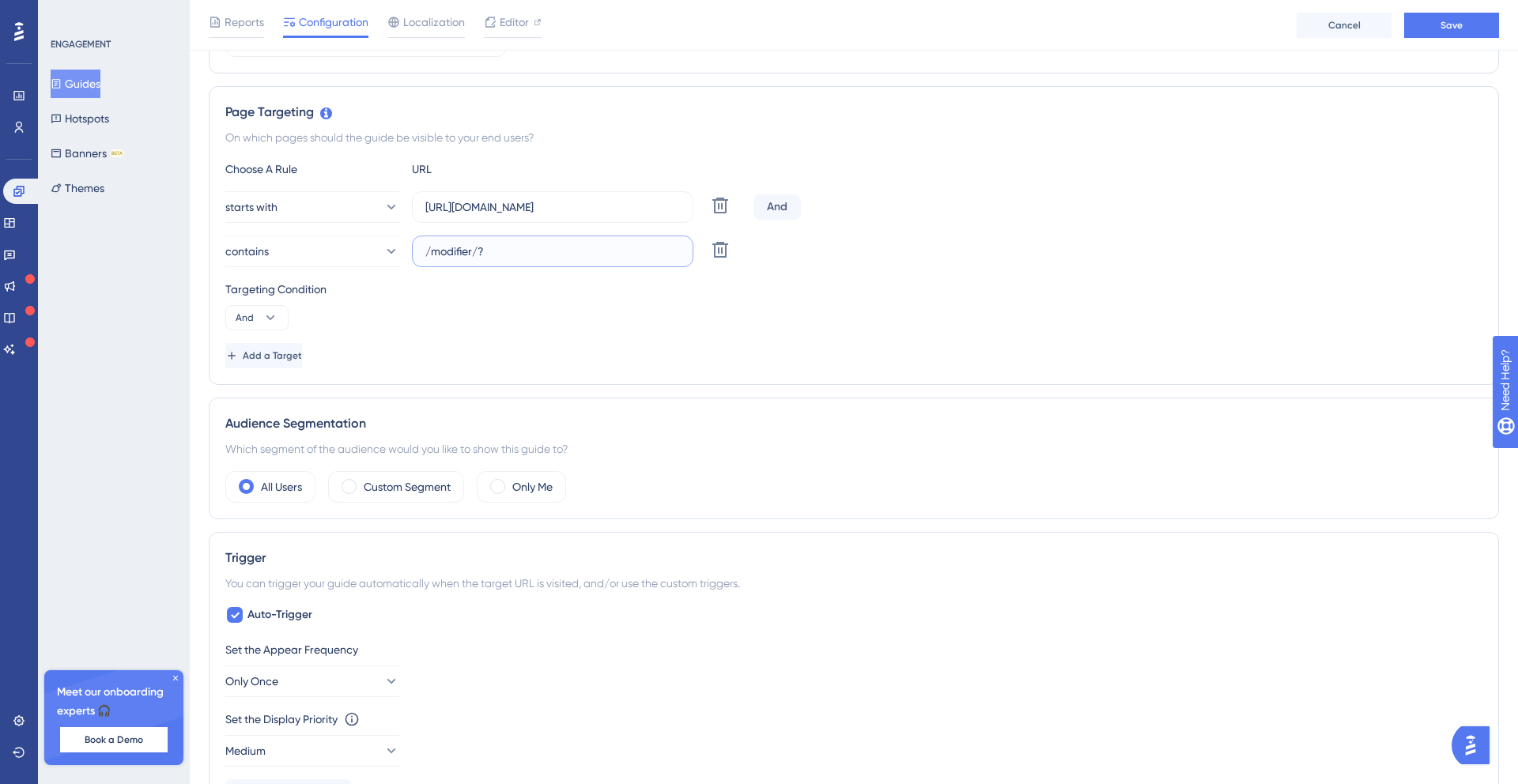
click at [452, 430] on div "Audience Segmentation" at bounding box center [854, 424] width 1257 height 19
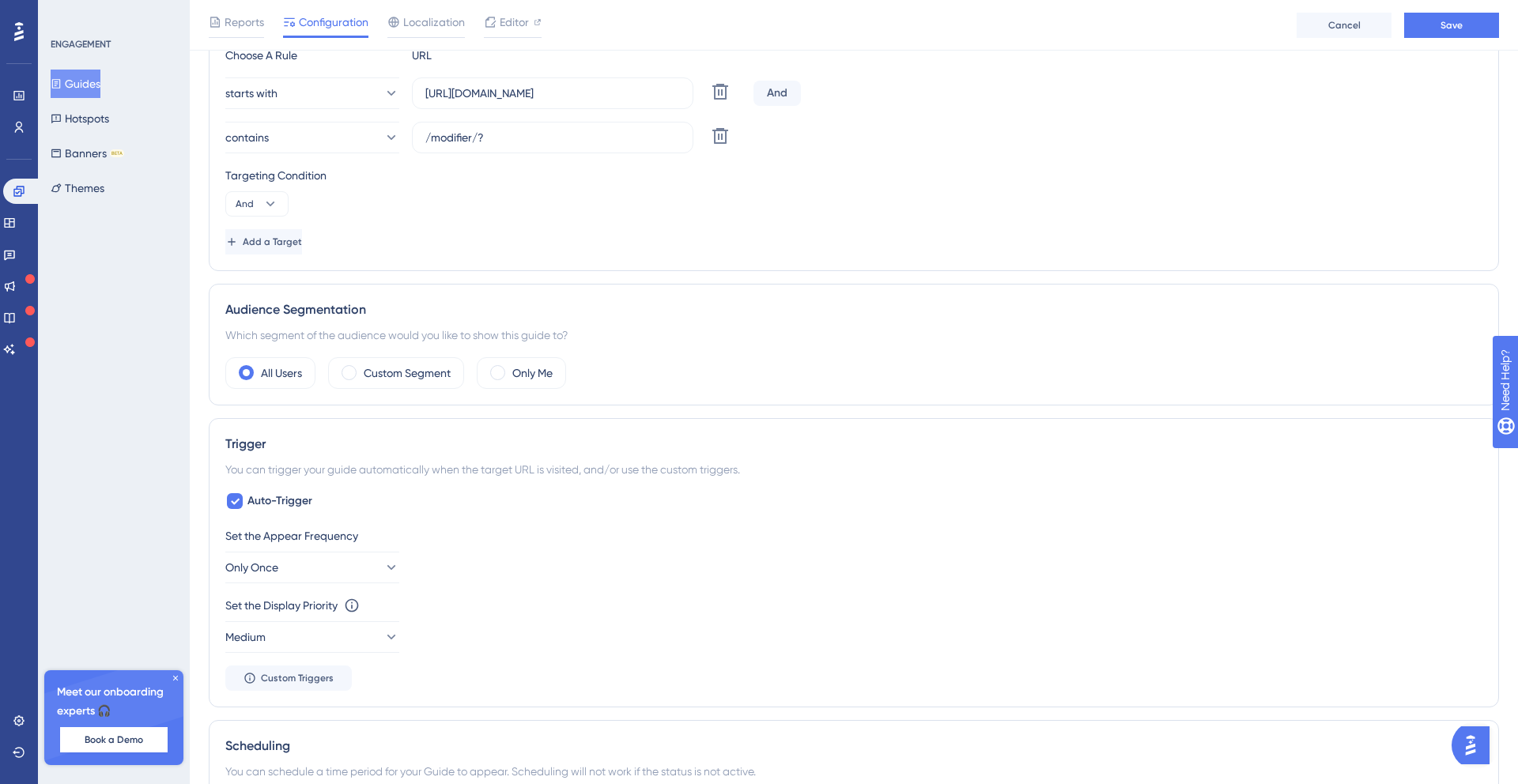
scroll to position [614, 0]
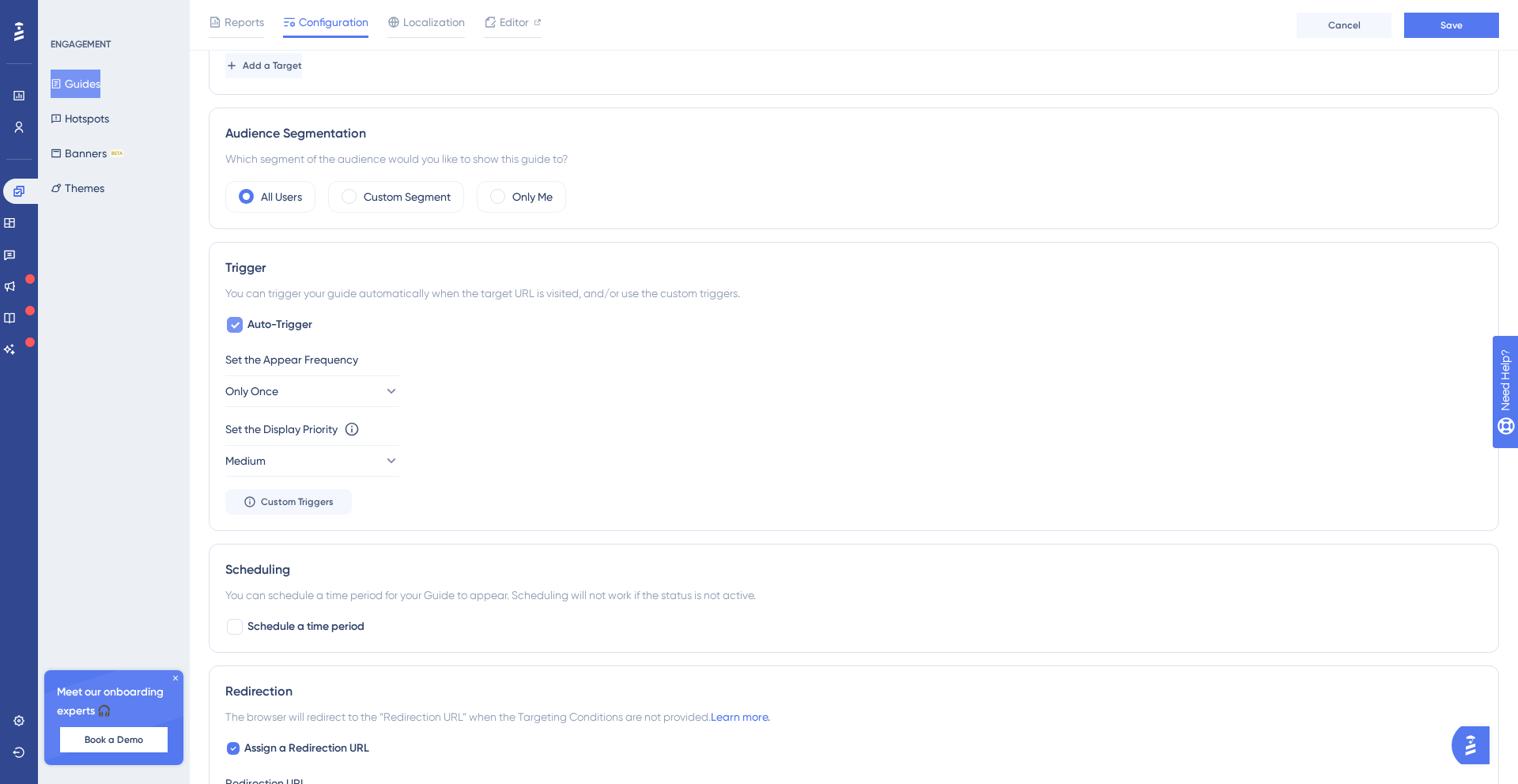
click at [232, 326] on icon at bounding box center [234, 325] width 10 height 13
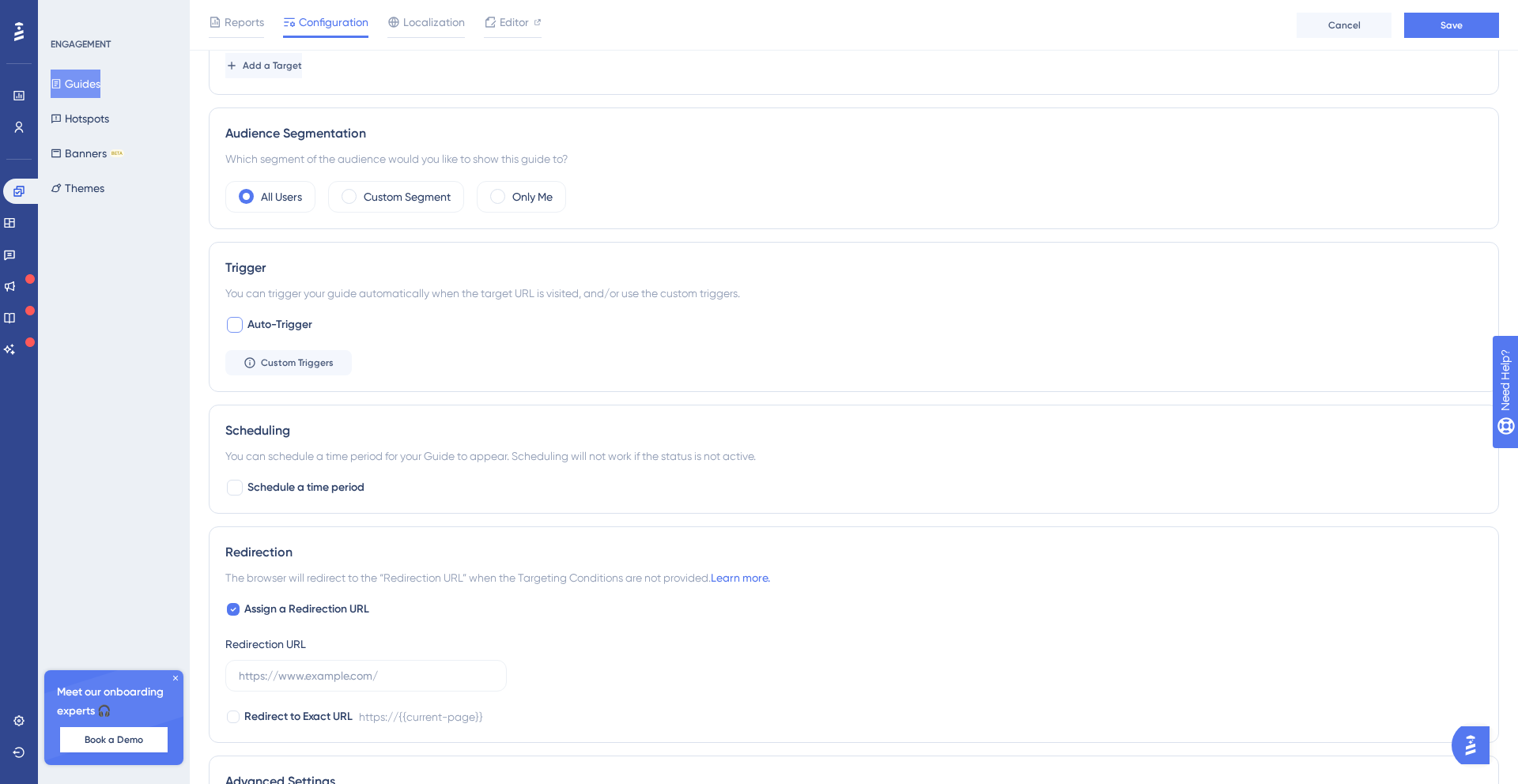
click at [232, 326] on div at bounding box center [234, 325] width 16 height 16
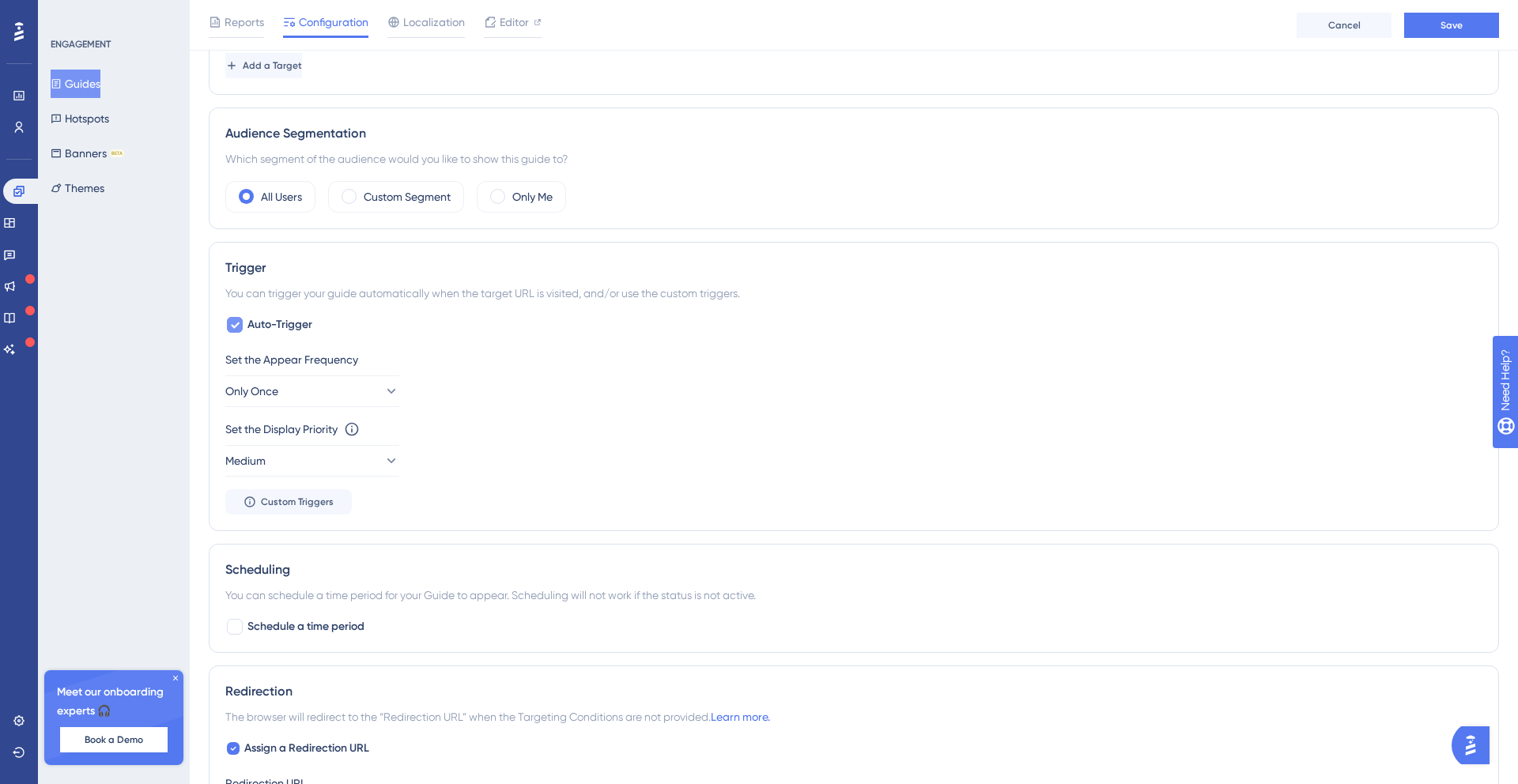
checkbox input "true"
click at [291, 464] on button "Medium" at bounding box center [312, 461] width 174 height 31
click at [299, 548] on div "Medium Medium" at bounding box center [312, 541] width 128 height 31
click at [436, 483] on div "Set the Appear Frequency Only Once Set the Display Priority This option will se…" at bounding box center [854, 432] width 1257 height 164
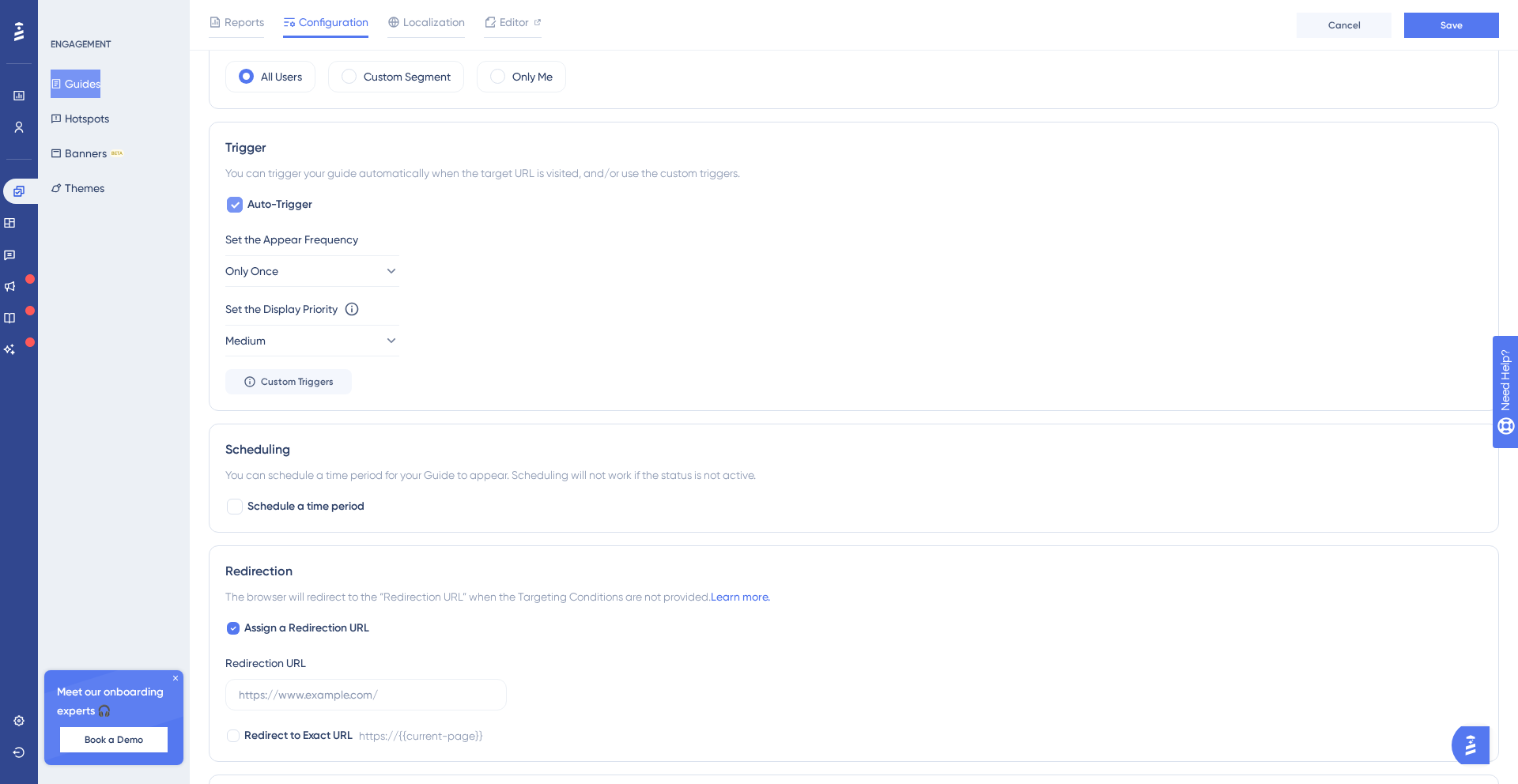
scroll to position [0, 0]
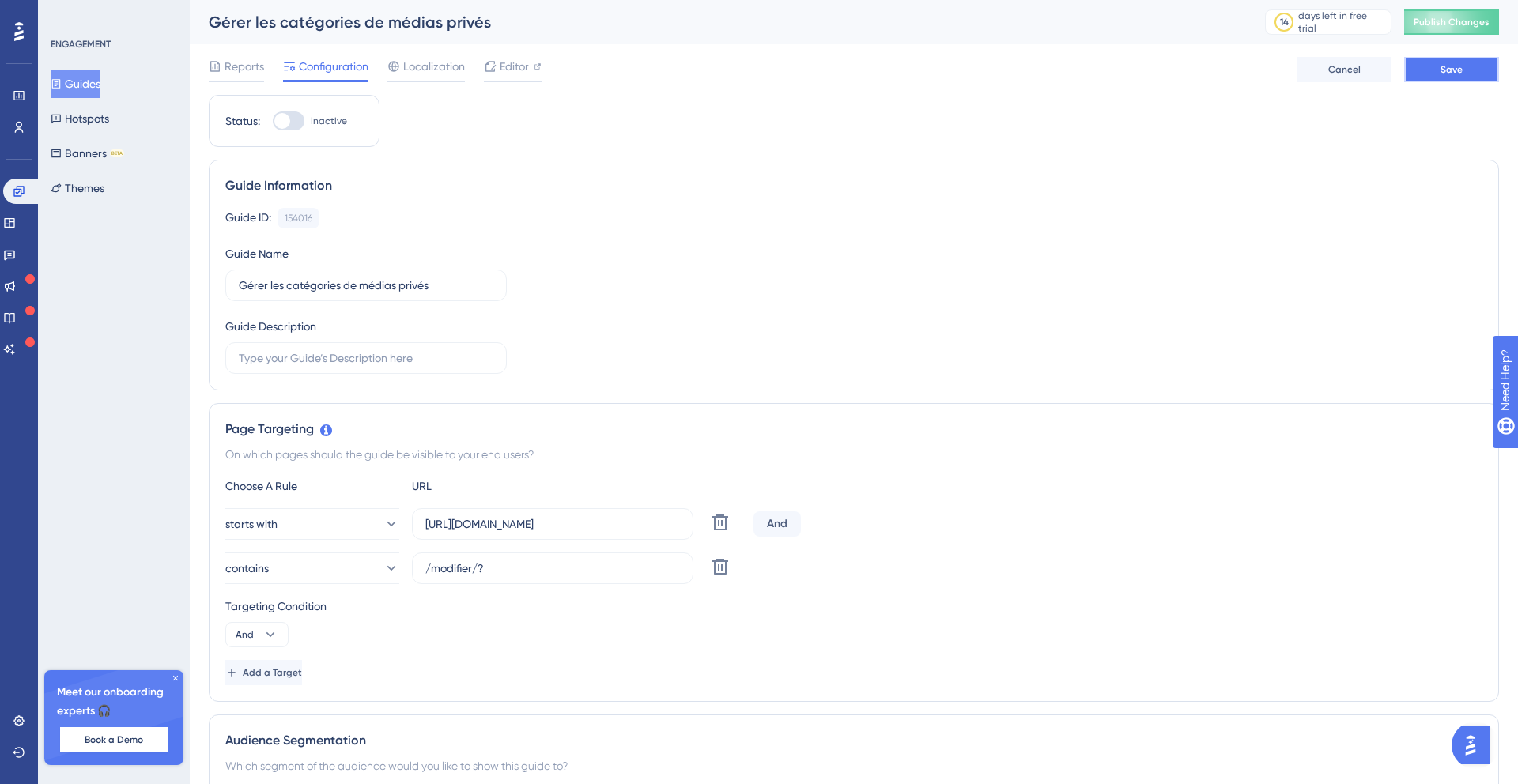
click at [1471, 76] on button "Save" at bounding box center [1451, 69] width 95 height 25
click at [486, 68] on icon at bounding box center [490, 66] width 13 height 13
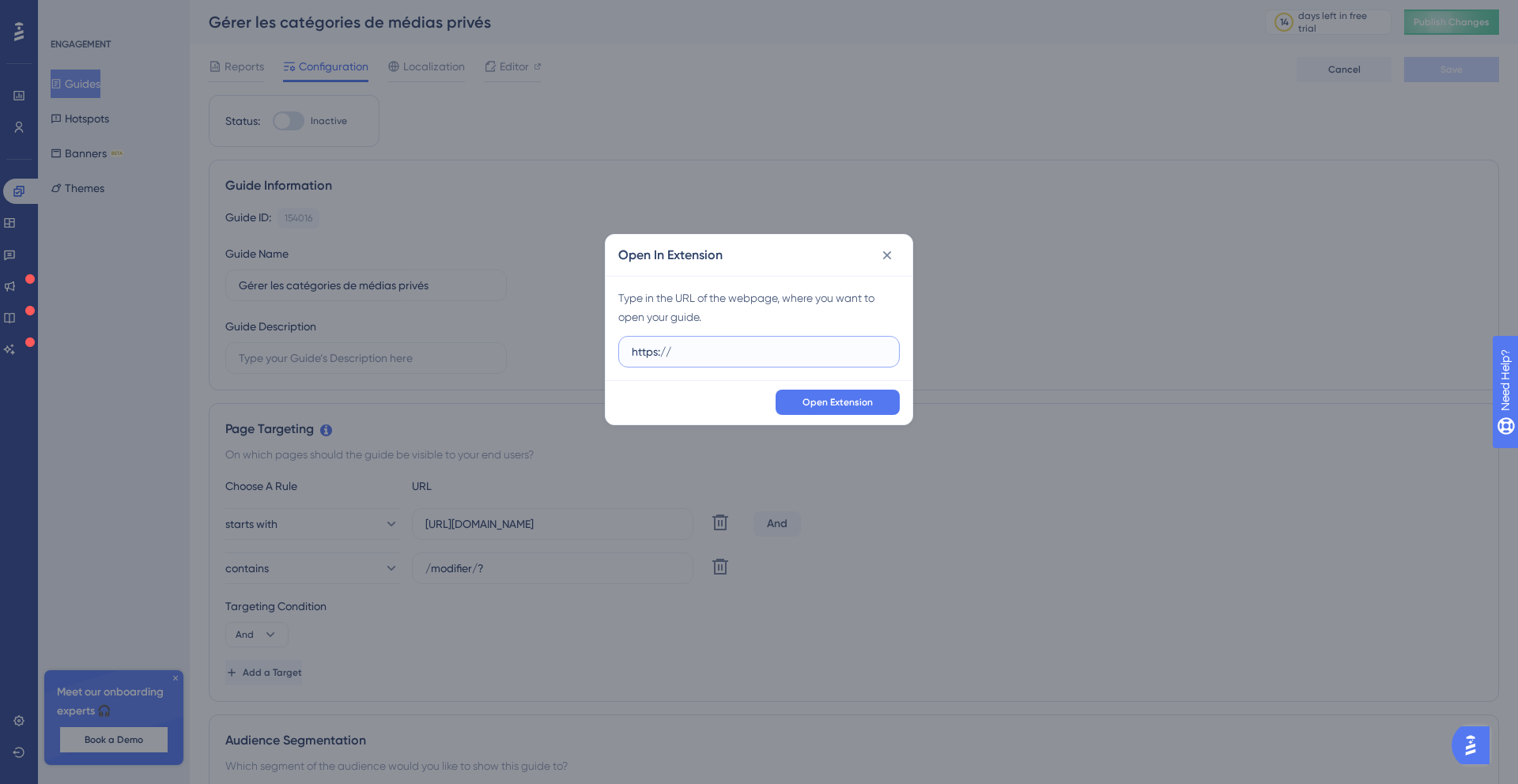
paste input "https://base.apidae-tourisme.dev/gerer/objet-touristique/6569539/modifier/?8&sp…"
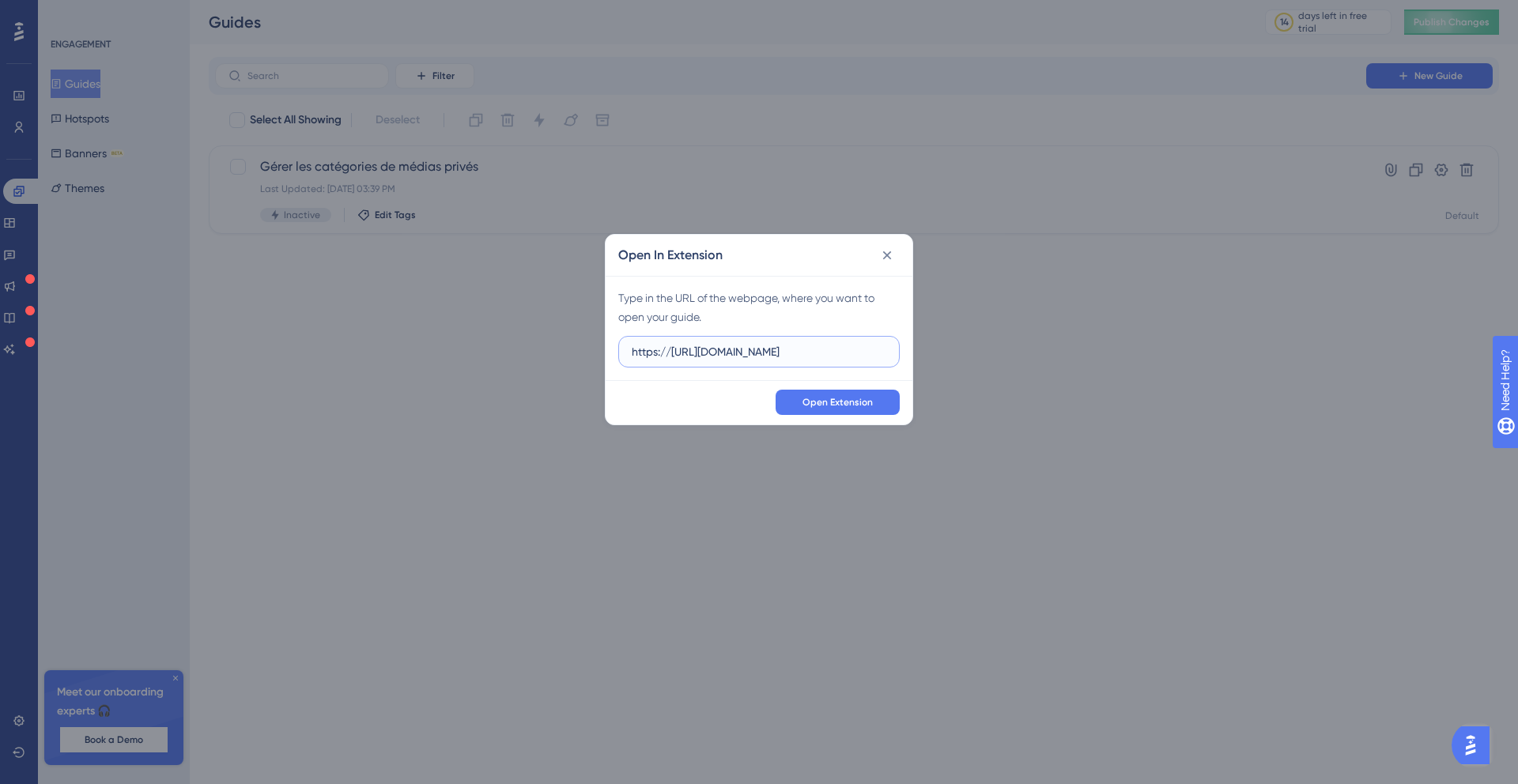
click at [687, 353] on input "https://https://base.apidae-tourisme.dev/gerer/objet-touristique/6569539/modifi…" at bounding box center [758, 352] width 254 height 17
type input "https://https://base.apidae-tourisme.dev/gerer/objet-touristique/6569539/modifi…"
click at [888, 267] on button at bounding box center [887, 255] width 25 height 25
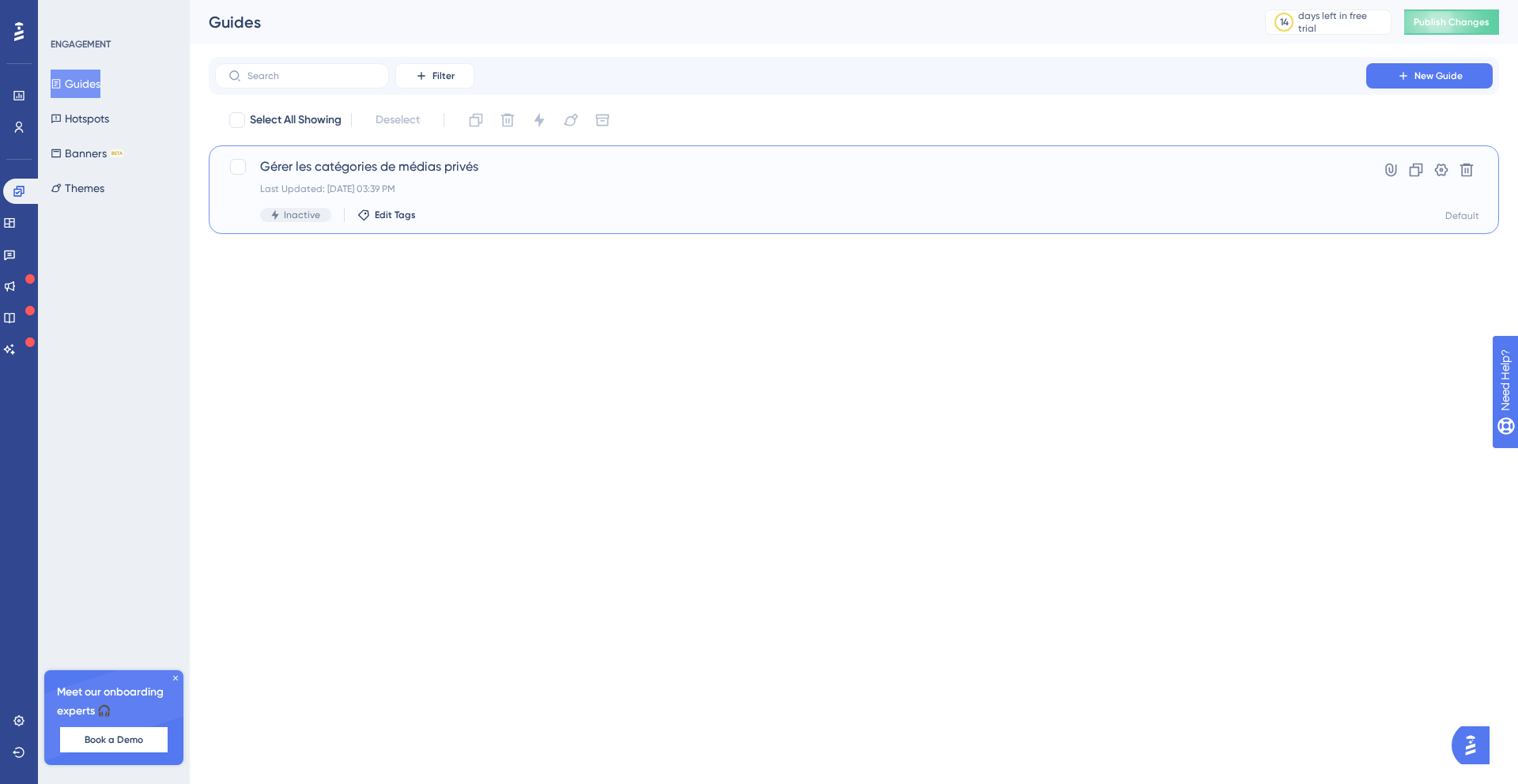
click at [954, 206] on div "Gérer les catégories de médias privés Last Updated: 13 oct. 2025 03:39 PM Inact…" at bounding box center [791, 189] width 1061 height 65
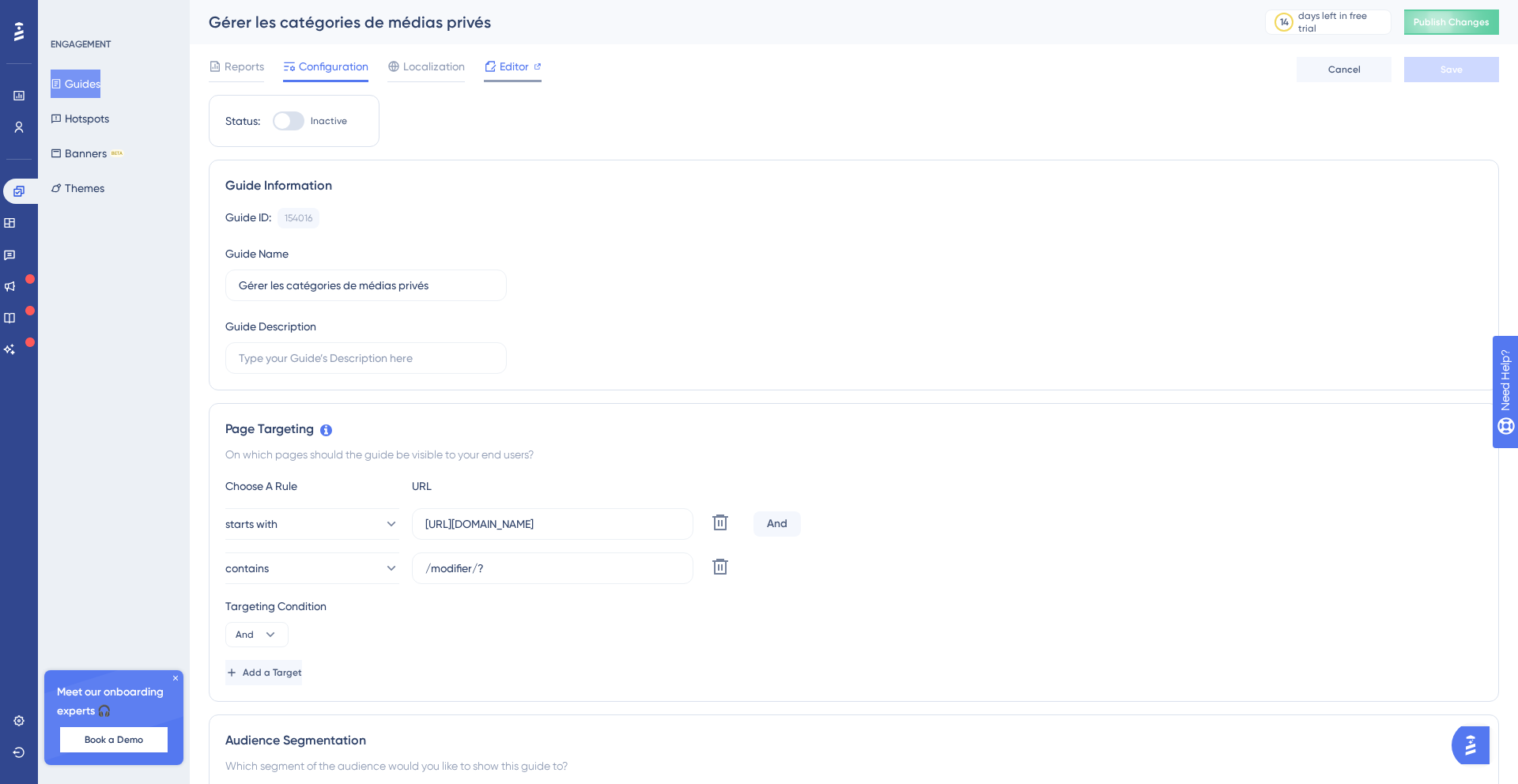
click at [484, 61] on icon at bounding box center [490, 66] width 13 height 13
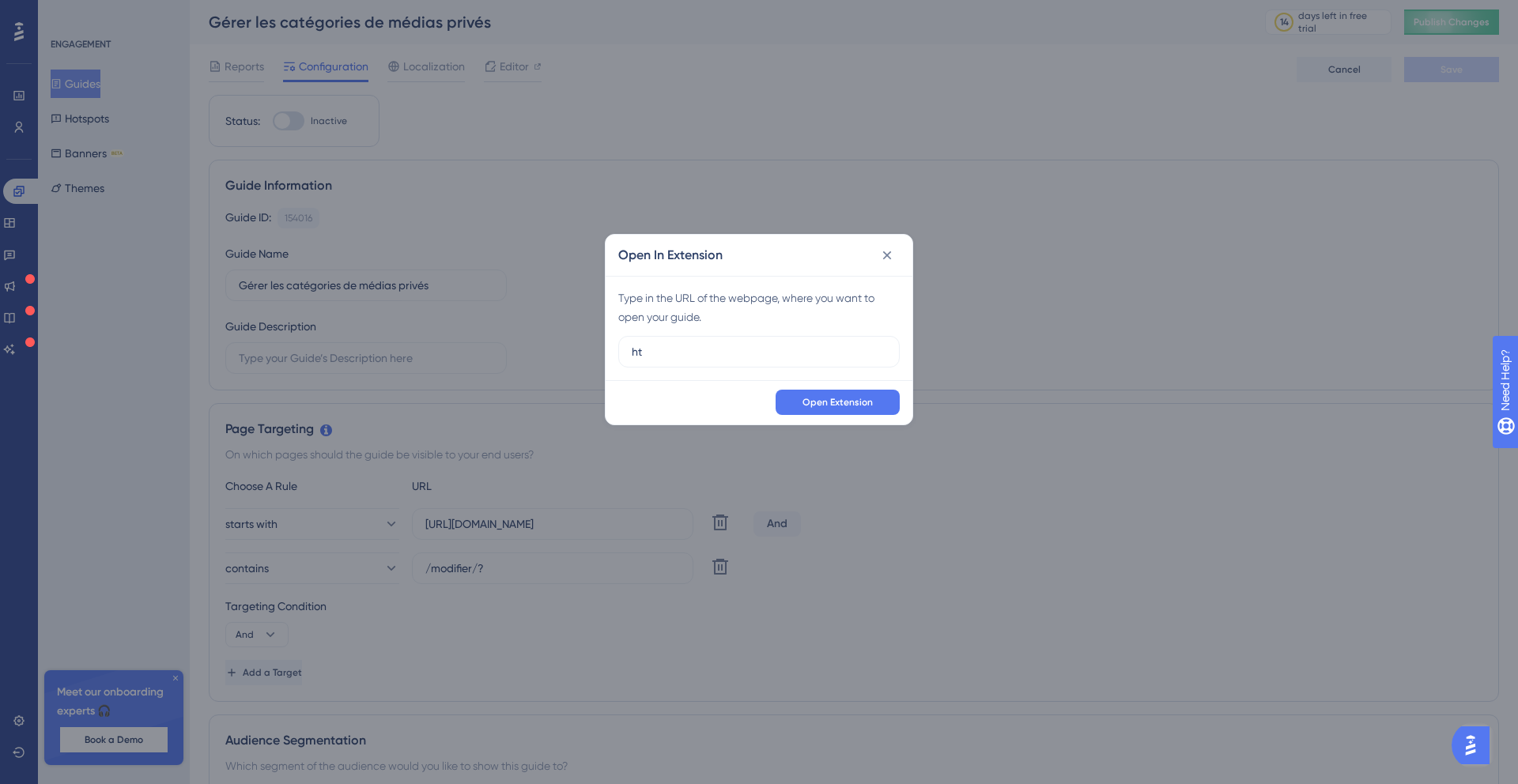
type input "h"
type input "https://base.apidae-tourisme.dev/gerer/objet-touristique/6569539/modifier/?8&sp…"
click at [826, 404] on span "Open Extension" at bounding box center [837, 402] width 70 height 13
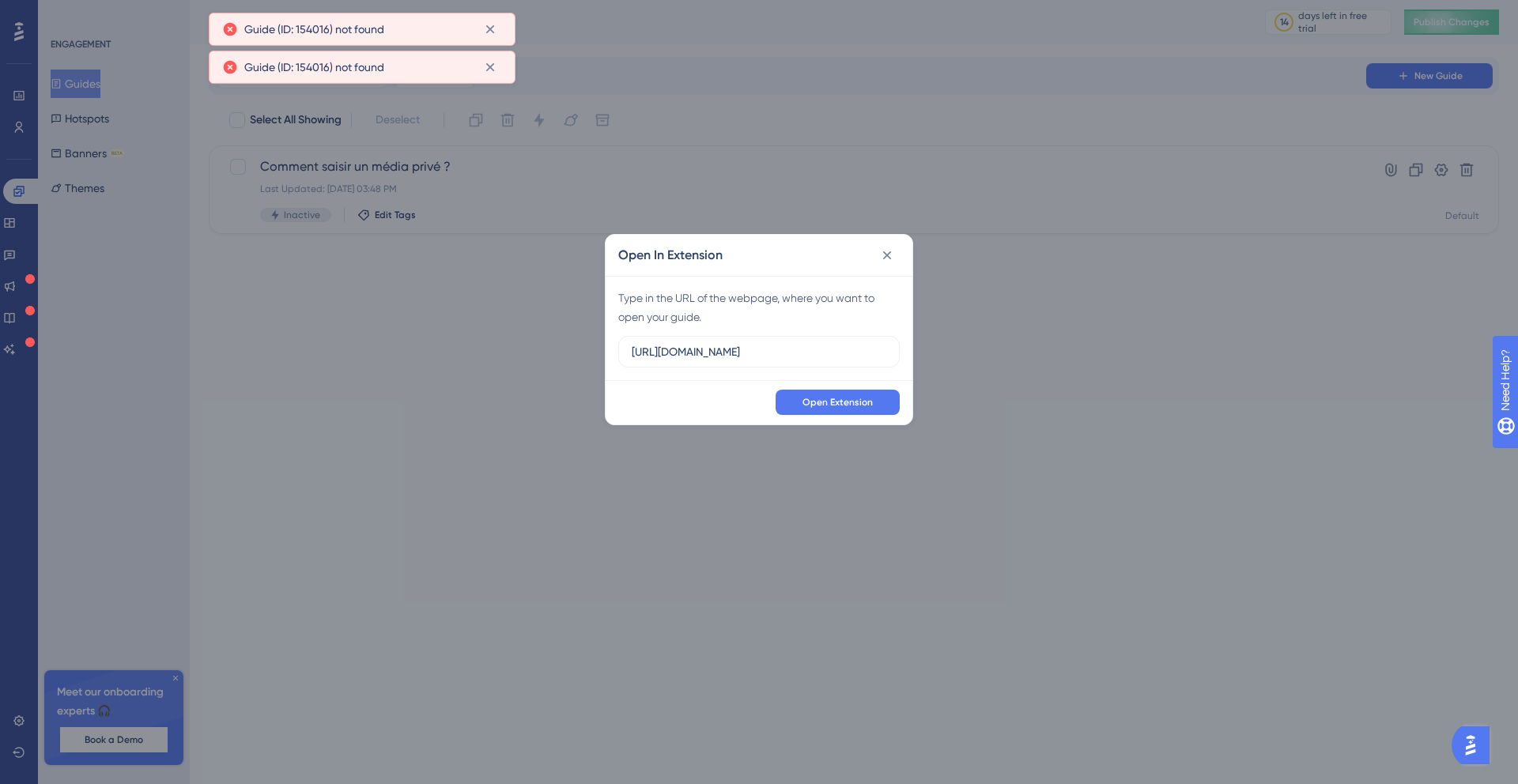
click at [89, 138] on div "Open In Extension Type in the URL of the webpage, where you want to open your g…" at bounding box center [759, 392] width 1518 height 784
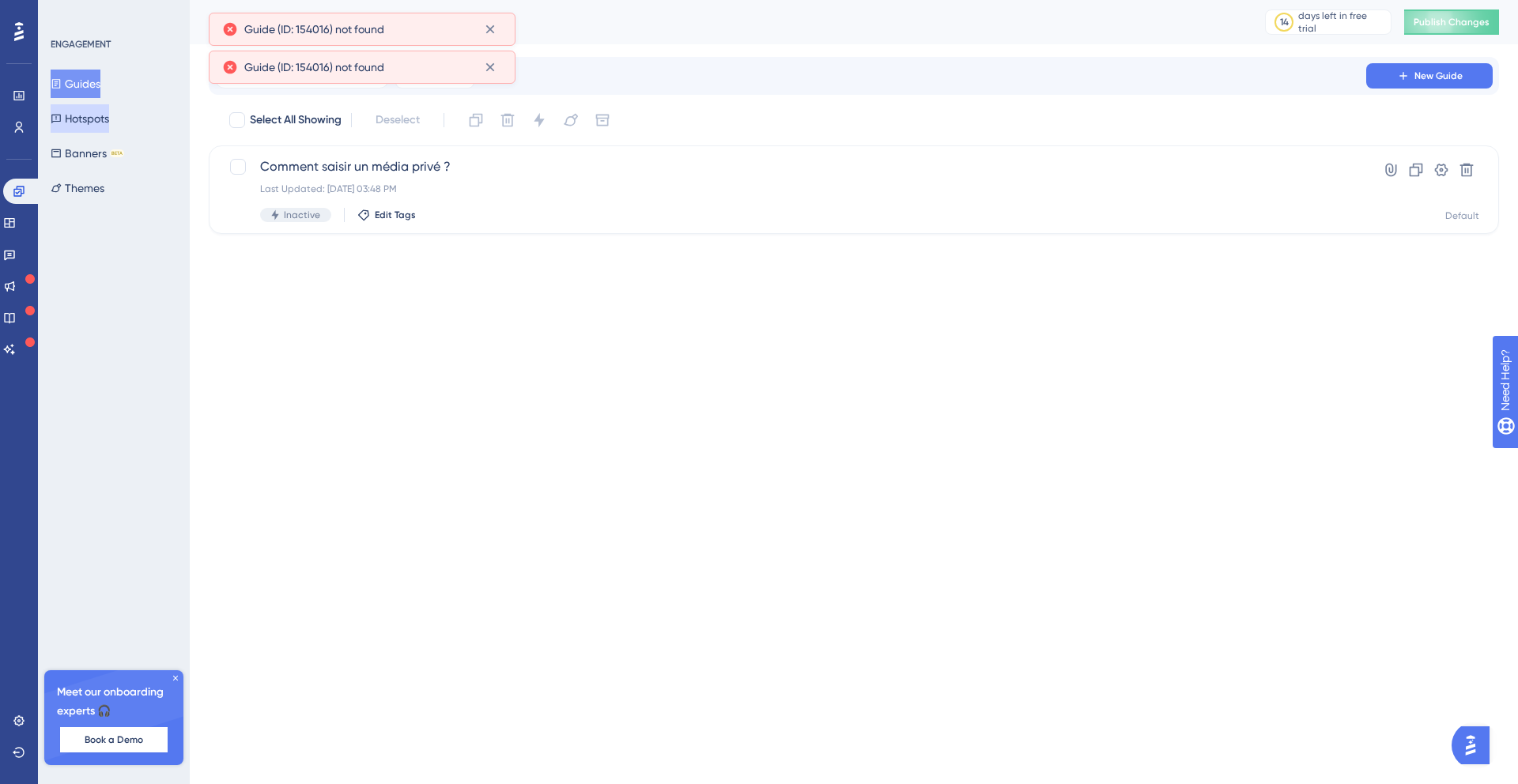
click at [98, 132] on button "Hotspots" at bounding box center [79, 118] width 58 height 29
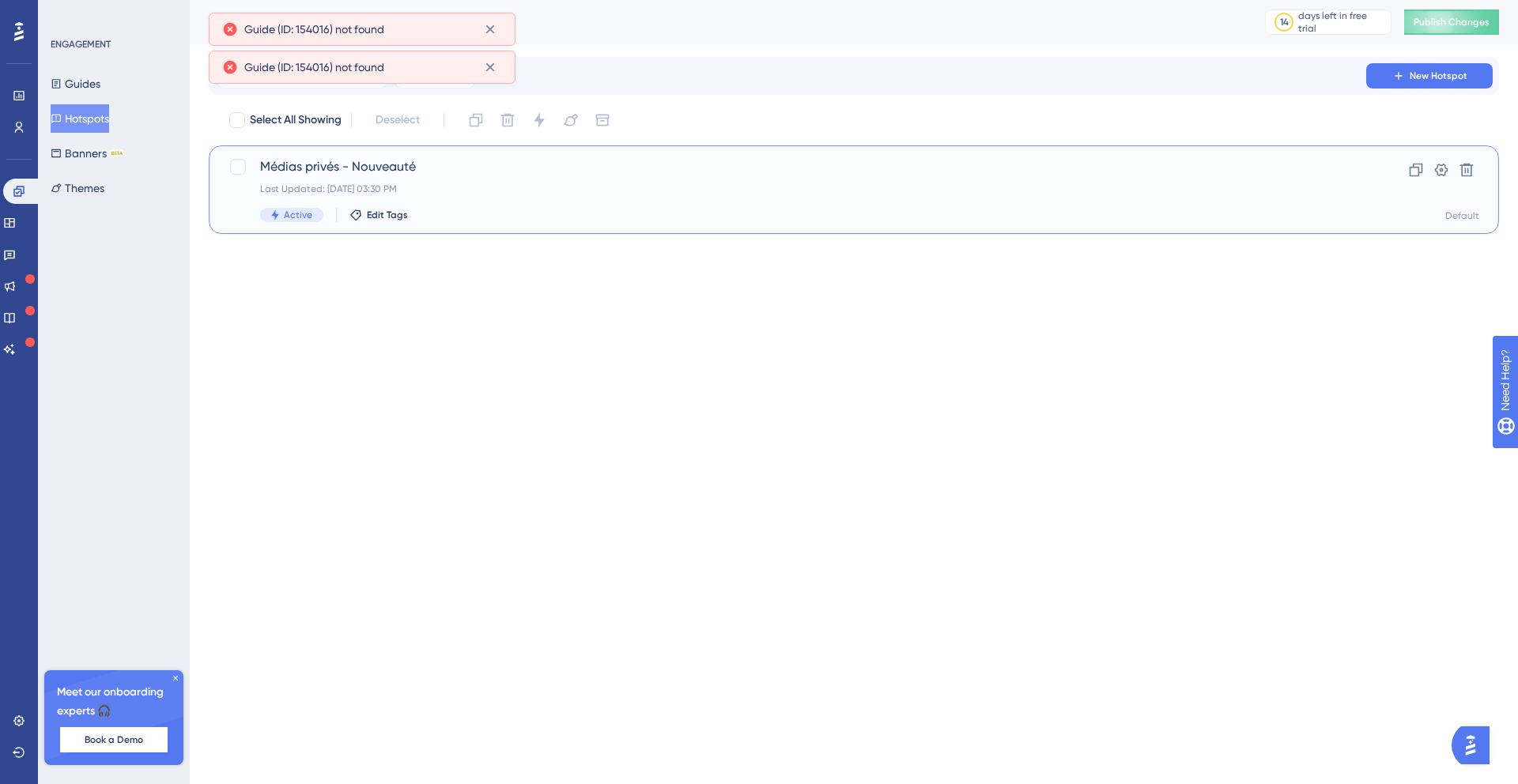
click at [310, 164] on span "Médias privés - Nouveauté" at bounding box center [791, 167] width 1061 height 19
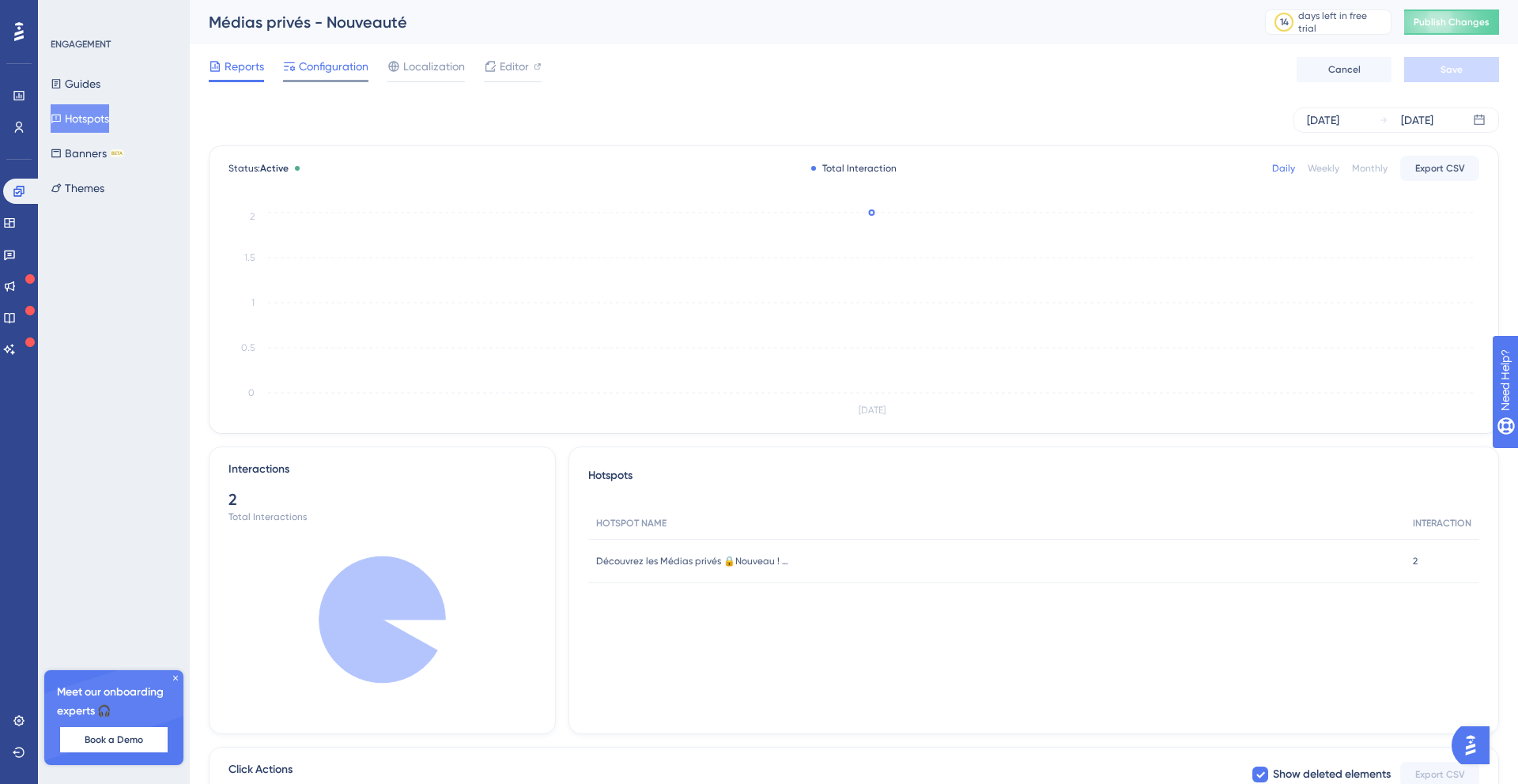
click at [325, 63] on span "Configuration" at bounding box center [333, 67] width 69 height 19
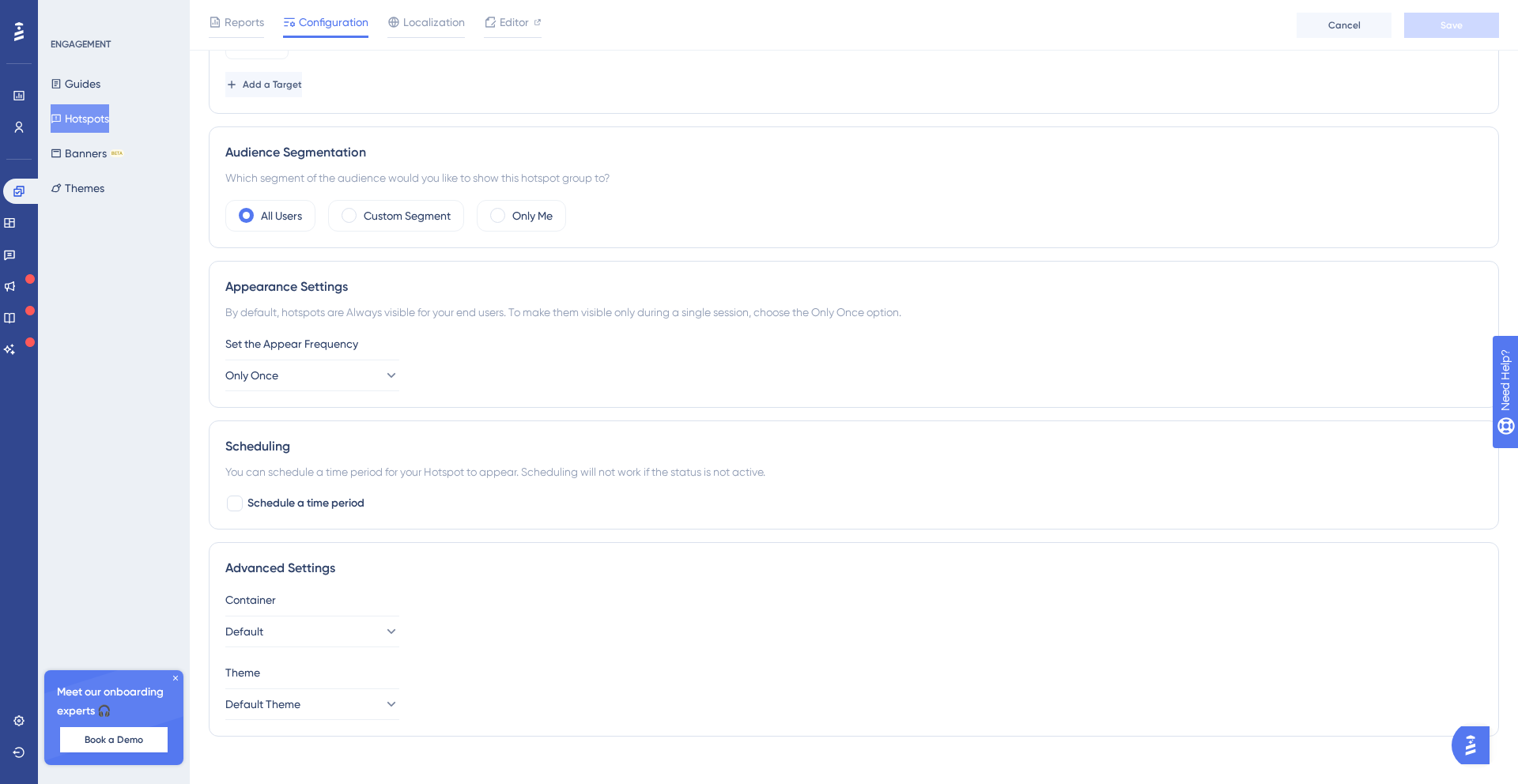
scroll to position [537, 0]
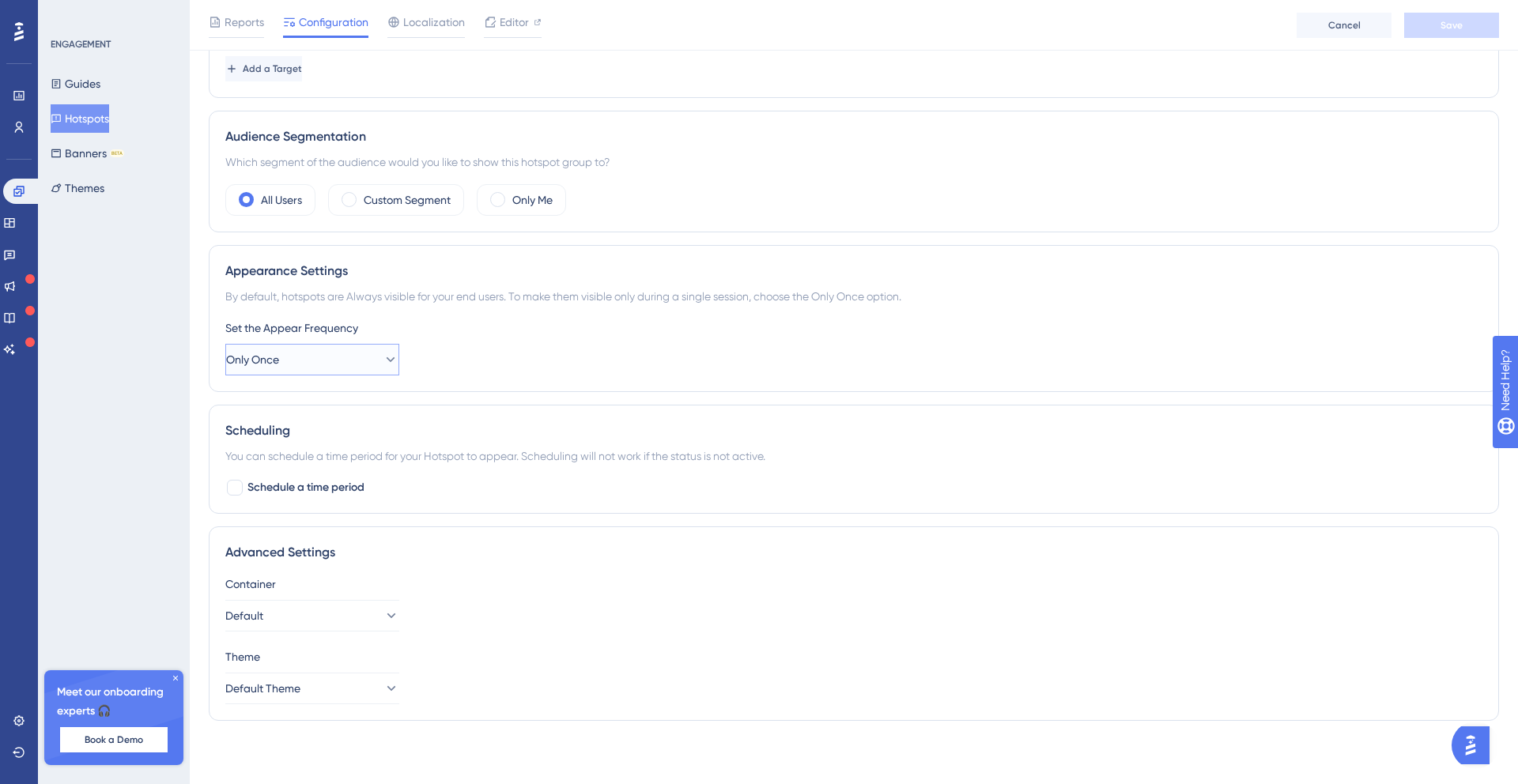
click at [335, 375] on button "Only Once" at bounding box center [312, 359] width 174 height 31
click at [327, 446] on span "Once in a Session" at bounding box center [292, 439] width 88 height 19
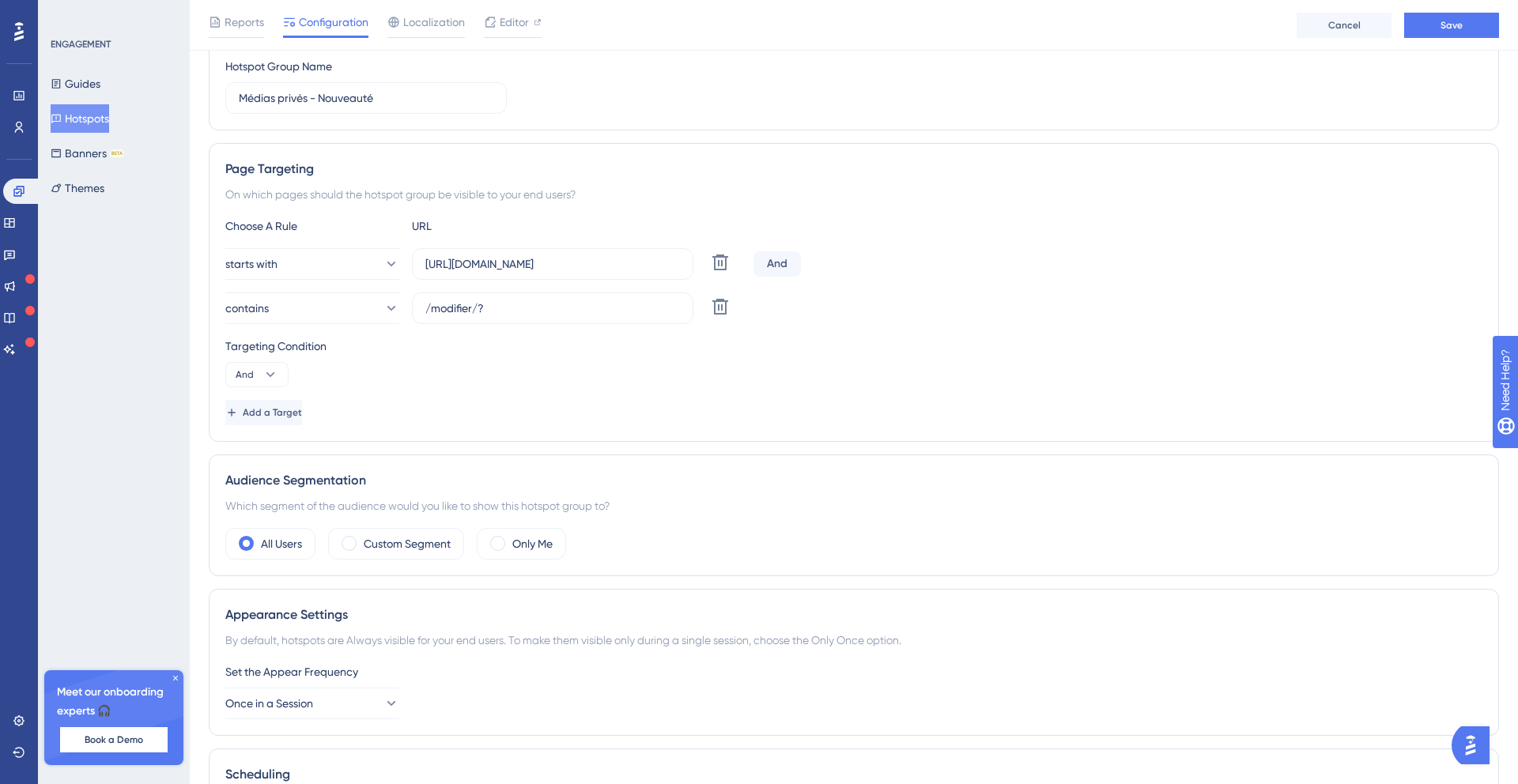
scroll to position [0, 0]
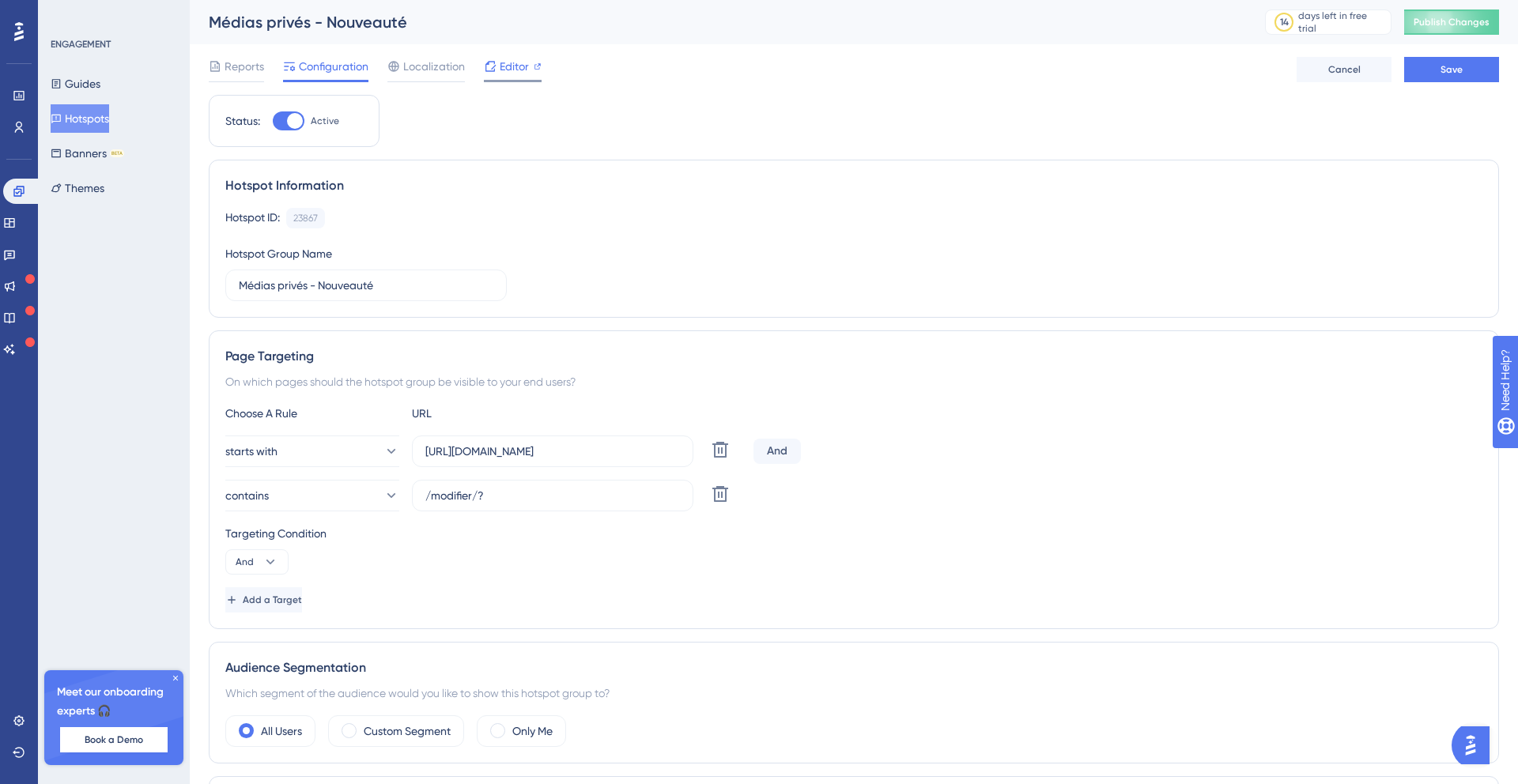
click at [505, 62] on span "Editor" at bounding box center [514, 67] width 30 height 19
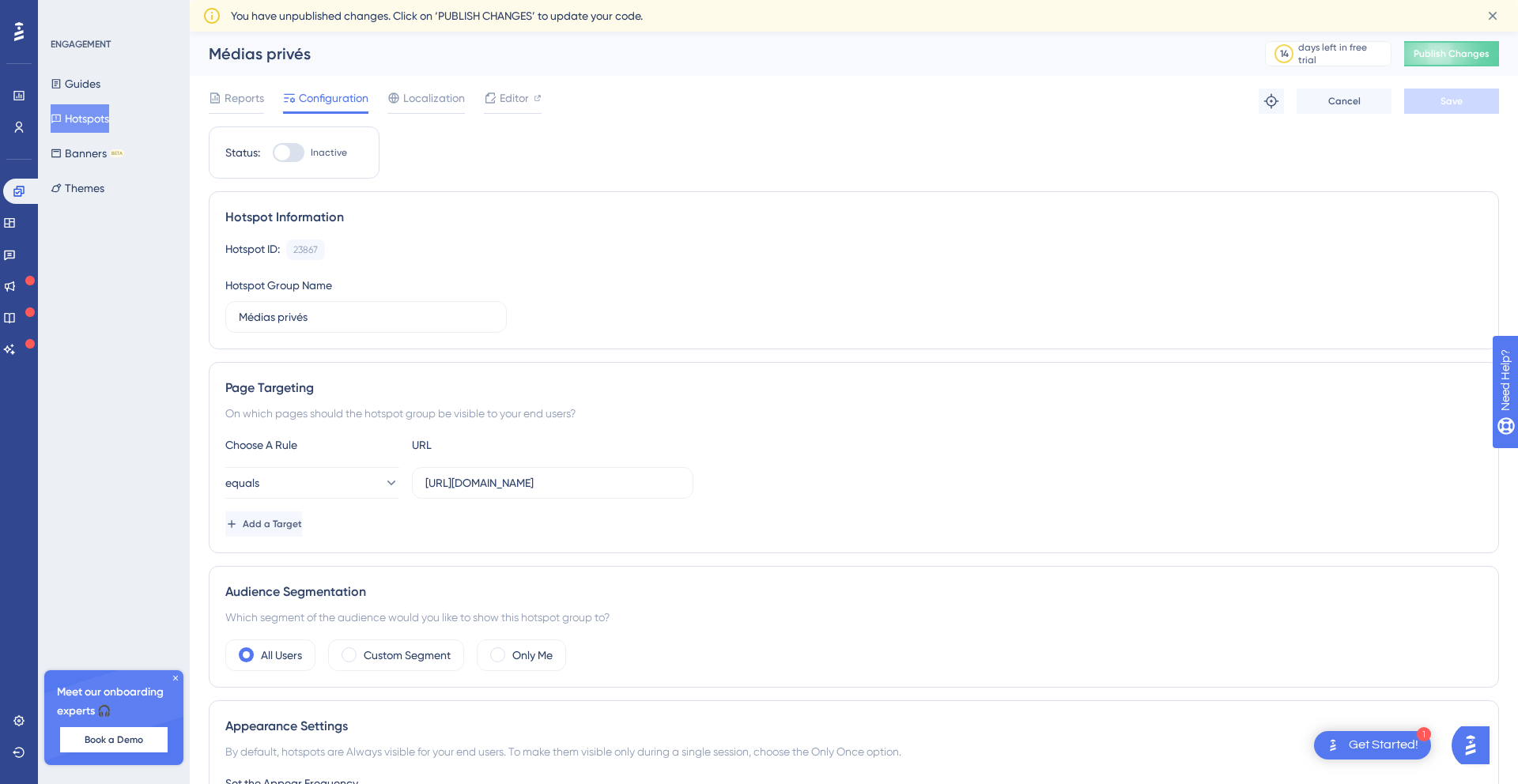
click at [290, 147] on div at bounding box center [288, 153] width 31 height 19
click at [273, 153] on input "Inactive" at bounding box center [272, 153] width 1 height 1
checkbox input "true"
click at [414, 177] on div "Status: Active Hotspot Information Hotspot ID: 23867 Copy Hotspot Group Name Mé…" at bounding box center [854, 658] width 1290 height 1063
click at [326, 308] on input "Médias privés" at bounding box center [366, 317] width 254 height 17
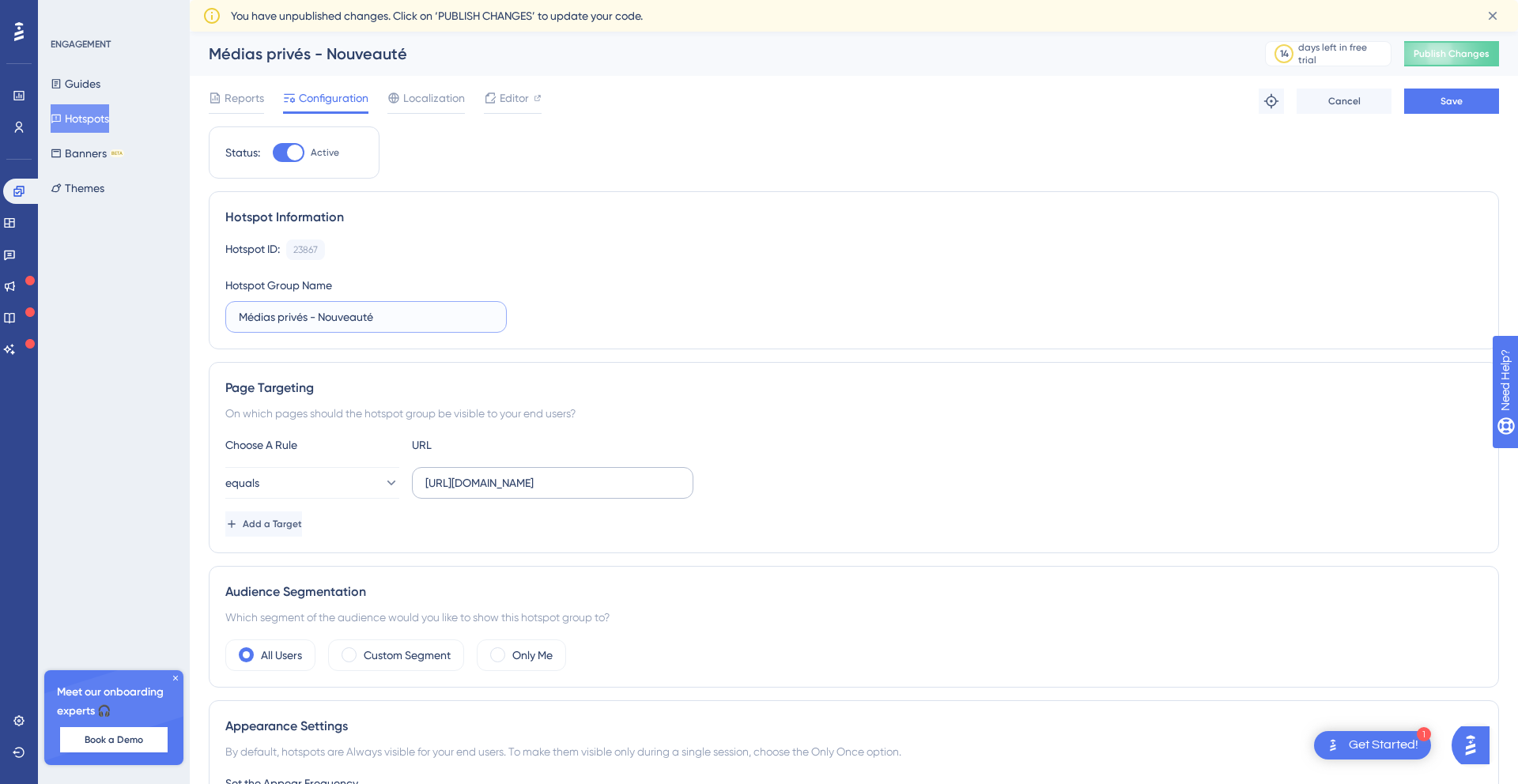
type input "Médias privés - Nouveauté"
click at [630, 474] on input "[URL][DOMAIN_NAME]" at bounding box center [552, 483] width 254 height 17
drag, startPoint x: 619, startPoint y: 482, endPoint x: 735, endPoint y: 479, distance: 116.0
click at [735, 479] on div "equals https://base.apidae-tourisme.dev/gerer/objet-touristique/7343215/modifie…" at bounding box center [854, 483] width 1257 height 31
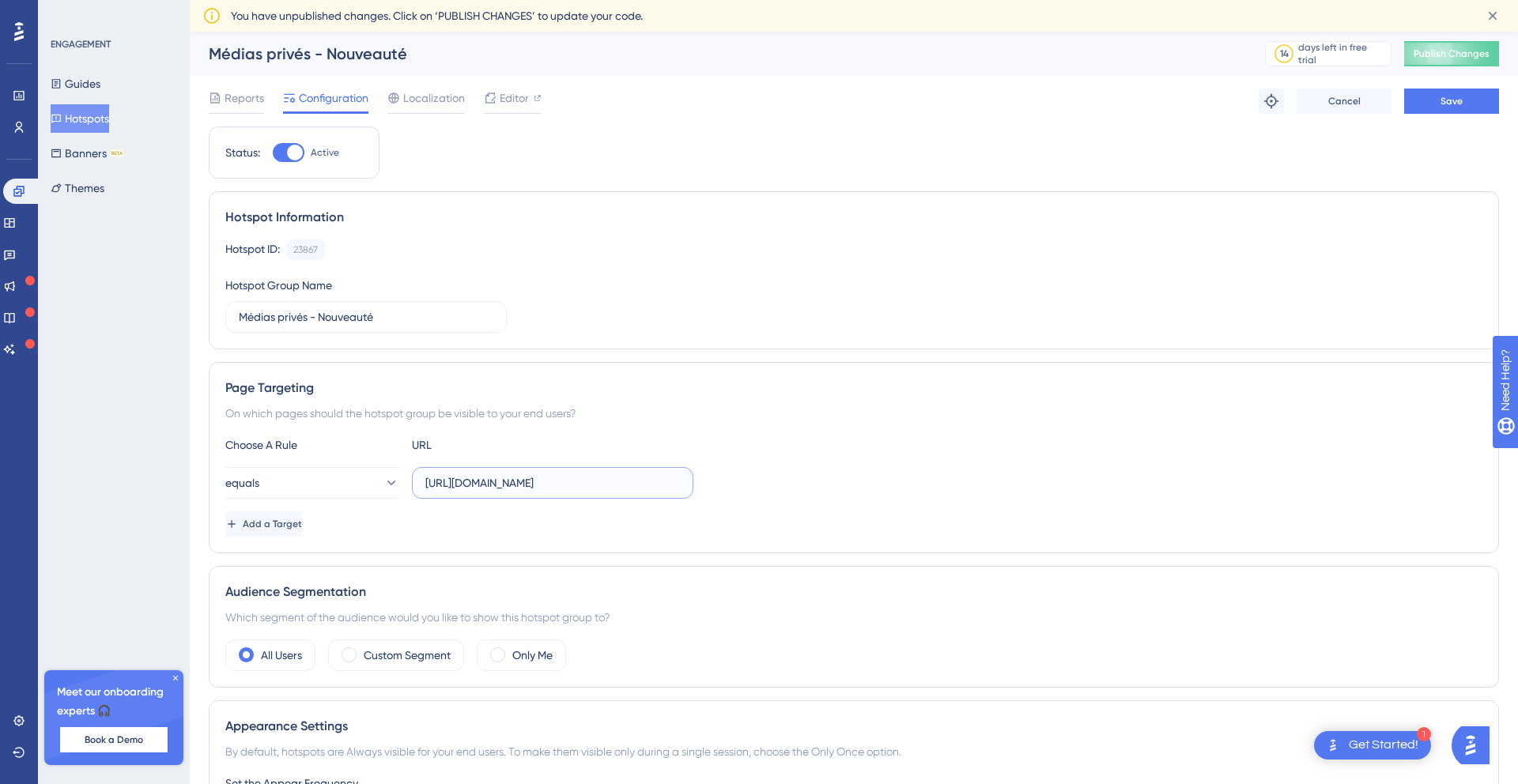
click at [518, 478] on input "https://base.apidae-tourisme.dev/gerer/objet-touristique/7343215/modifier/?2&sp…" at bounding box center [552, 483] width 254 height 17
click at [358, 480] on button "equals" at bounding box center [312, 483] width 174 height 31
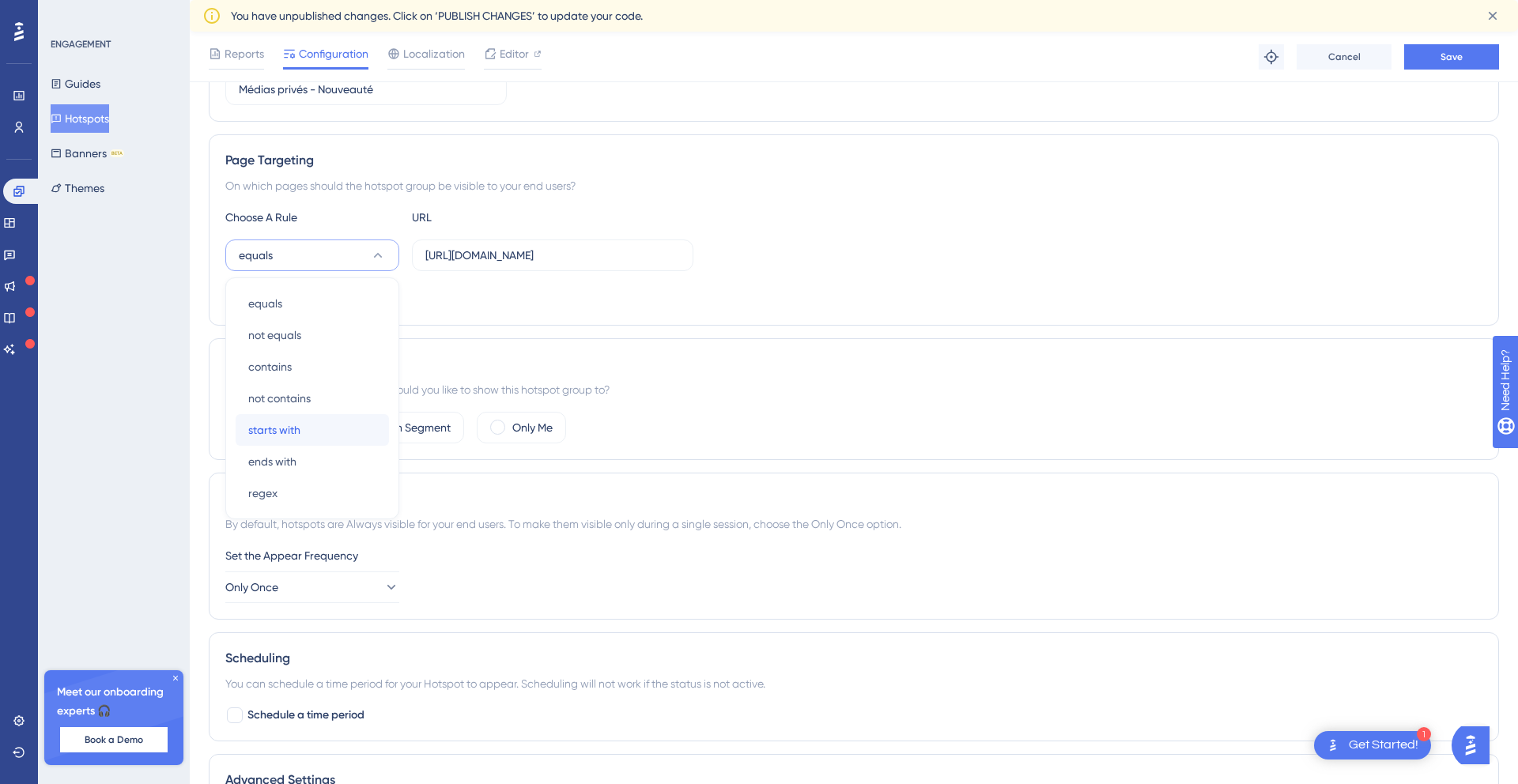
click at [316, 426] on div "starts with starts with" at bounding box center [312, 430] width 128 height 31
drag, startPoint x: 592, startPoint y: 254, endPoint x: 783, endPoint y: 265, distance: 191.3
click at [783, 265] on div "starts with https://base.apidae-tourisme.dev/gerer/objet-touristique/7343215/mo…" at bounding box center [854, 255] width 1257 height 31
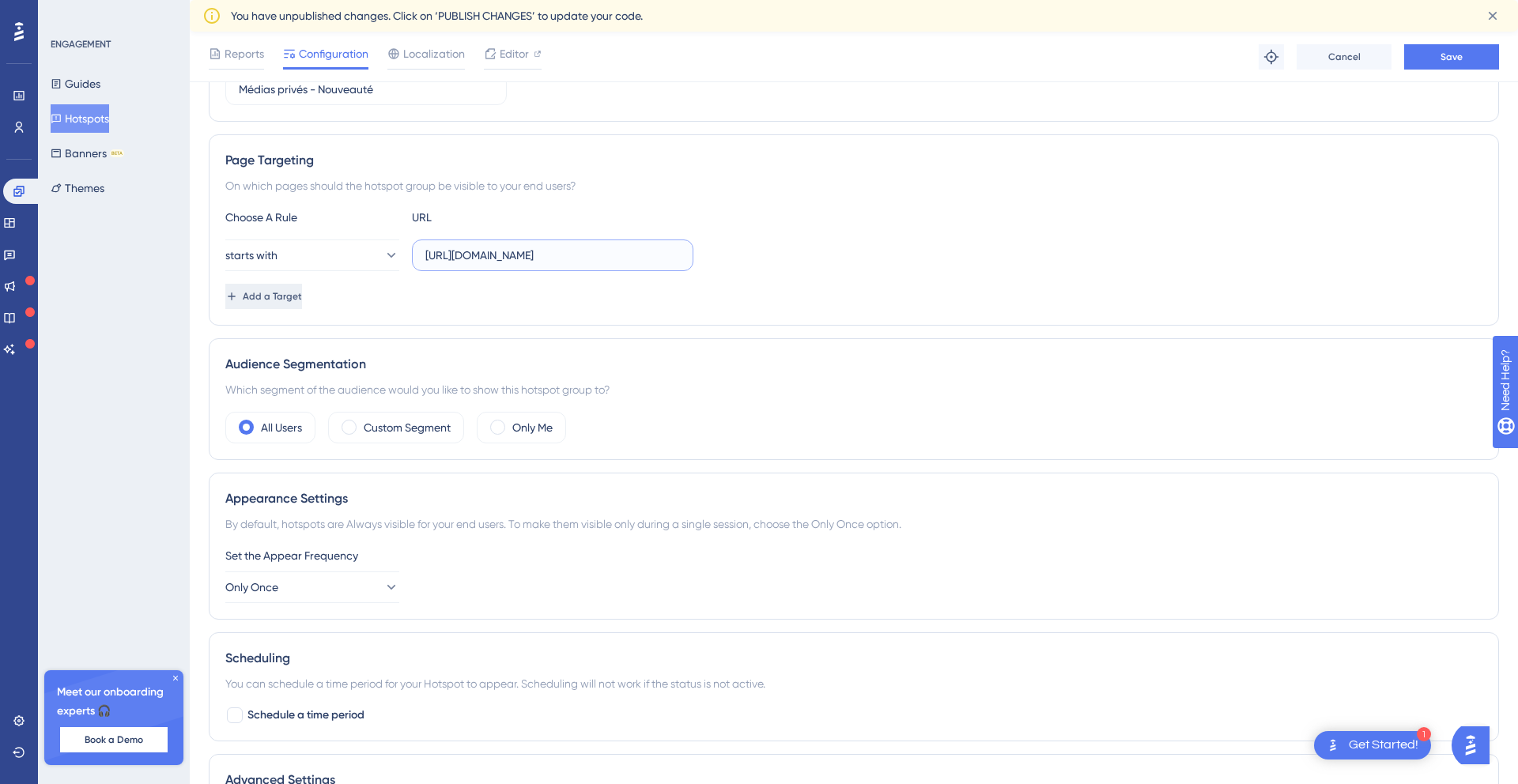
type input "https://base.apidae-tourisme.dev/gerer/objet-touristique/"
click at [302, 300] on span "Add a Target" at bounding box center [273, 296] width 59 height 13
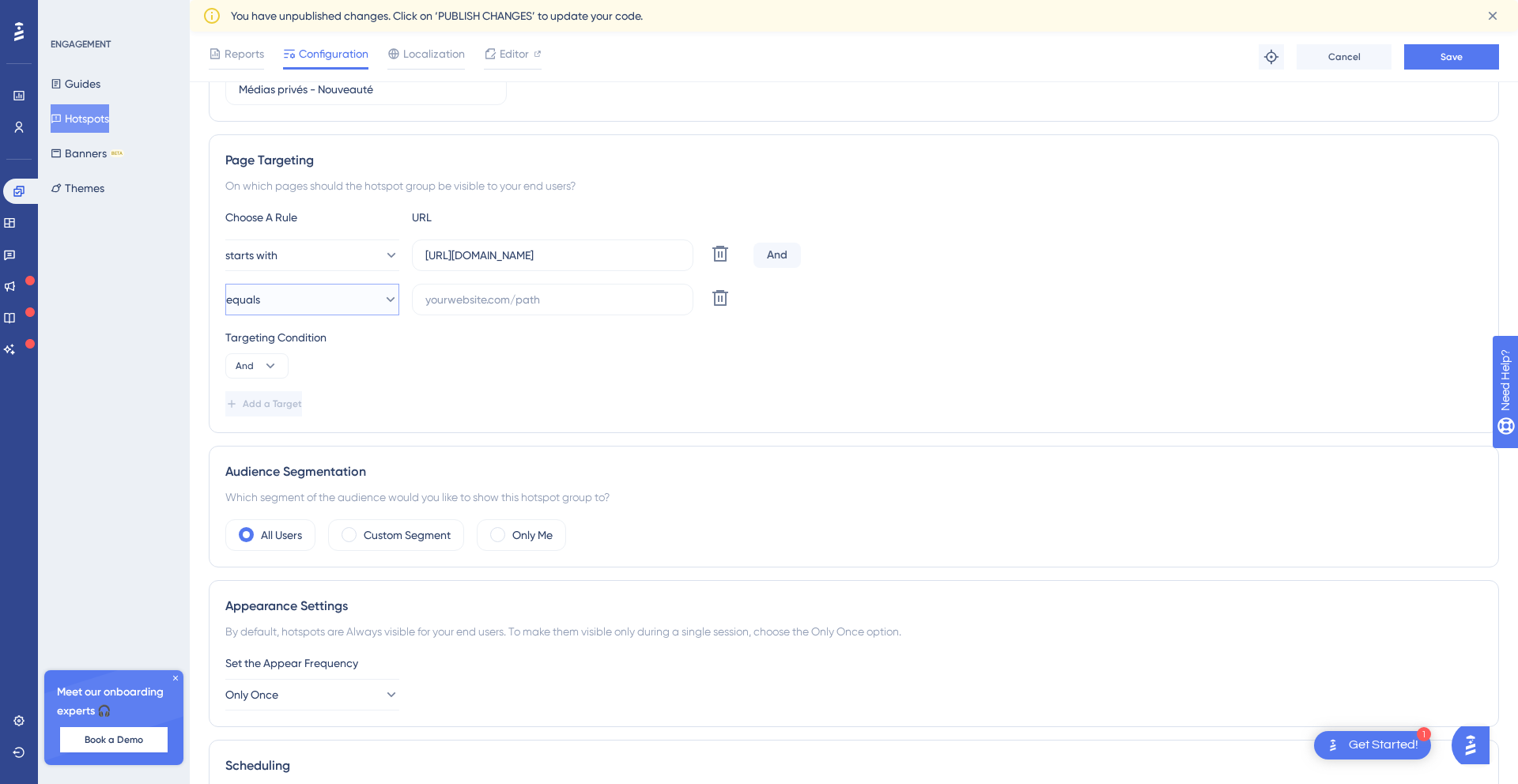
click at [308, 303] on button "equals" at bounding box center [312, 300] width 174 height 31
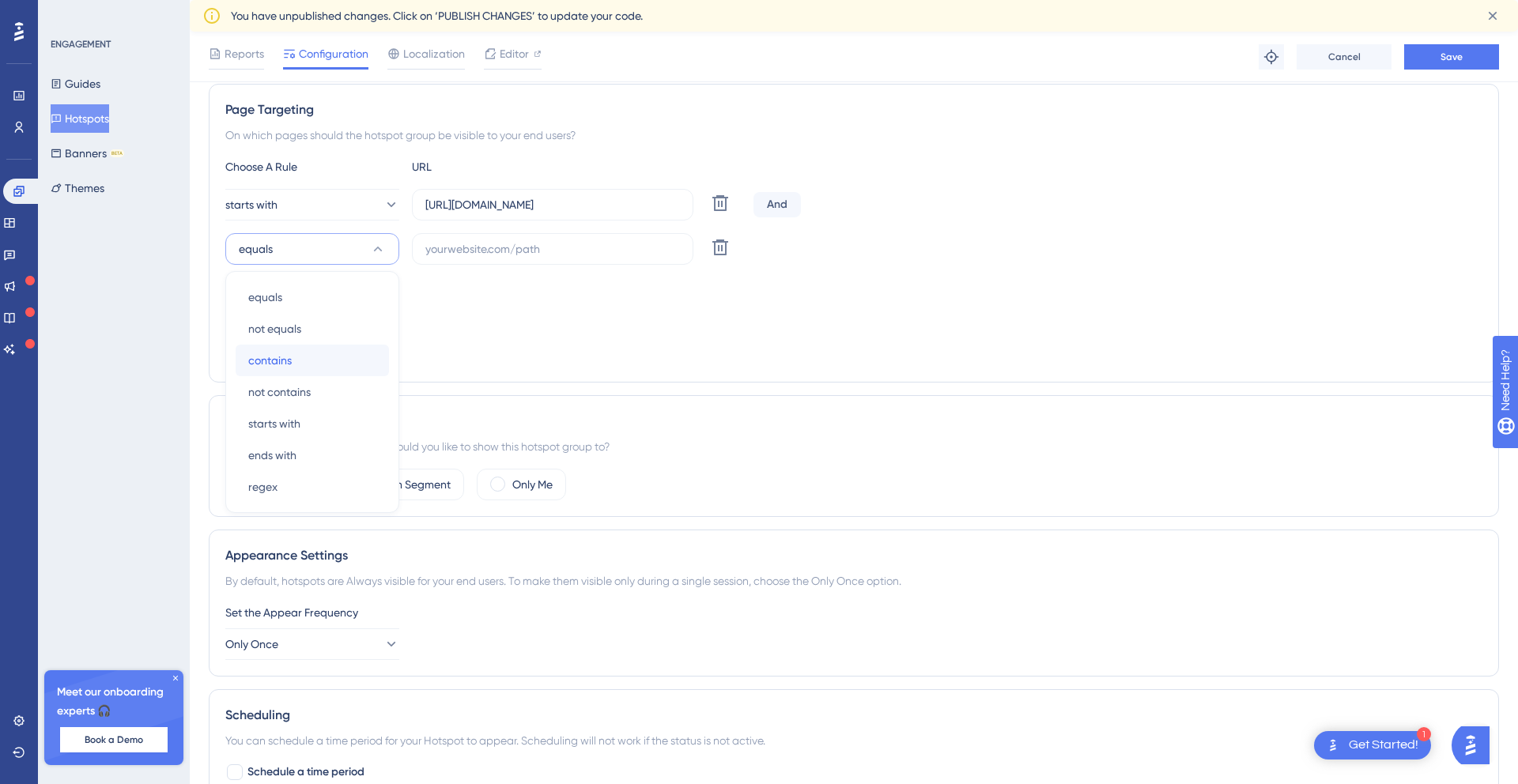
click at [316, 355] on div "contains contains" at bounding box center [312, 360] width 128 height 31
click at [505, 239] on label at bounding box center [552, 249] width 281 height 31
click at [505, 240] on input "text" at bounding box center [552, 249] width 254 height 17
click at [504, 239] on label at bounding box center [552, 249] width 281 height 31
click at [504, 240] on input "text" at bounding box center [552, 249] width 254 height 17
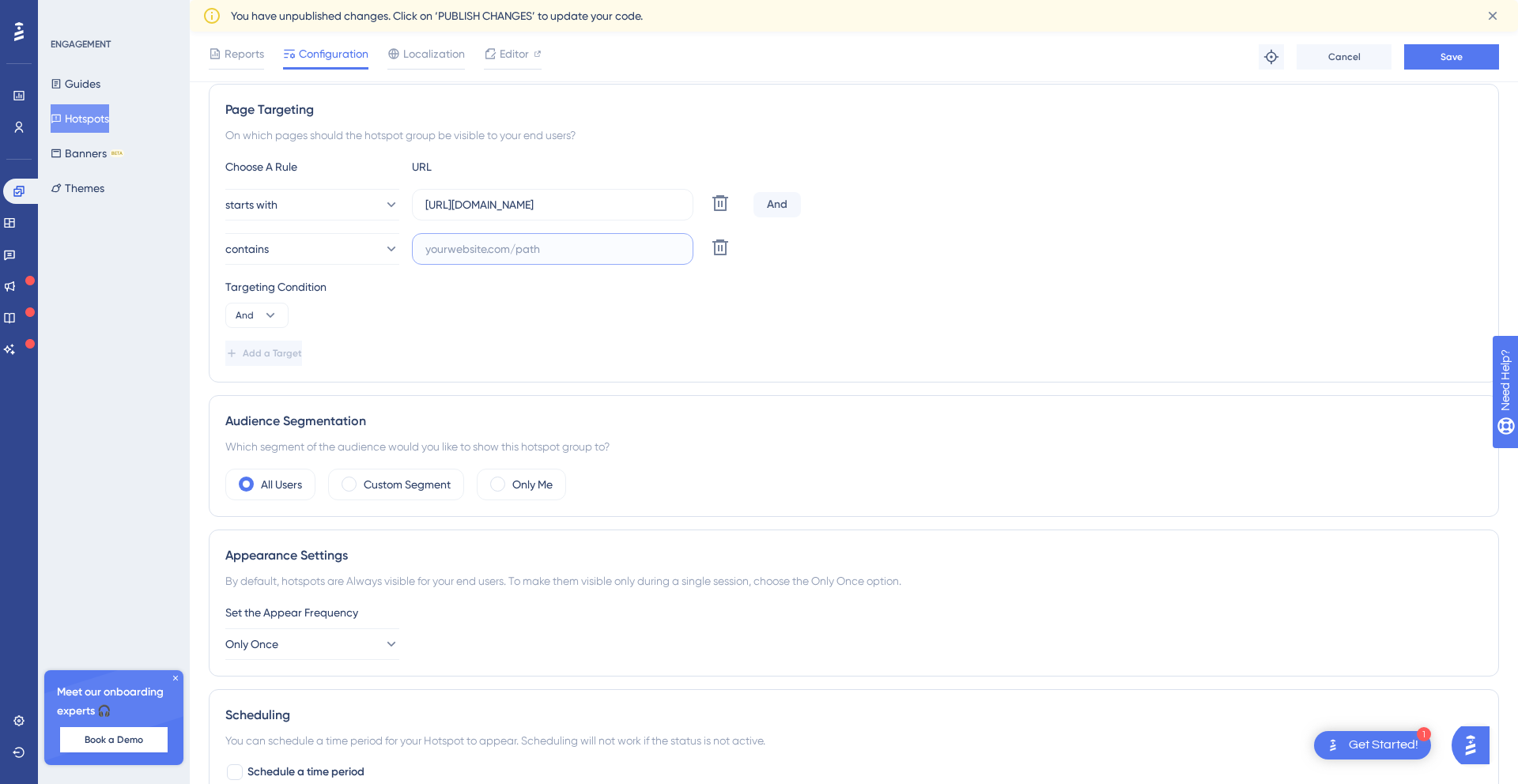
paste input "/objet-touristique/7343215/modifier/?2&spid=1&onglet=IDENTIFICATION#id311"
drag, startPoint x: 558, startPoint y: 248, endPoint x: 941, endPoint y: 263, distance: 383.3
click at [934, 263] on div "contains /objet-touristique/7343215/modifier/?2&spid=1&onglet=IDENTIFICATION#id…" at bounding box center [854, 249] width 1257 height 31
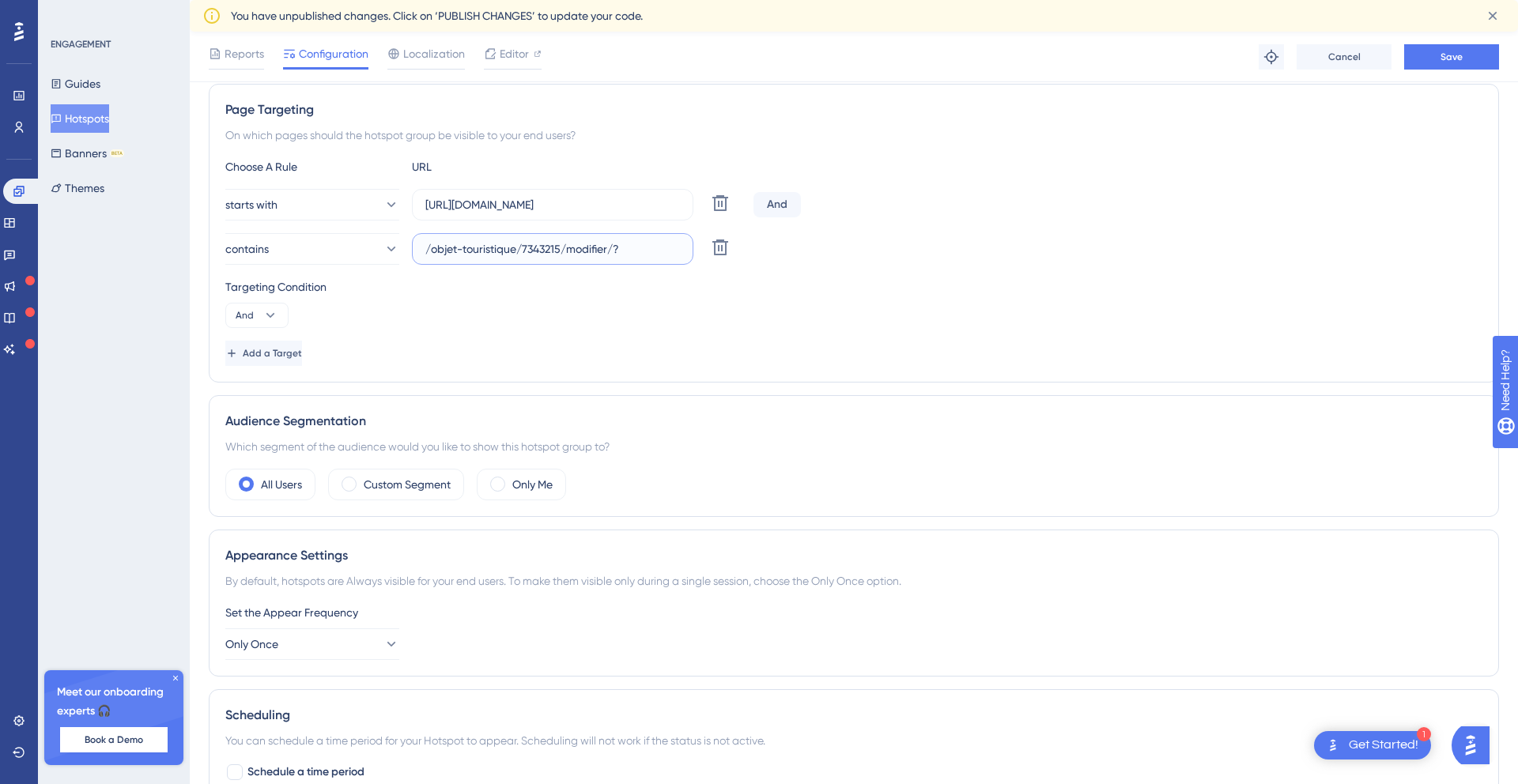
click at [525, 249] on input "/objet-touristique/7343215/modifier/?" at bounding box center [552, 249] width 254 height 17
type input "/modifier/?"
click at [433, 309] on div "Targeting Condition And" at bounding box center [854, 303] width 1257 height 50
click at [1462, 65] on button "Save" at bounding box center [1451, 56] width 95 height 25
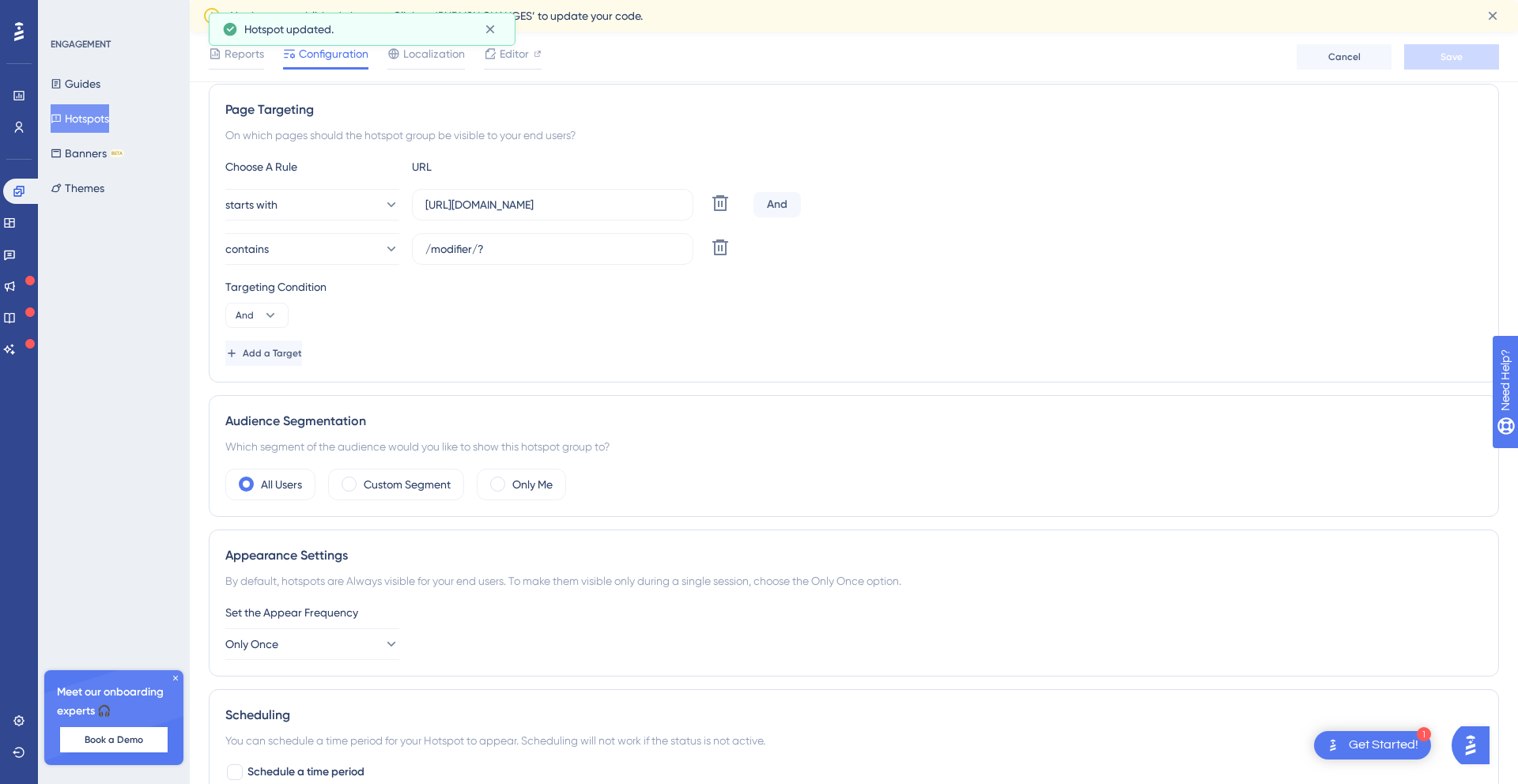
scroll to position [311, 0]
